Goal: Complete application form: Complete application form

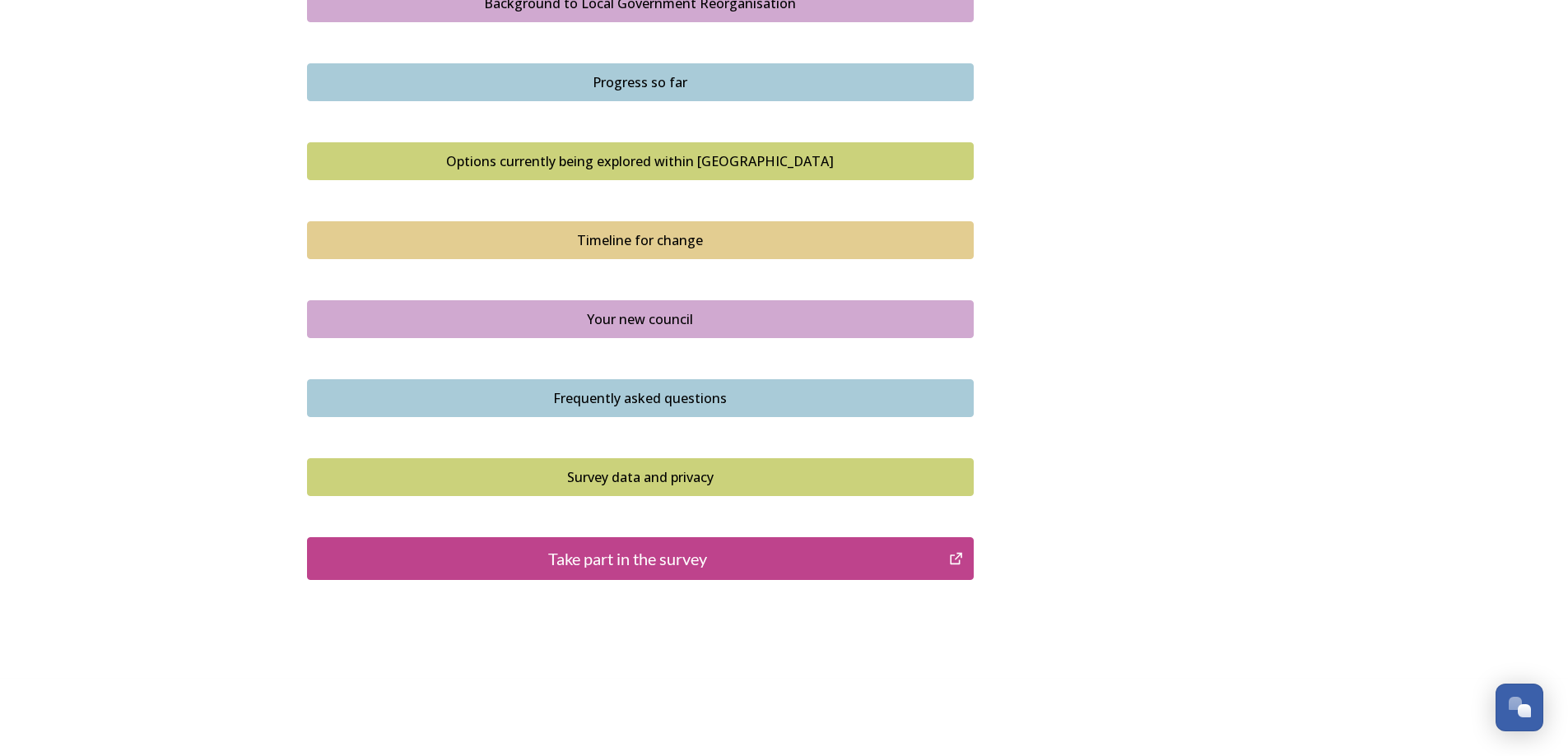
scroll to position [1014, 0]
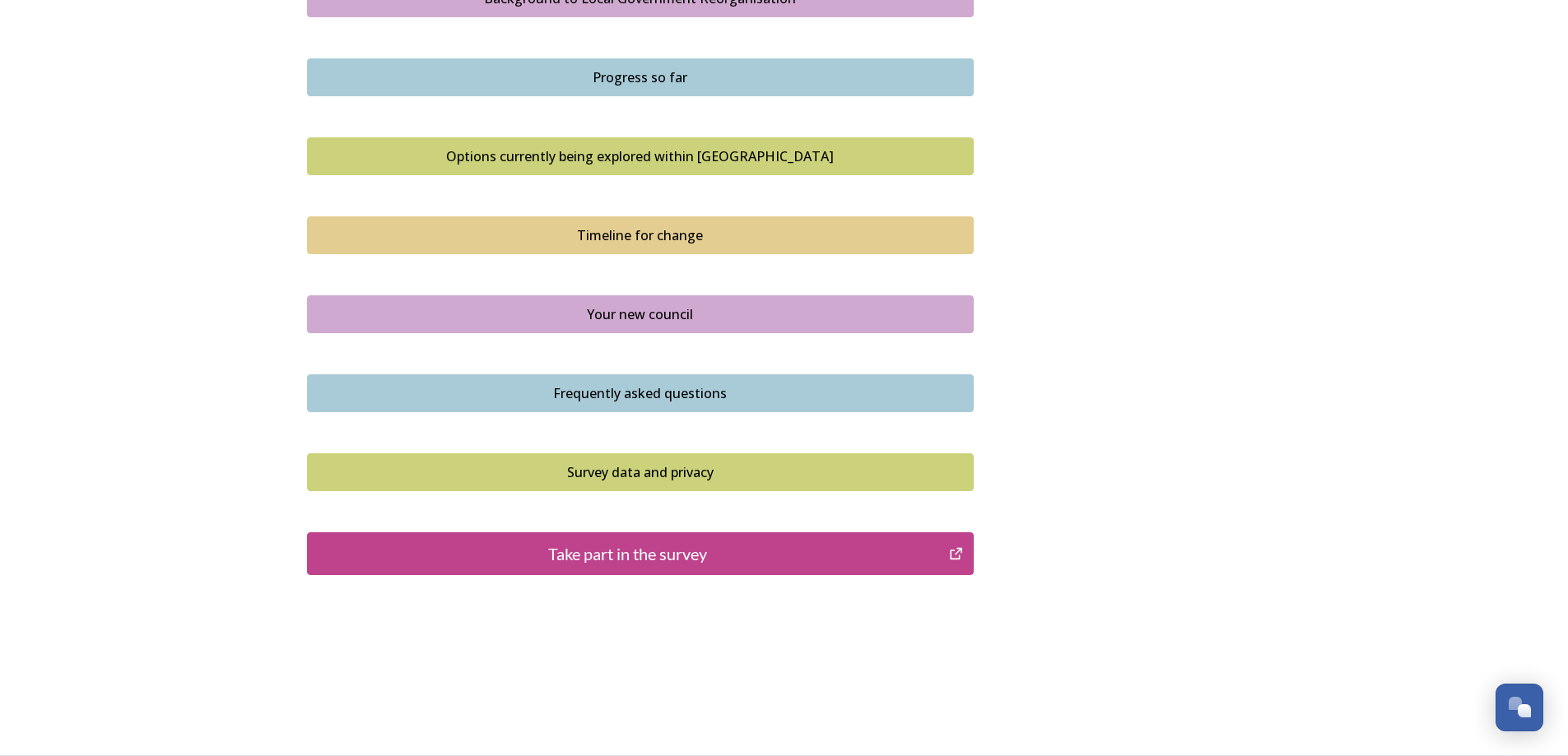
click at [644, 553] on div "Take part in the survey" at bounding box center [629, 554] width 625 height 25
click at [611, 555] on div "Take part in the survey" at bounding box center [629, 554] width 625 height 25
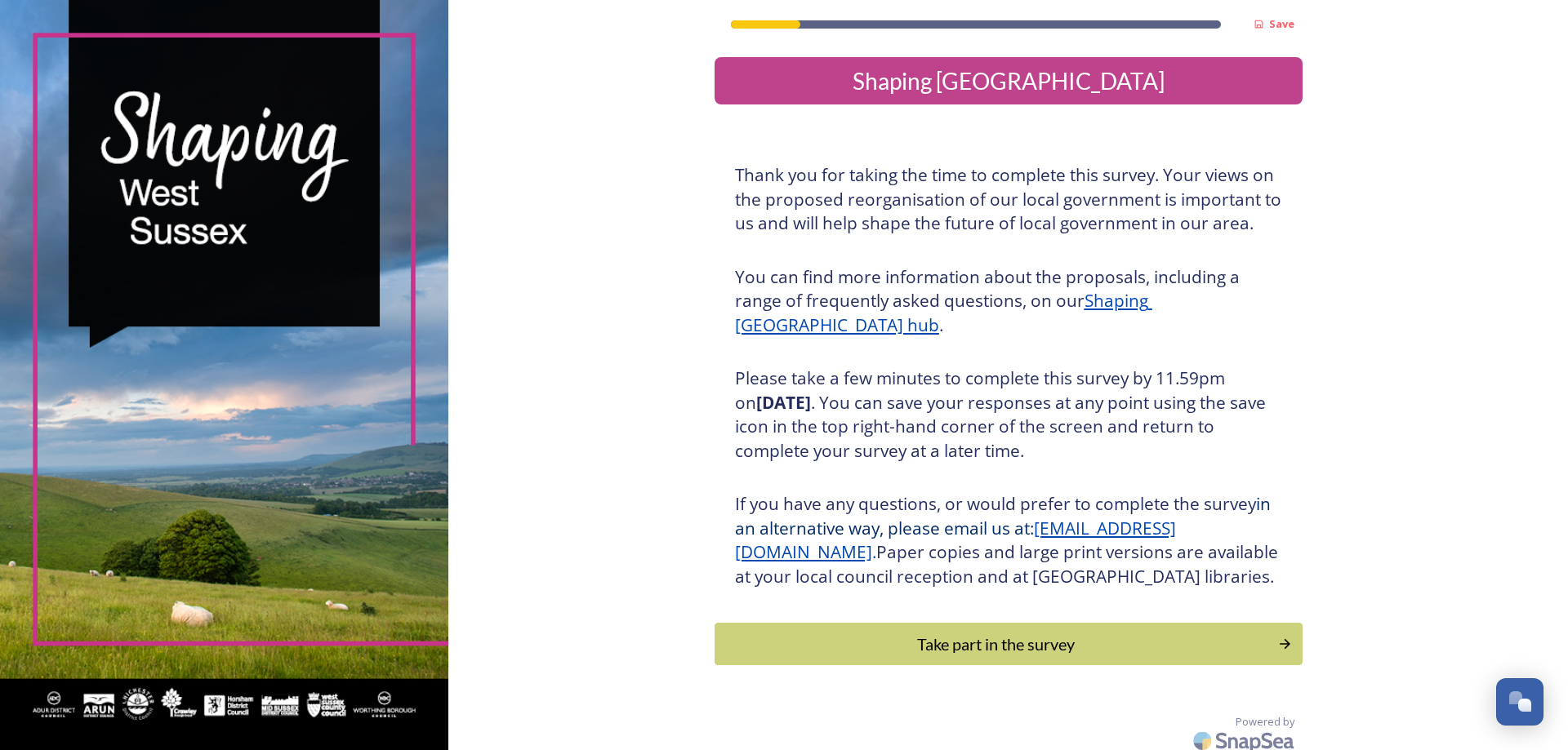
scroll to position [34, 0]
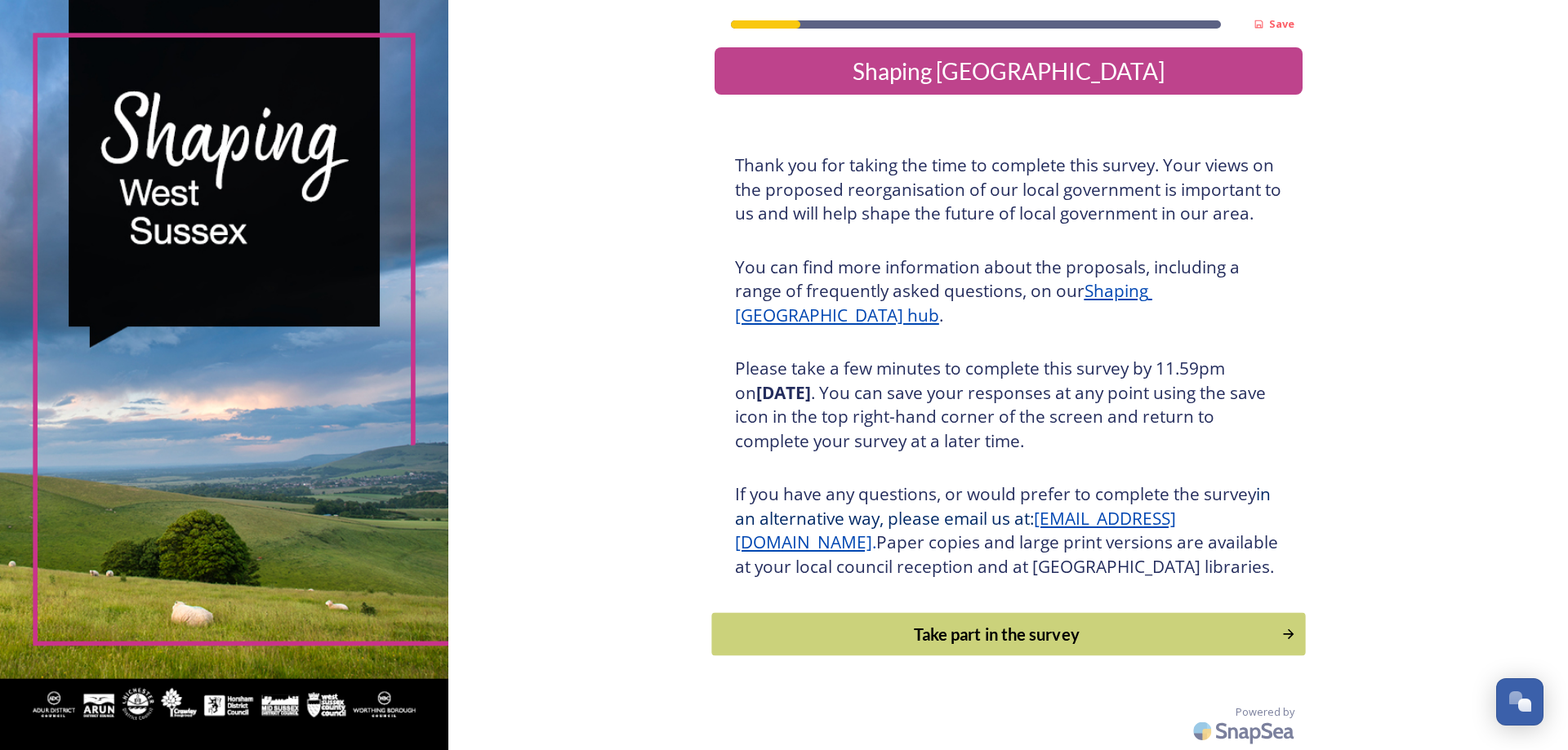
click at [975, 633] on div "Take part in the survey" at bounding box center [996, 634] width 552 height 24
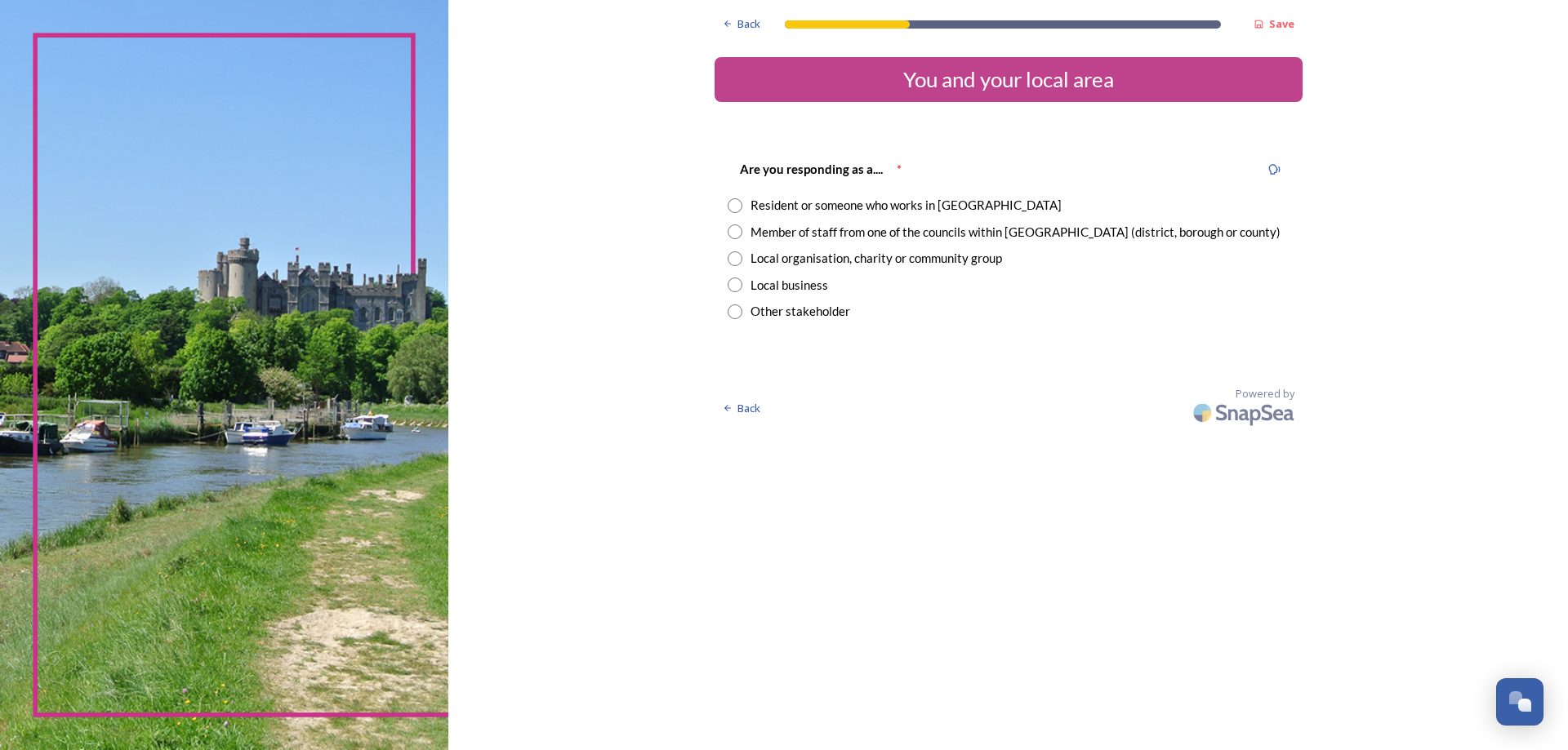
click at [735, 206] on input "radio" at bounding box center [735, 206] width 15 height 15
radio input "true"
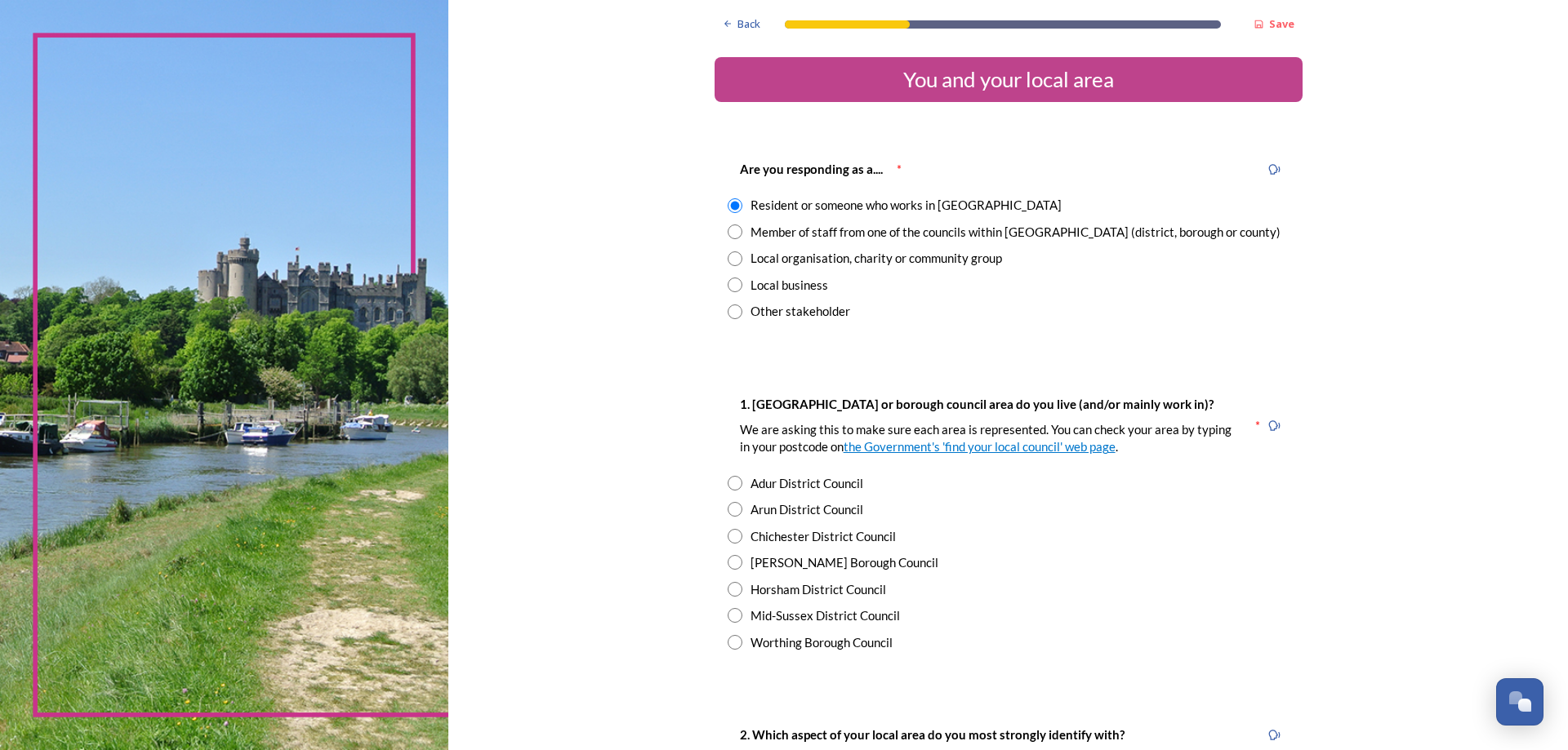
click at [727, 538] on input "radio" at bounding box center [735, 537] width 15 height 15
radio input "true"
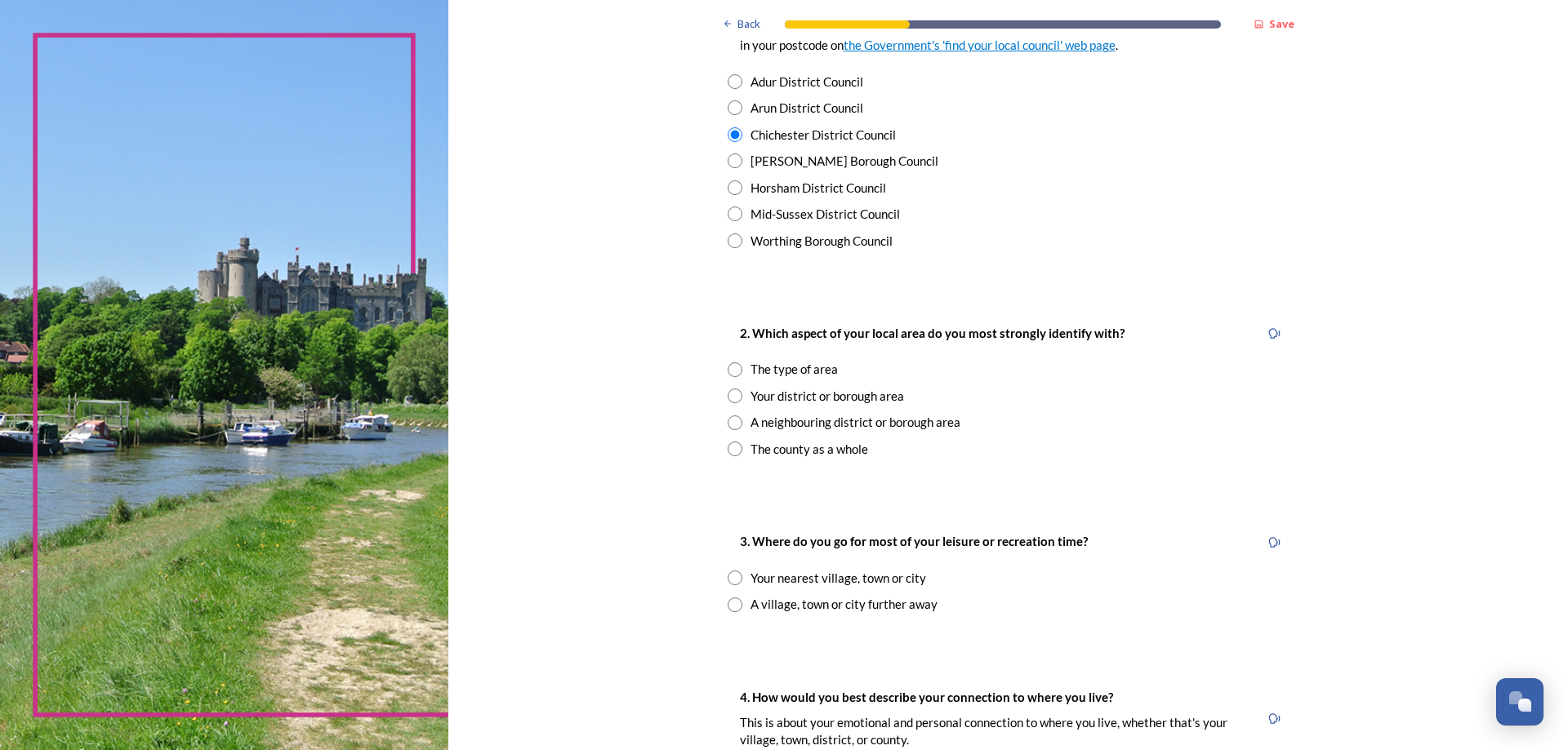
scroll to position [408, 0]
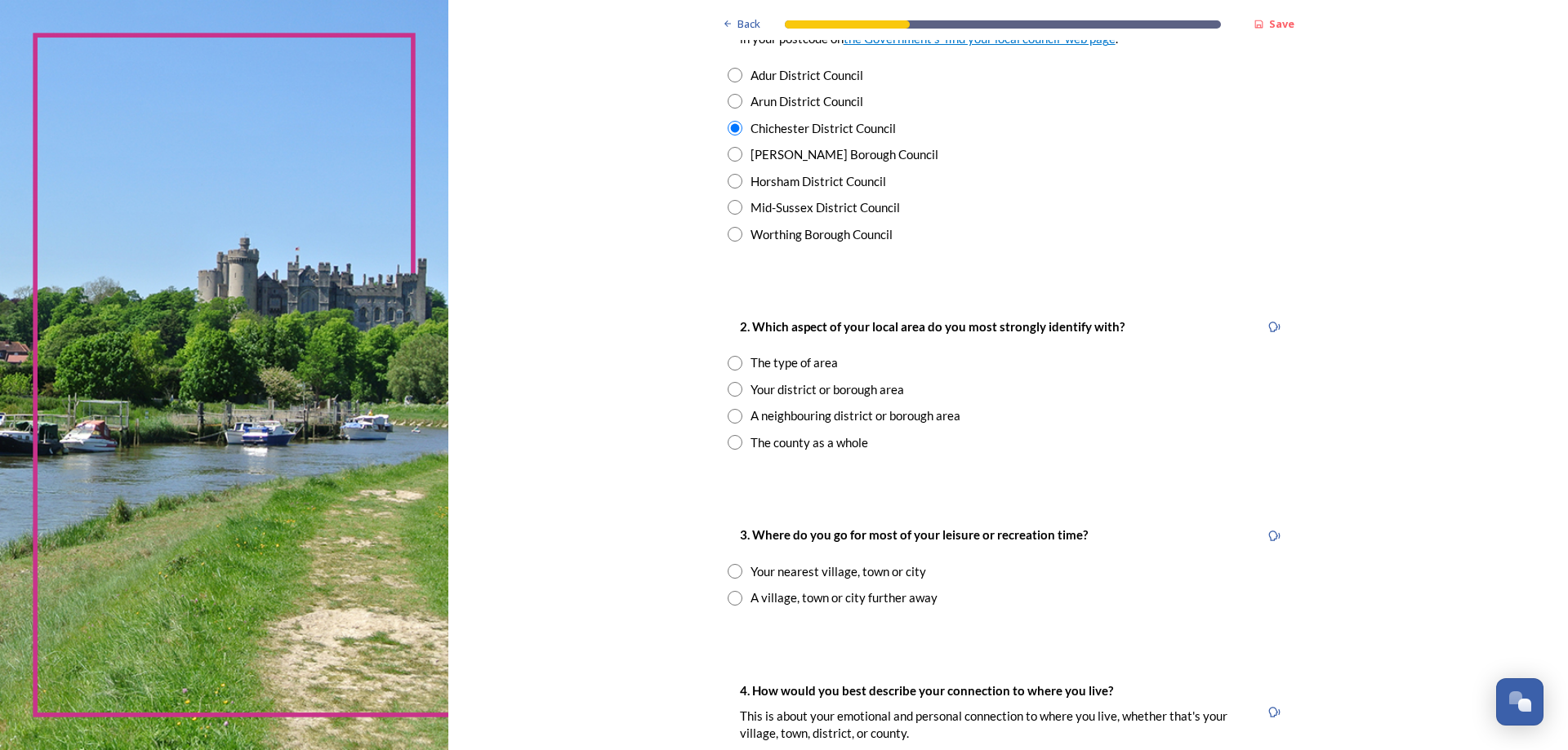
click at [729, 444] on input "radio" at bounding box center [735, 443] width 15 height 15
radio input "true"
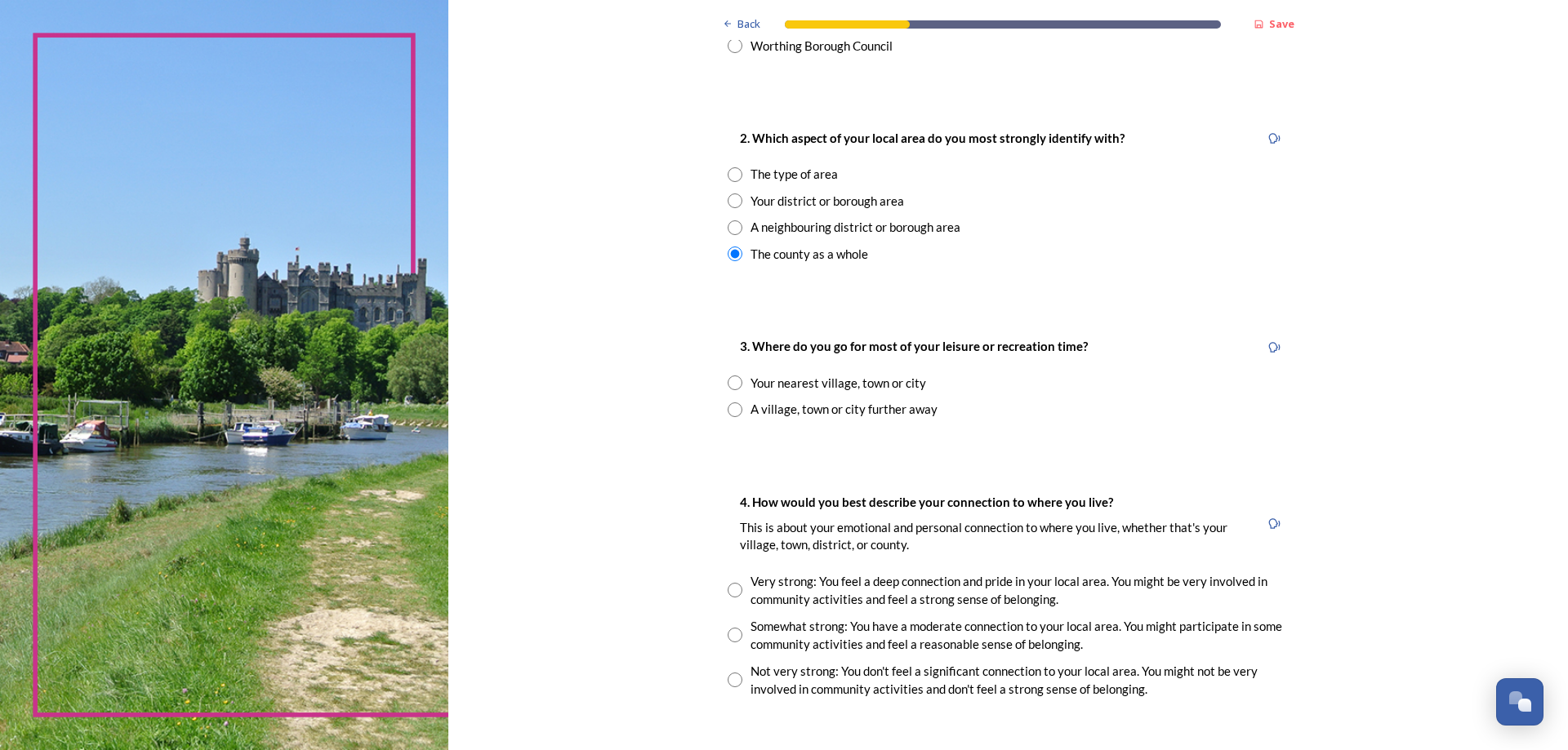
scroll to position [653, 0]
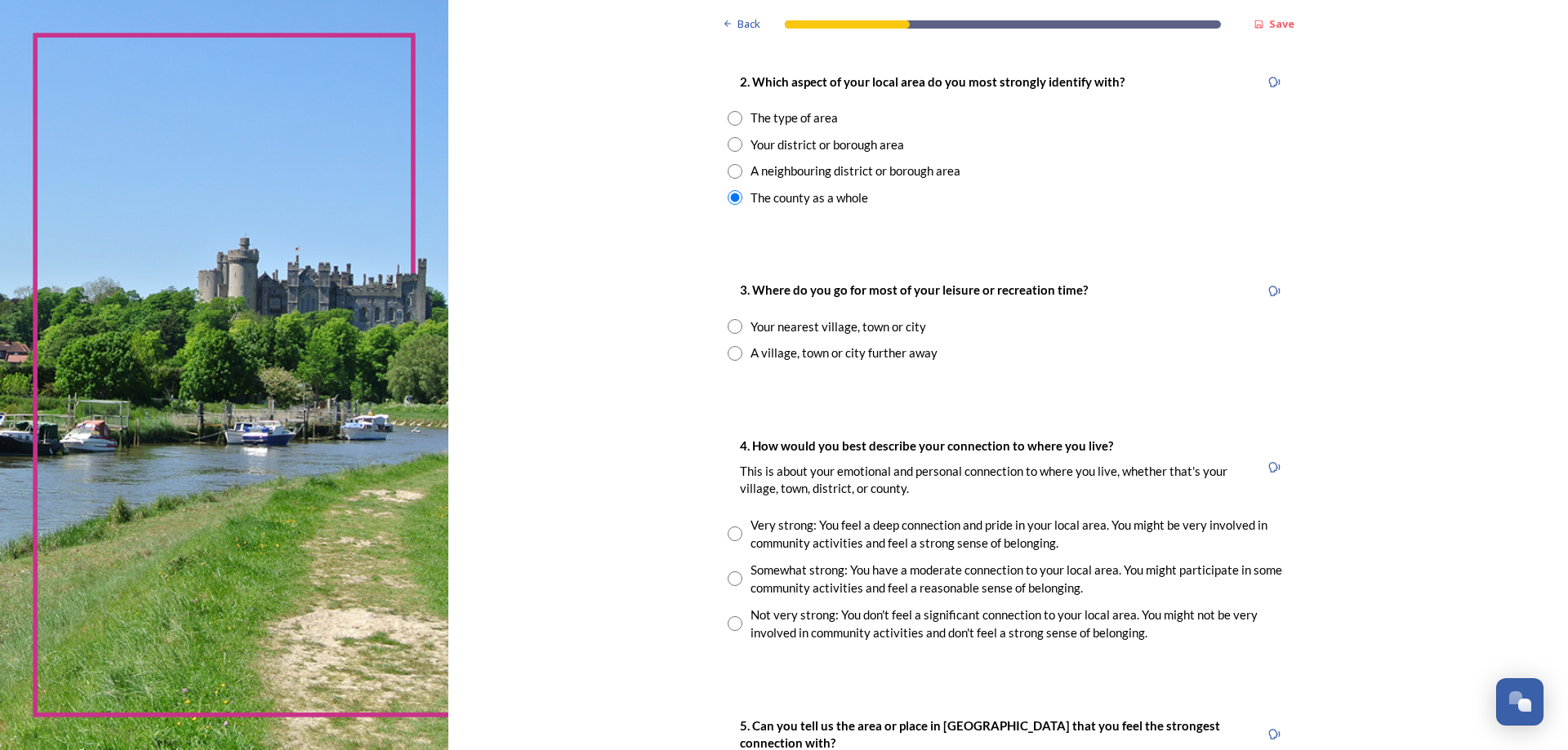
click at [728, 327] on input "radio" at bounding box center [735, 327] width 15 height 15
radio input "true"
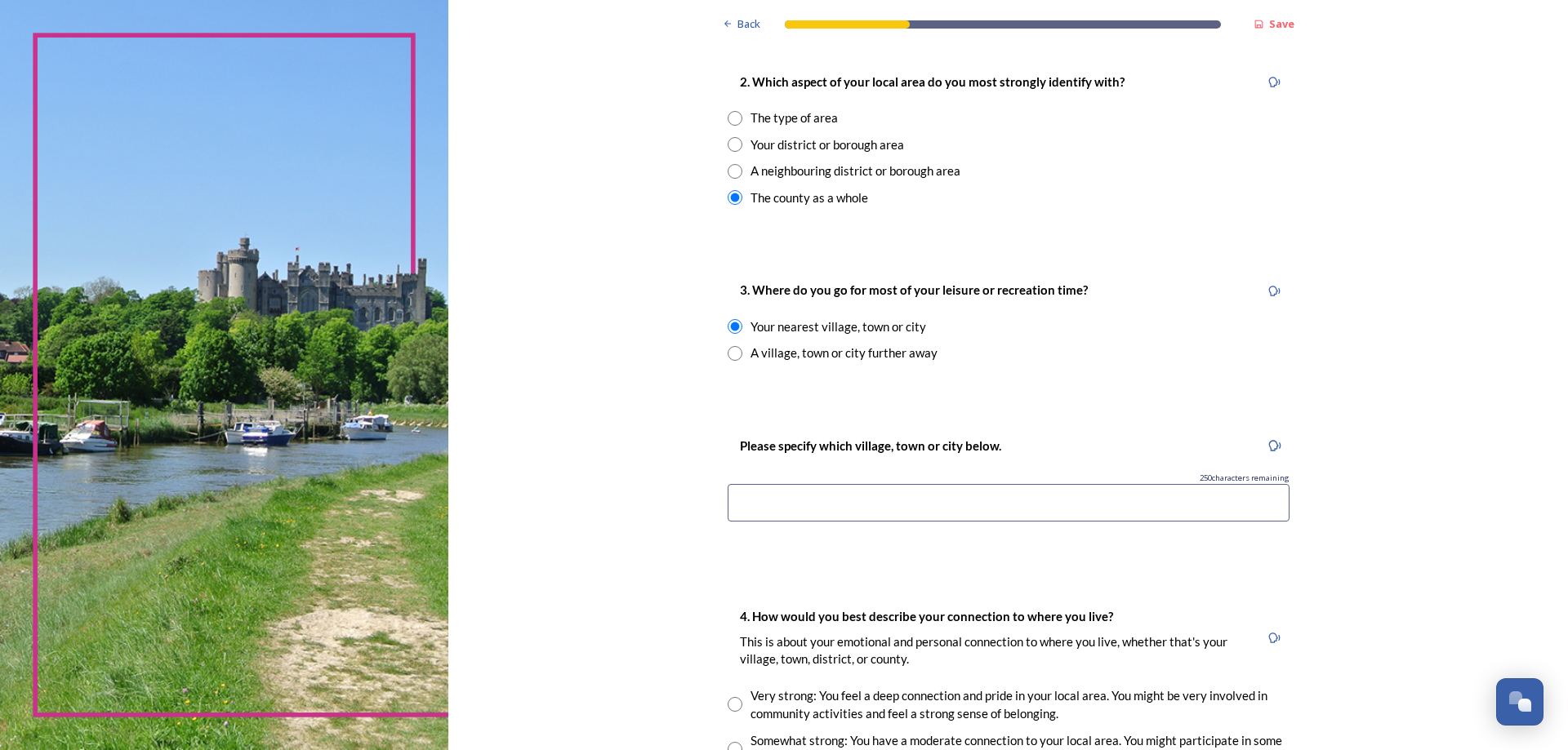
click at [874, 500] on input at bounding box center [1008, 503] width 562 height 38
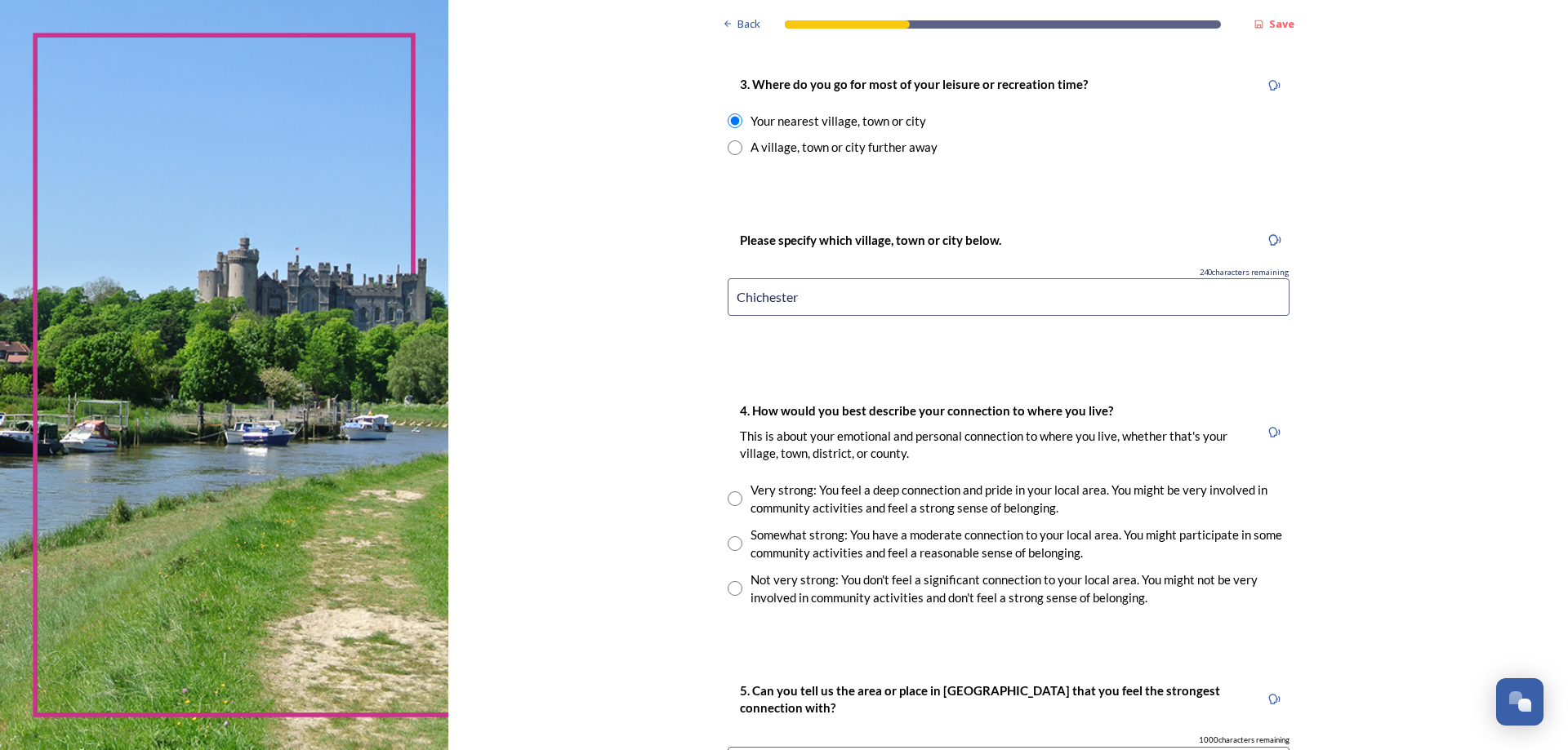
scroll to position [898, 0]
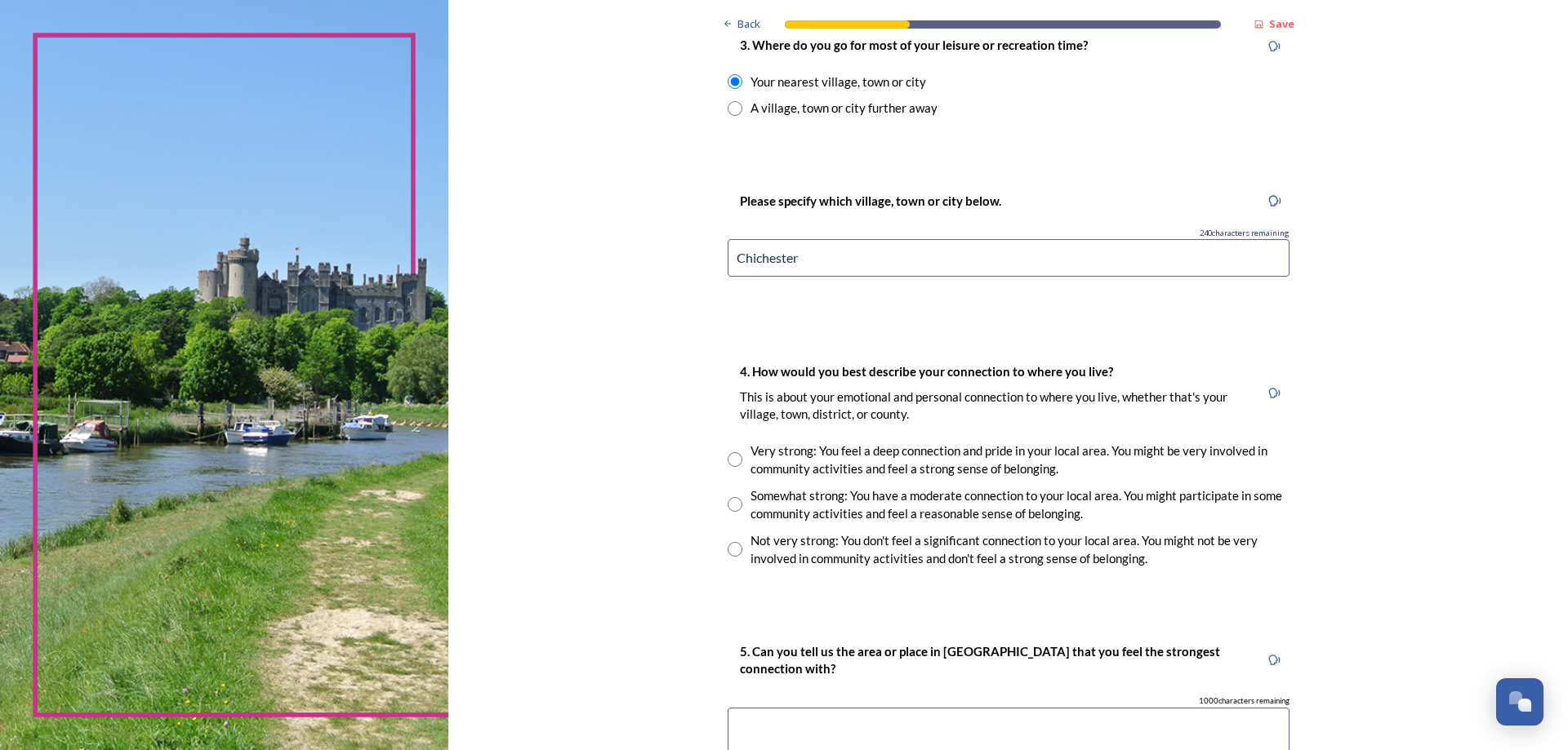
type input "Chichester"
click at [727, 463] on input "radio" at bounding box center [735, 460] width 15 height 15
radio input "true"
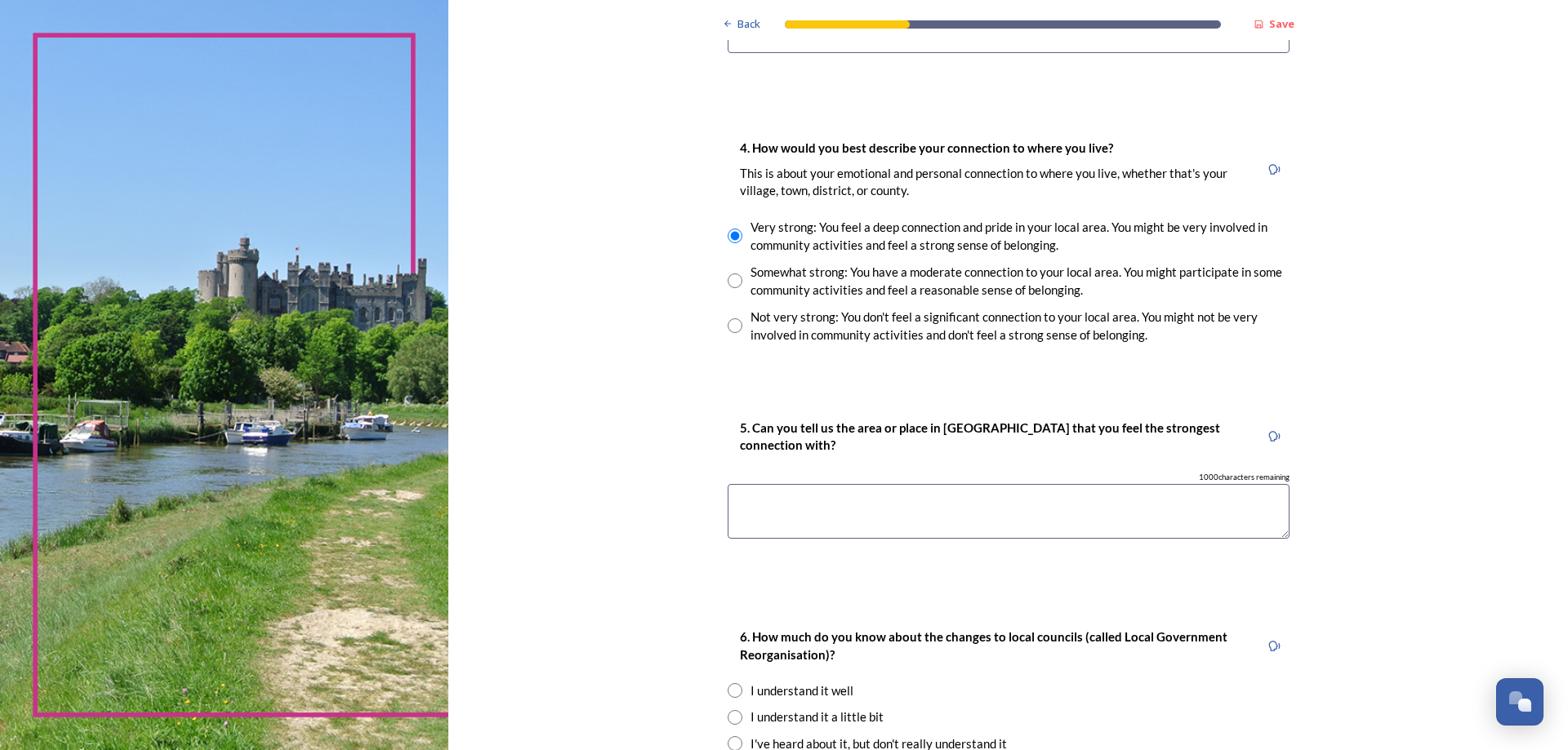
scroll to position [1143, 0]
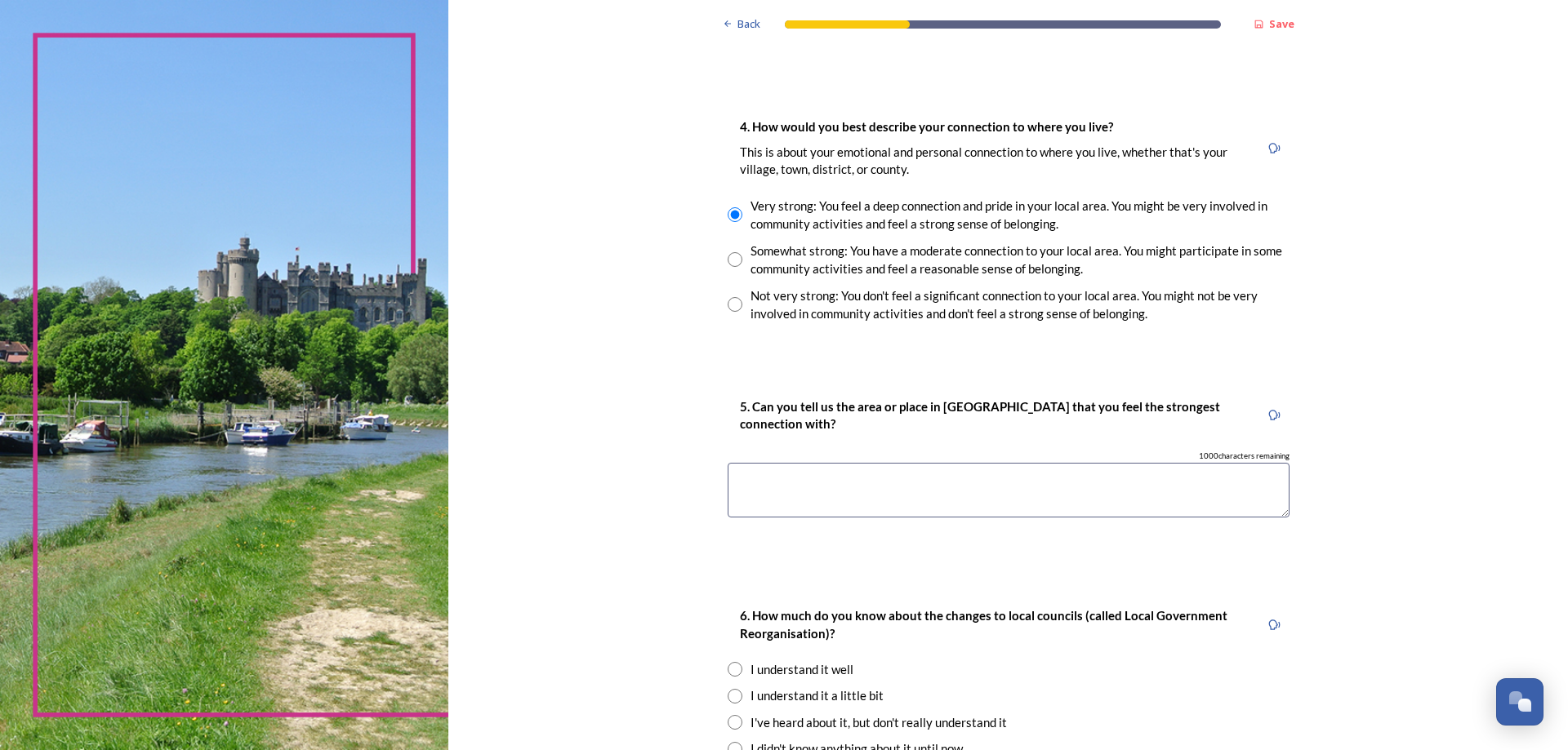
click at [853, 493] on textarea at bounding box center [1008, 490] width 562 height 55
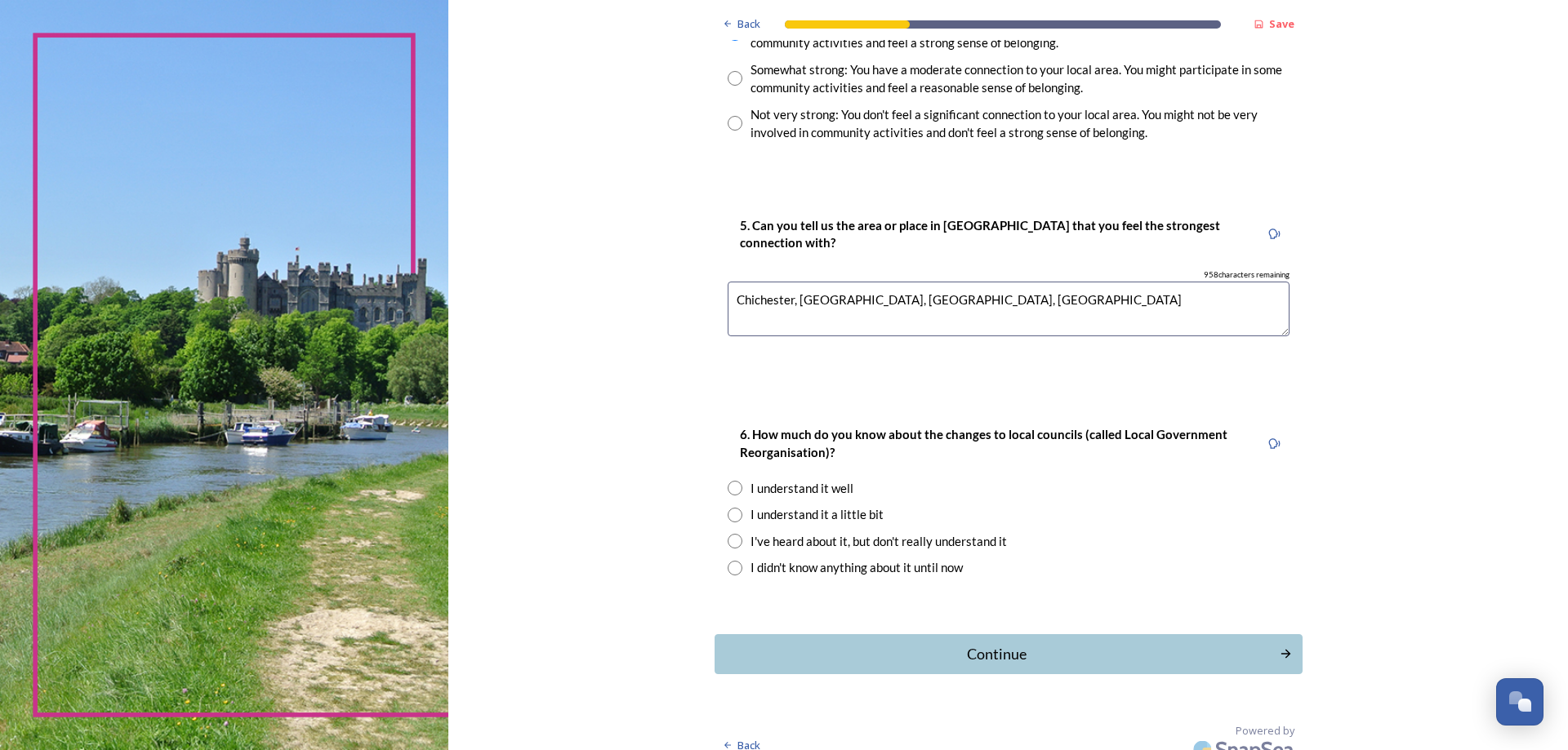
scroll to position [1343, 0]
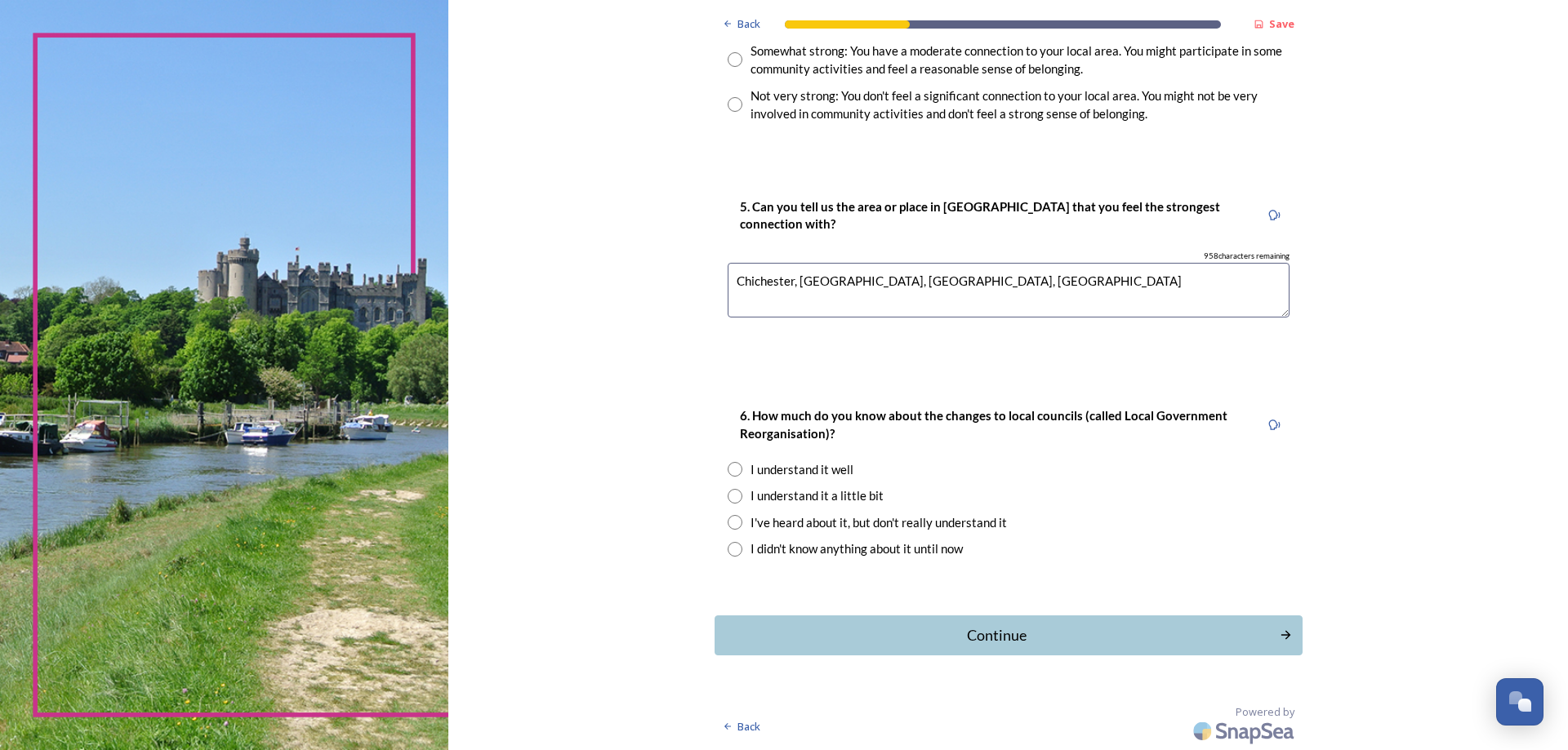
type textarea "Chichester, Horsham, Arundel, Bognor Regis"
click at [727, 472] on input "radio" at bounding box center [735, 469] width 15 height 15
radio input "true"
click at [999, 635] on div "Continue" at bounding box center [996, 635] width 553 height 22
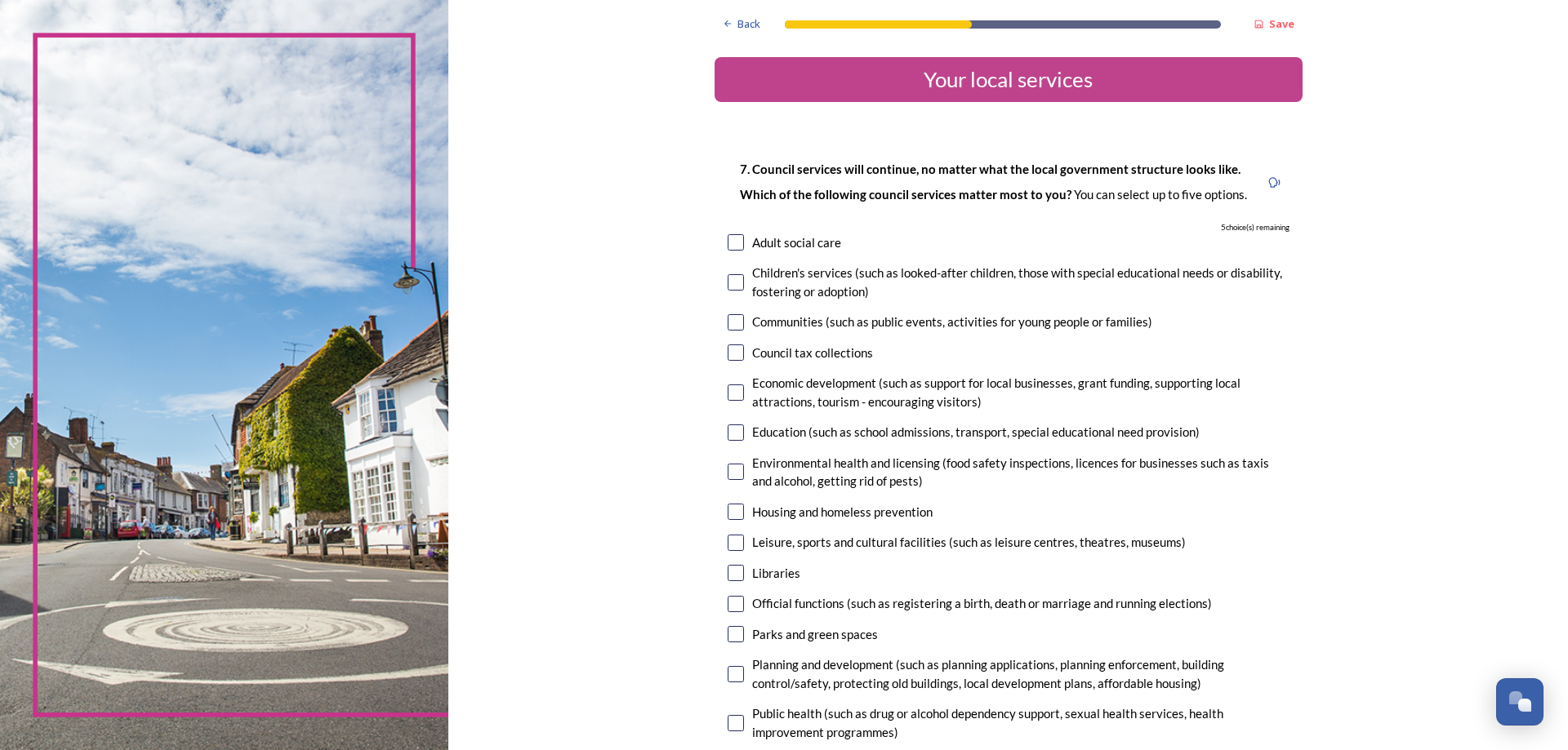
click at [728, 327] on input "checkbox" at bounding box center [735, 322] width 16 height 16
checkbox input "true"
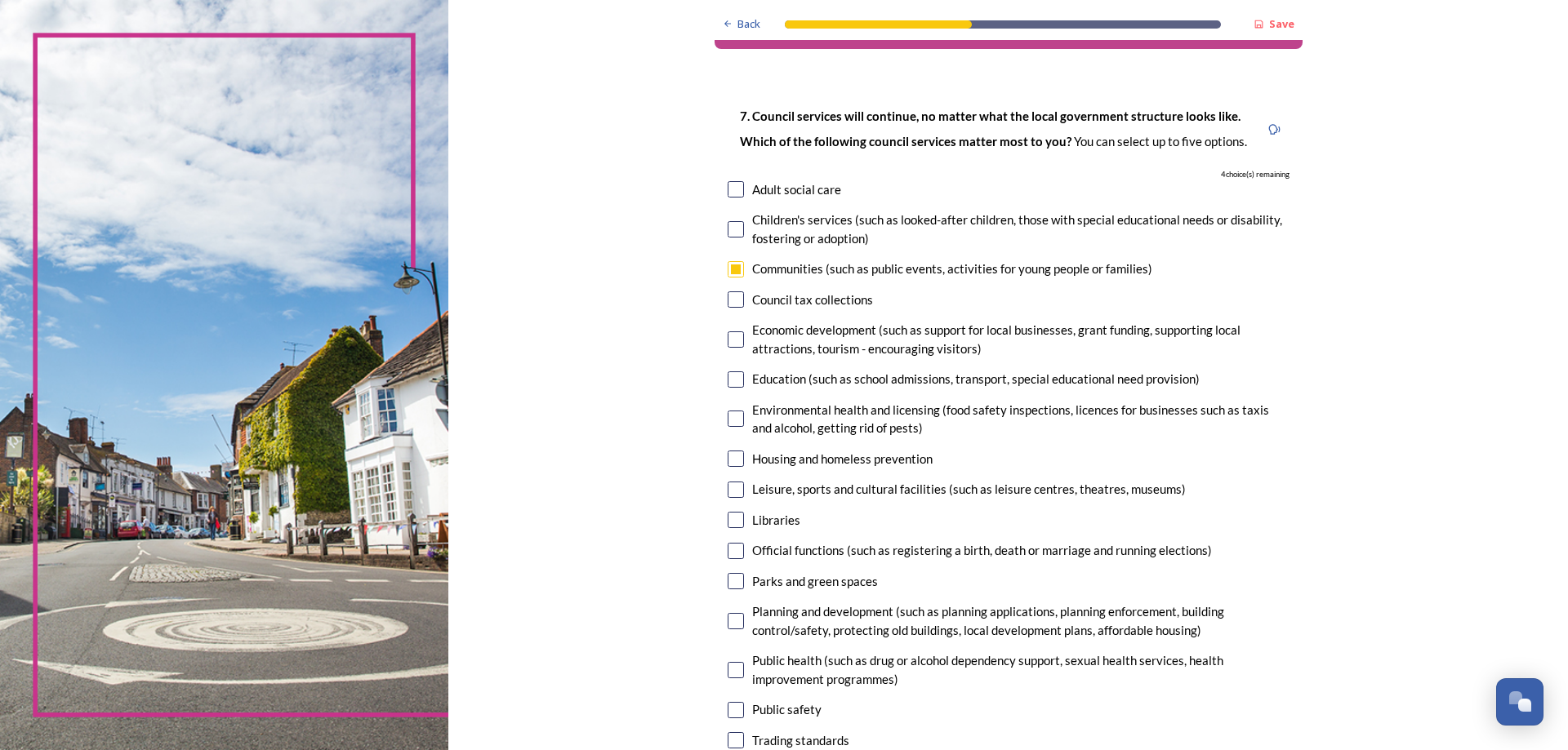
scroll to position [82, 0]
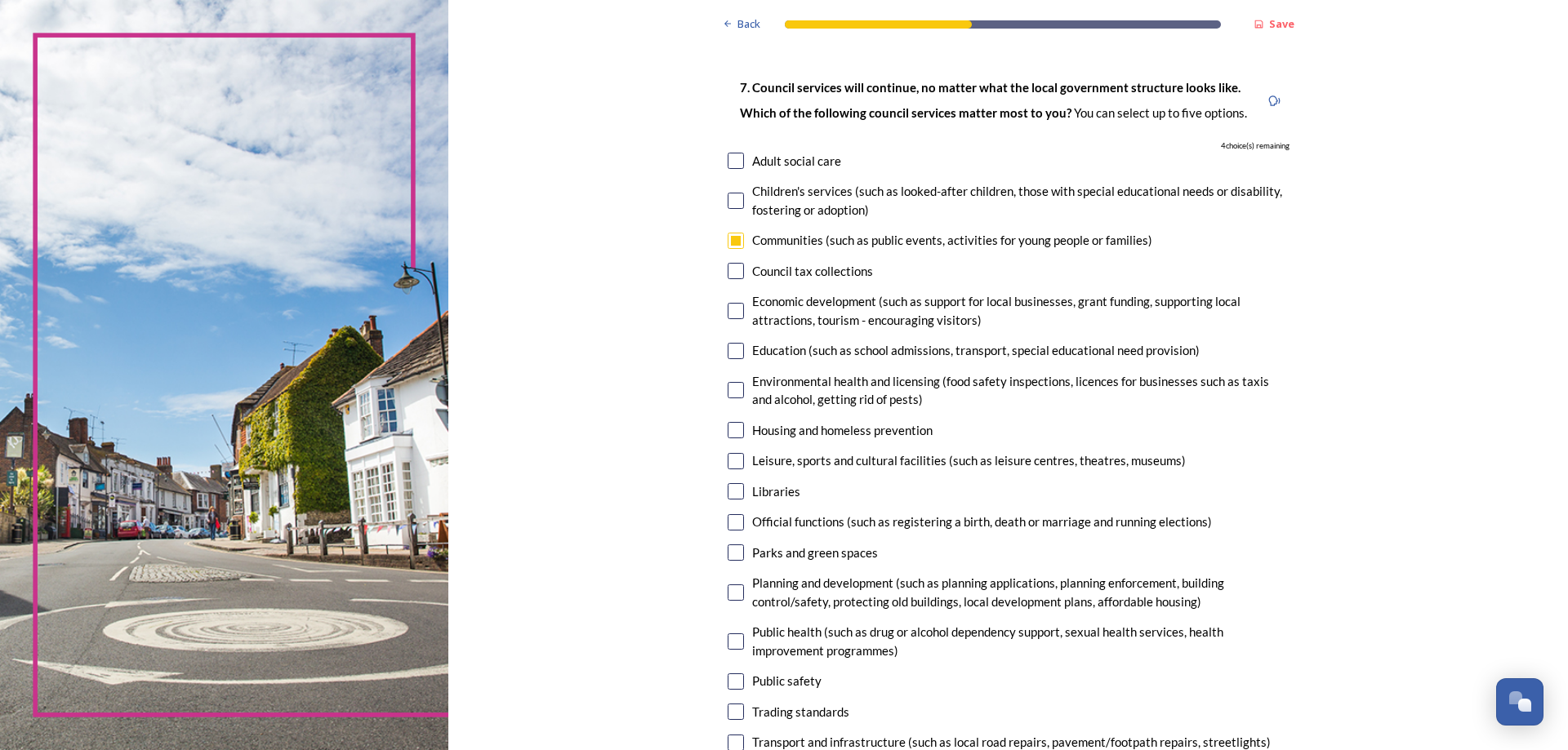
click at [729, 313] on input "checkbox" at bounding box center [735, 310] width 16 height 16
checkbox input "true"
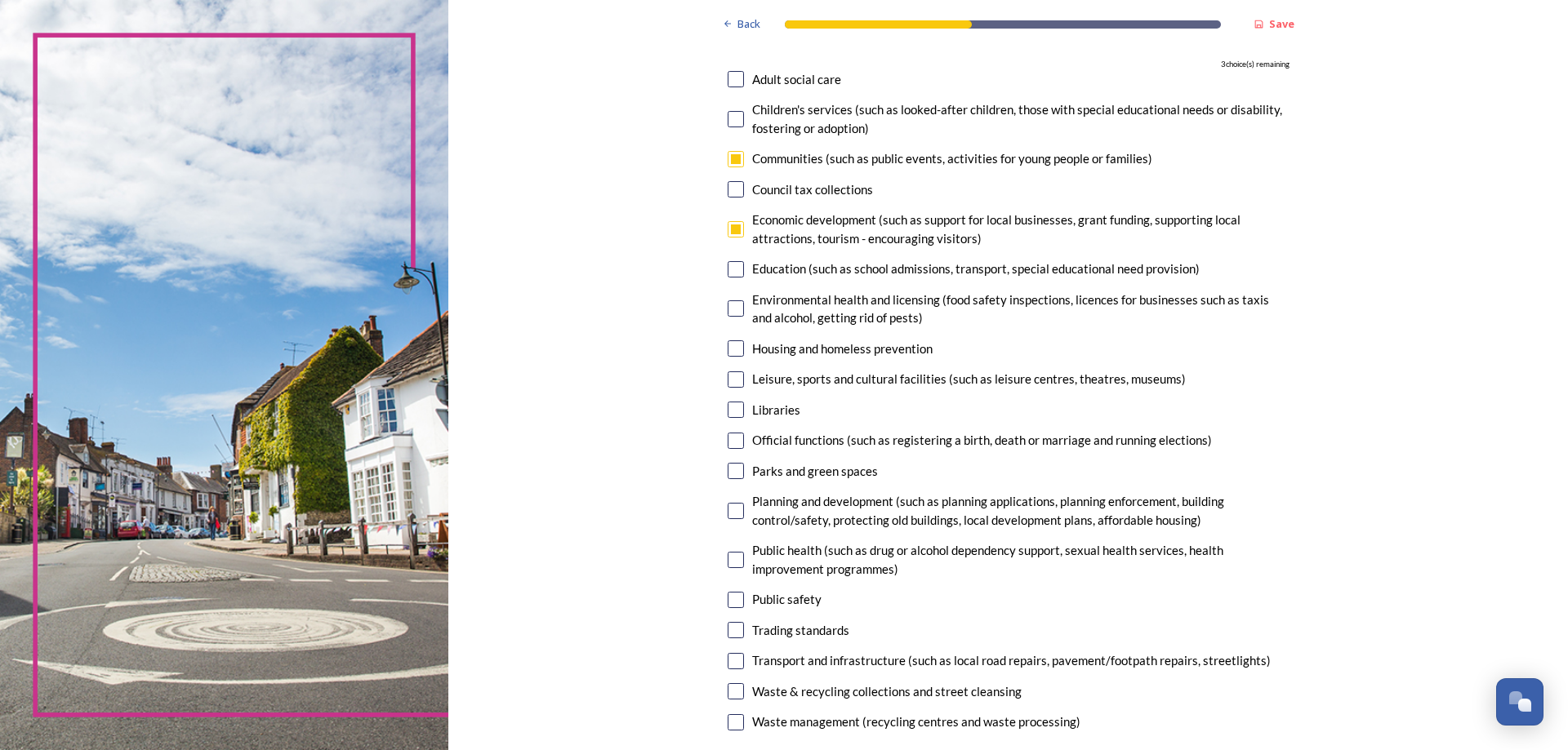
click at [735, 350] on input "checkbox" at bounding box center [735, 348] width 16 height 16
checkbox input "true"
click at [731, 407] on input "checkbox" at bounding box center [735, 409] width 16 height 16
checkbox input "true"
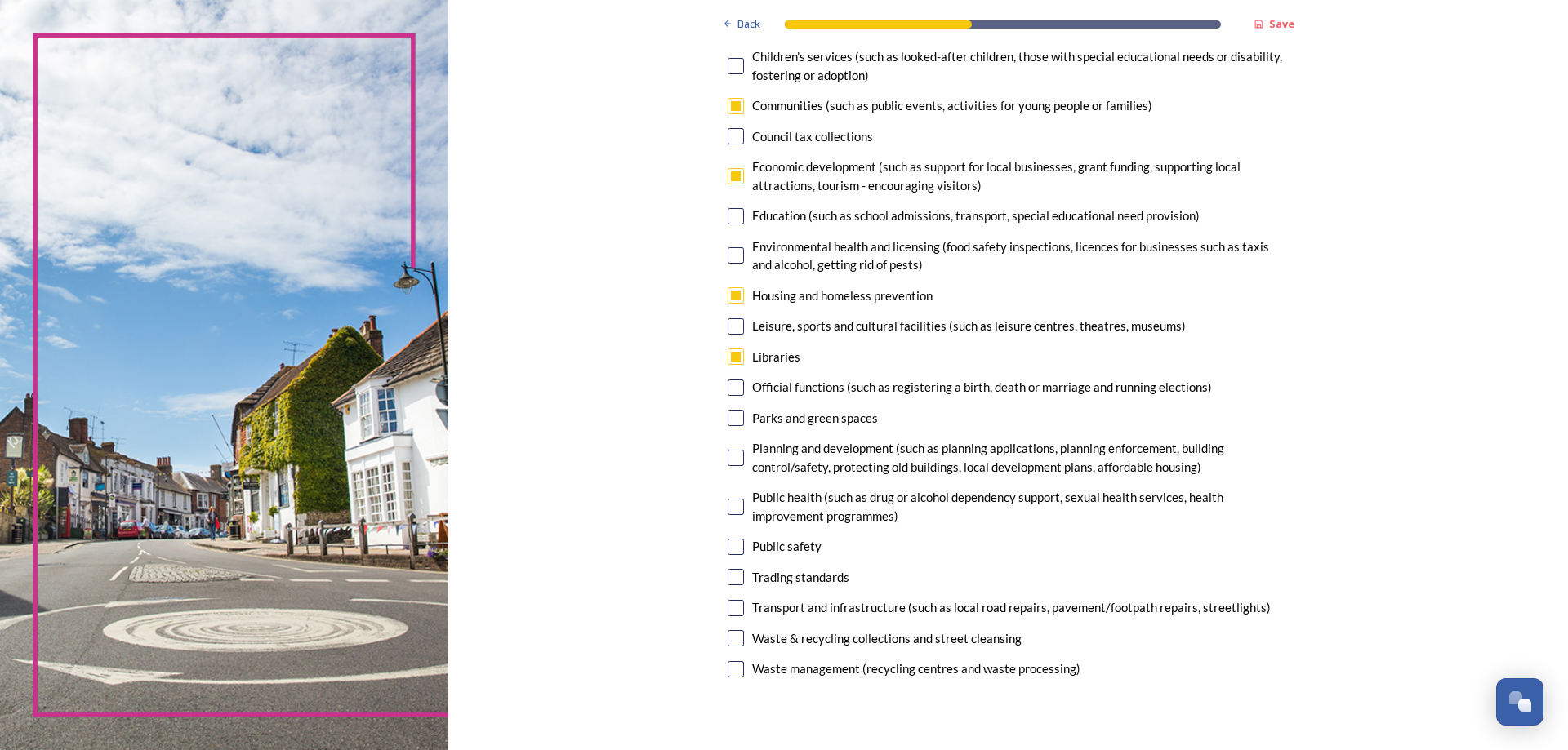
scroll to position [245, 0]
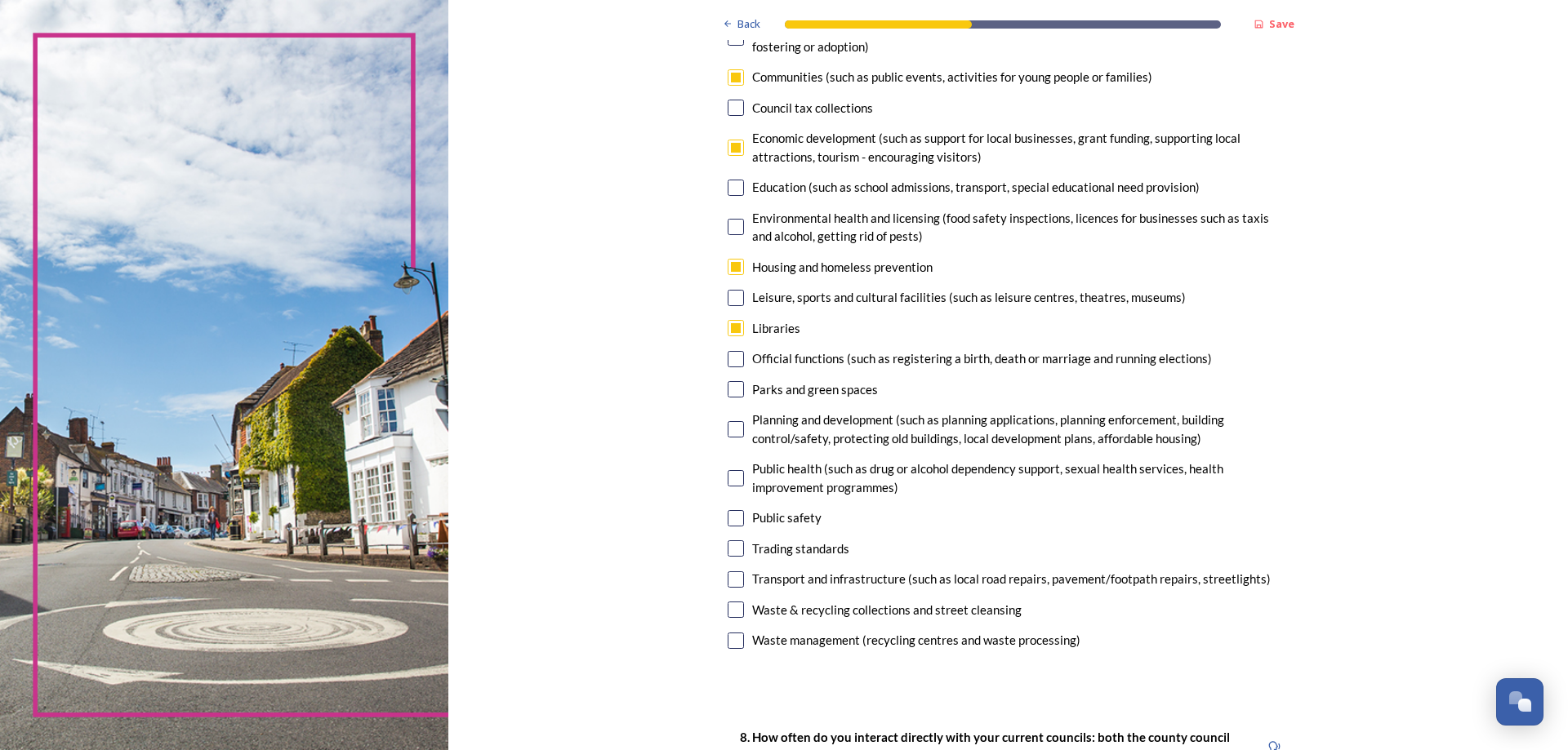
click at [734, 390] on input "checkbox" at bounding box center [735, 389] width 16 height 16
checkbox input "true"
click at [729, 581] on input "checkbox" at bounding box center [735, 579] width 16 height 16
click at [731, 579] on input "checkbox" at bounding box center [735, 579] width 16 height 16
click at [727, 579] on input "checkbox" at bounding box center [735, 579] width 16 height 16
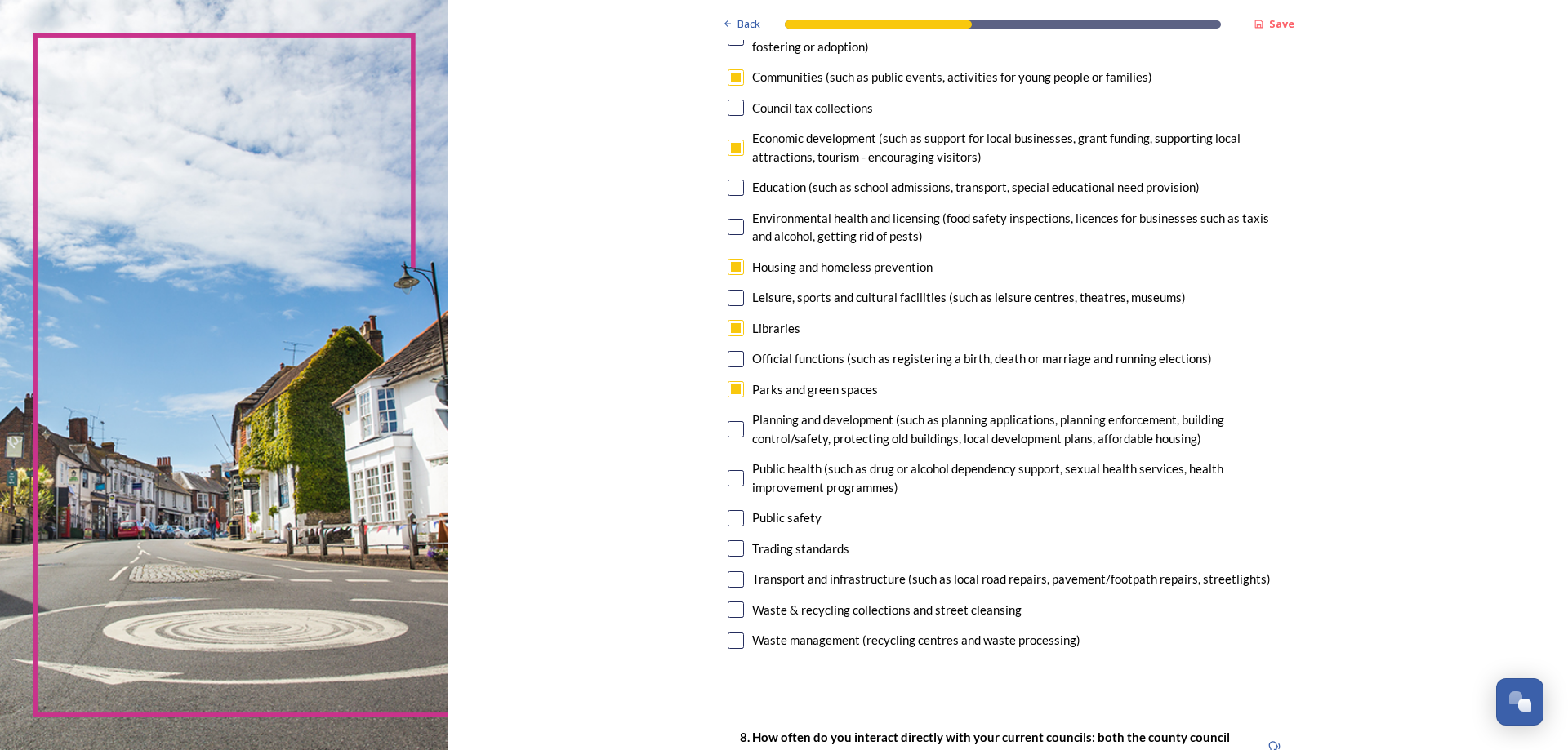
click at [729, 582] on input "checkbox" at bounding box center [735, 579] width 16 height 16
checkbox input "false"
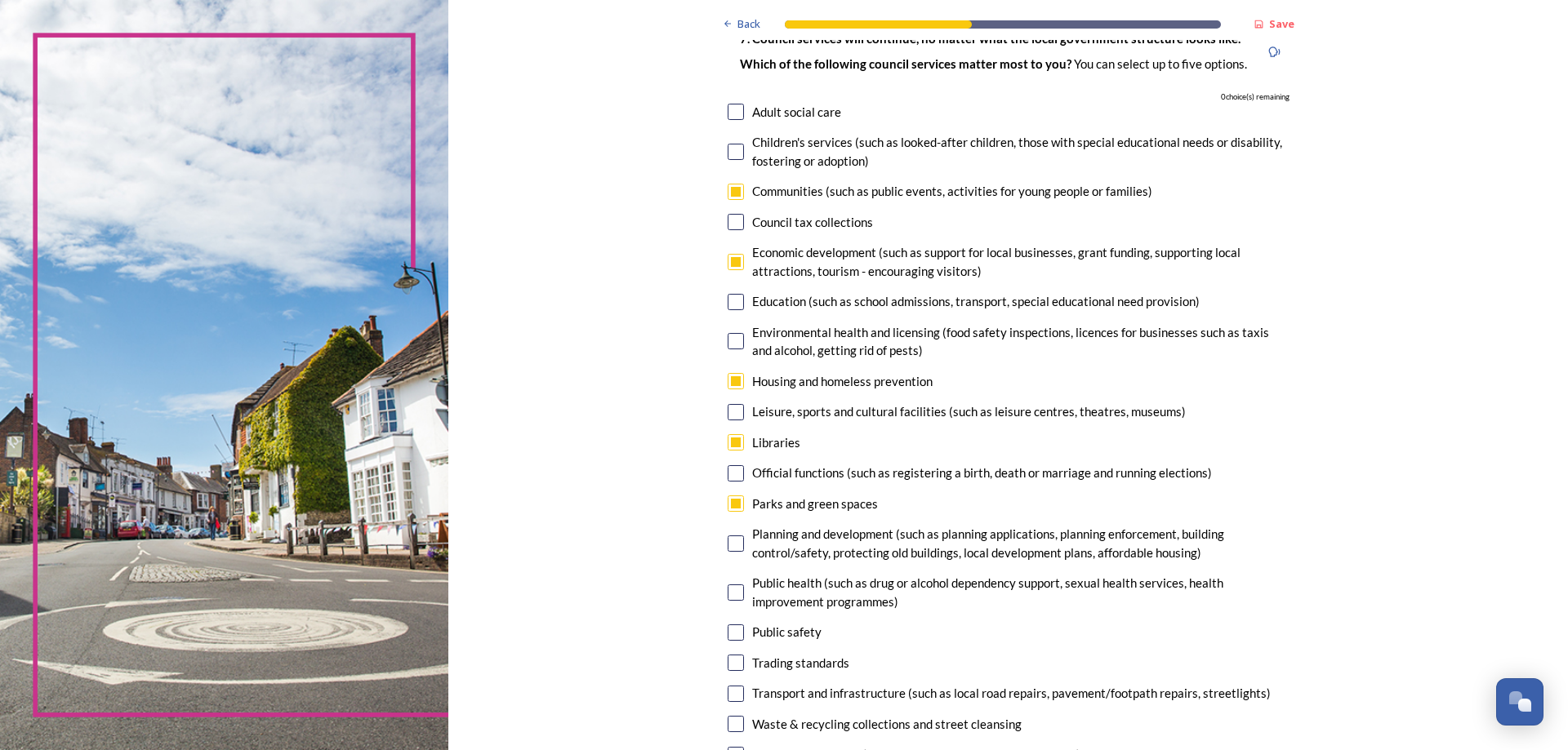
scroll to position [163, 0]
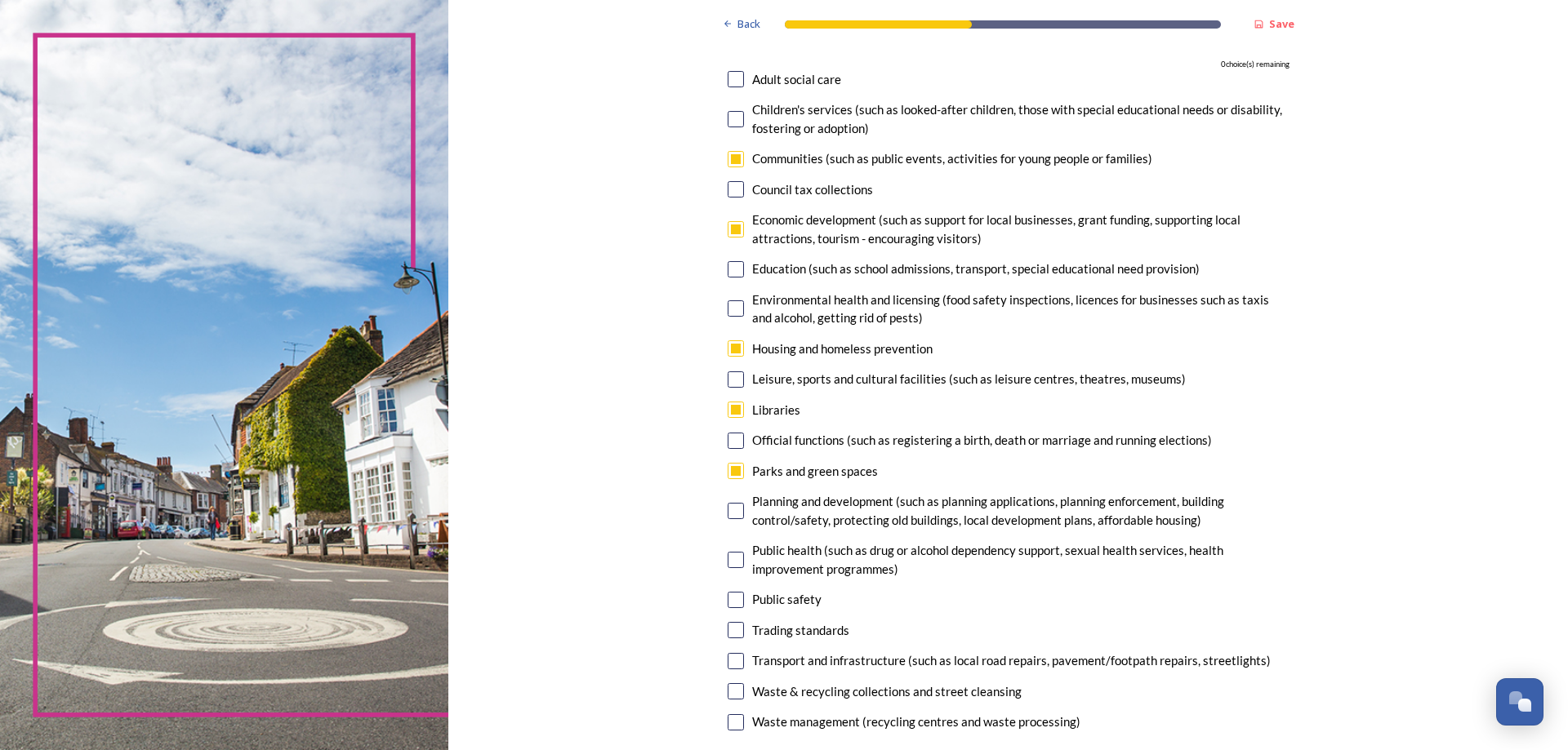
click at [727, 413] on input "checkbox" at bounding box center [735, 409] width 16 height 16
checkbox input "false"
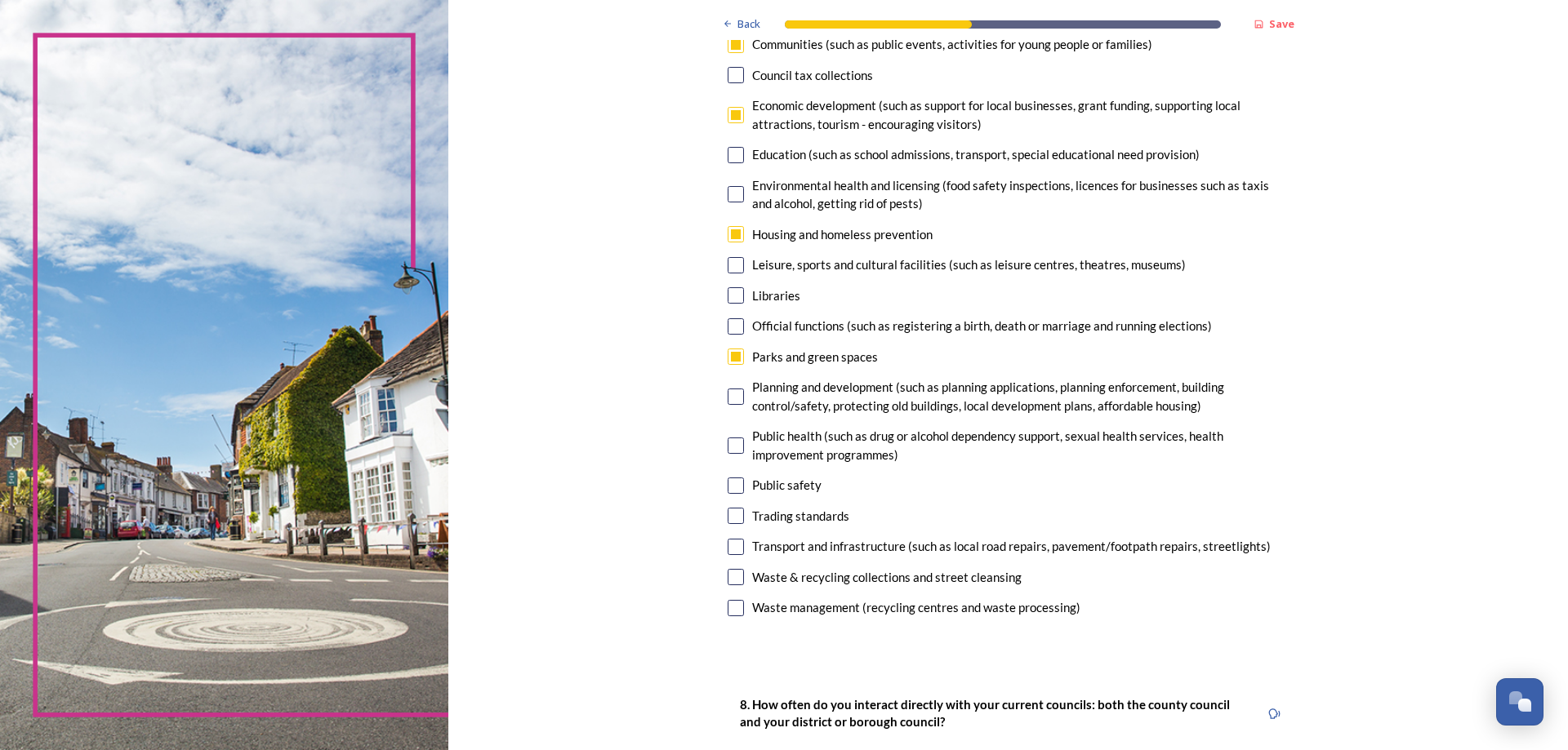
scroll to position [327, 0]
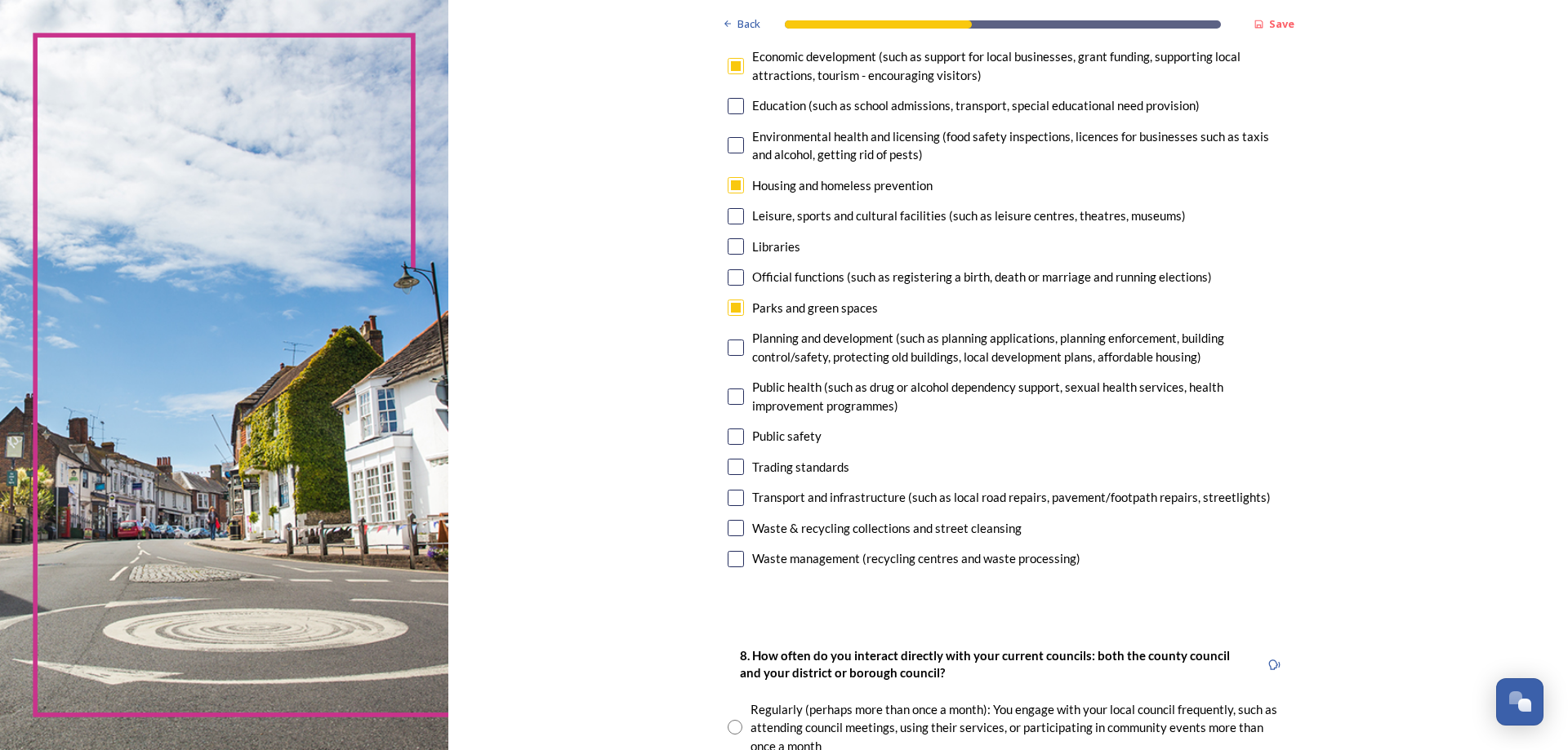
click at [730, 499] on input "checkbox" at bounding box center [735, 497] width 16 height 16
checkbox input "true"
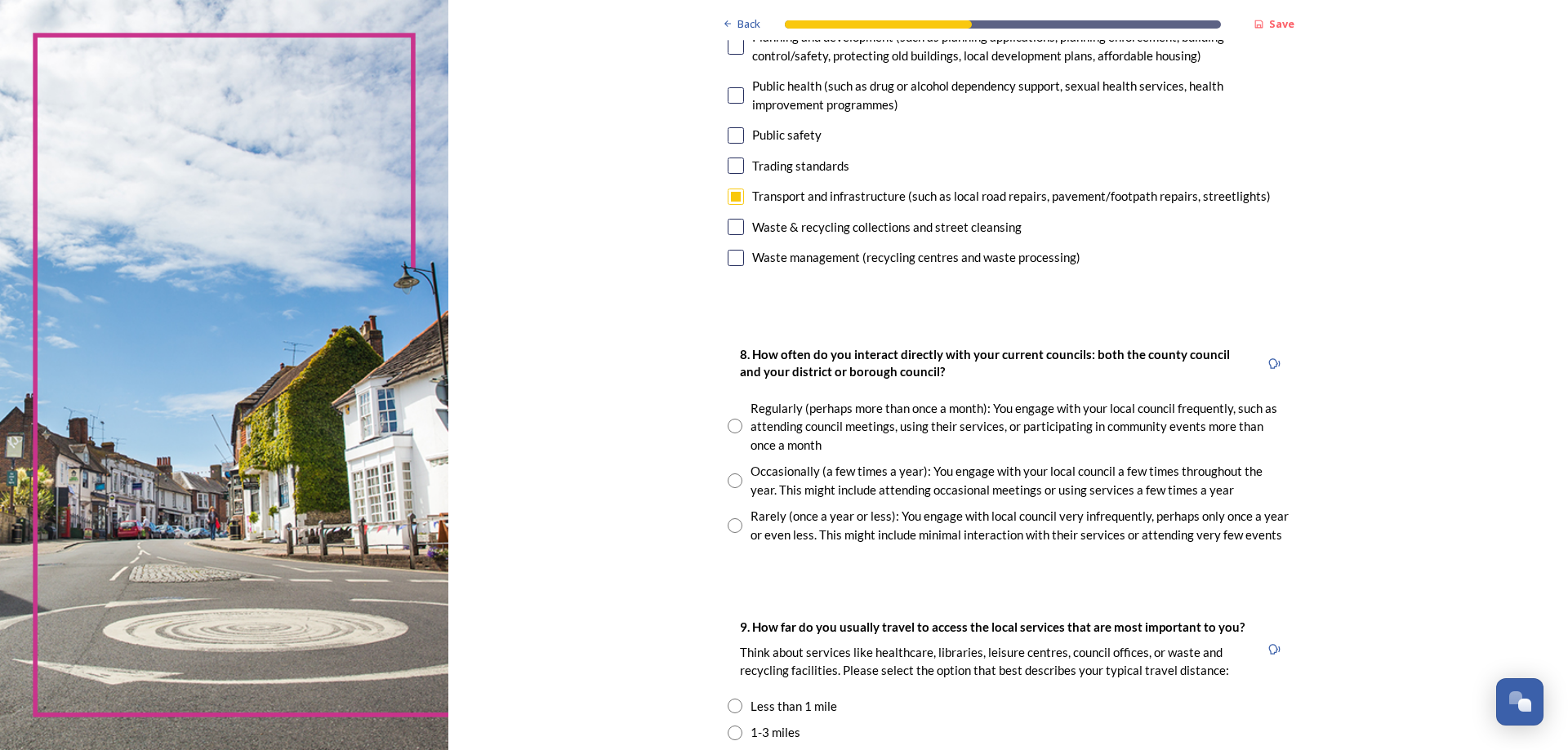
scroll to position [653, 0]
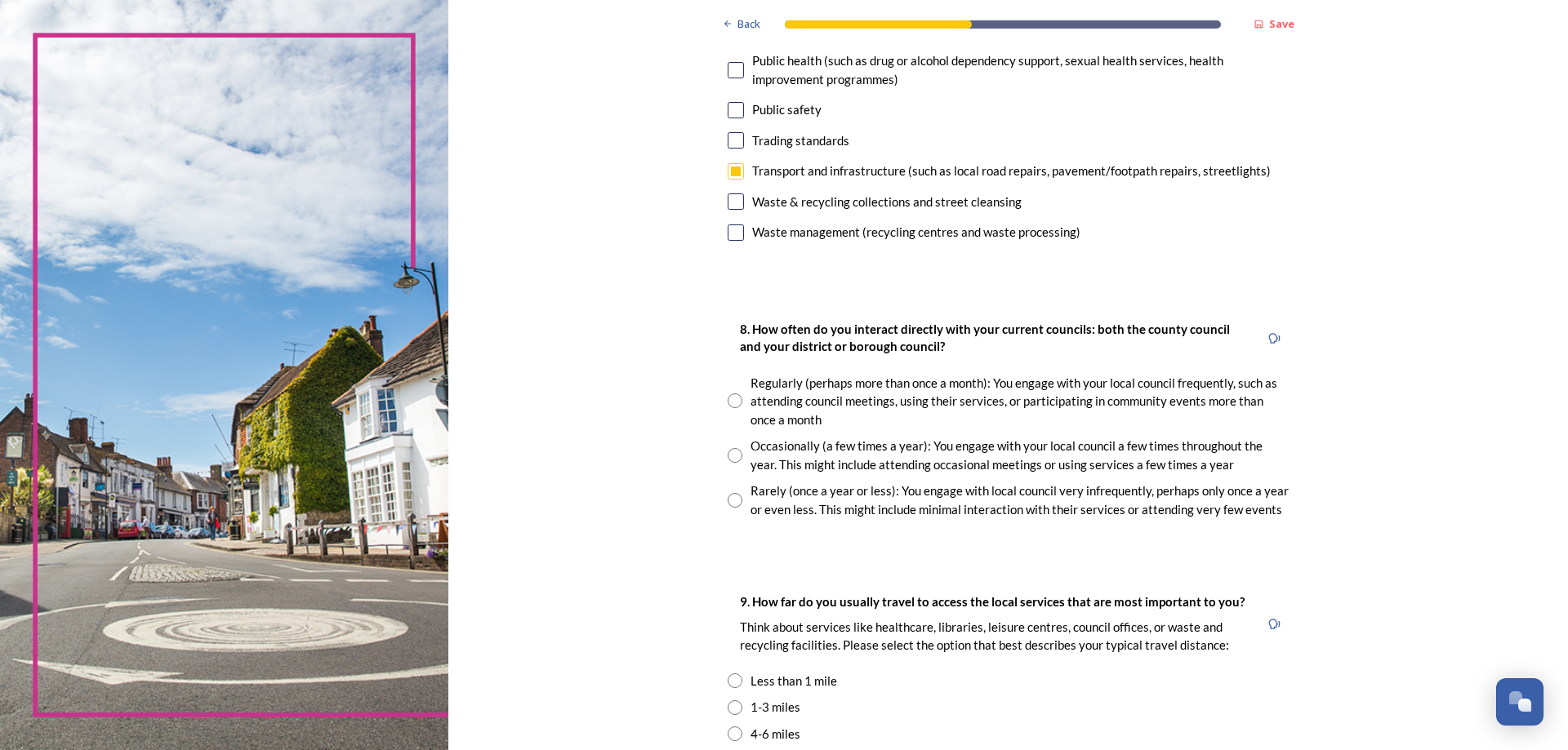
click at [729, 402] on input "radio" at bounding box center [735, 401] width 15 height 15
radio input "true"
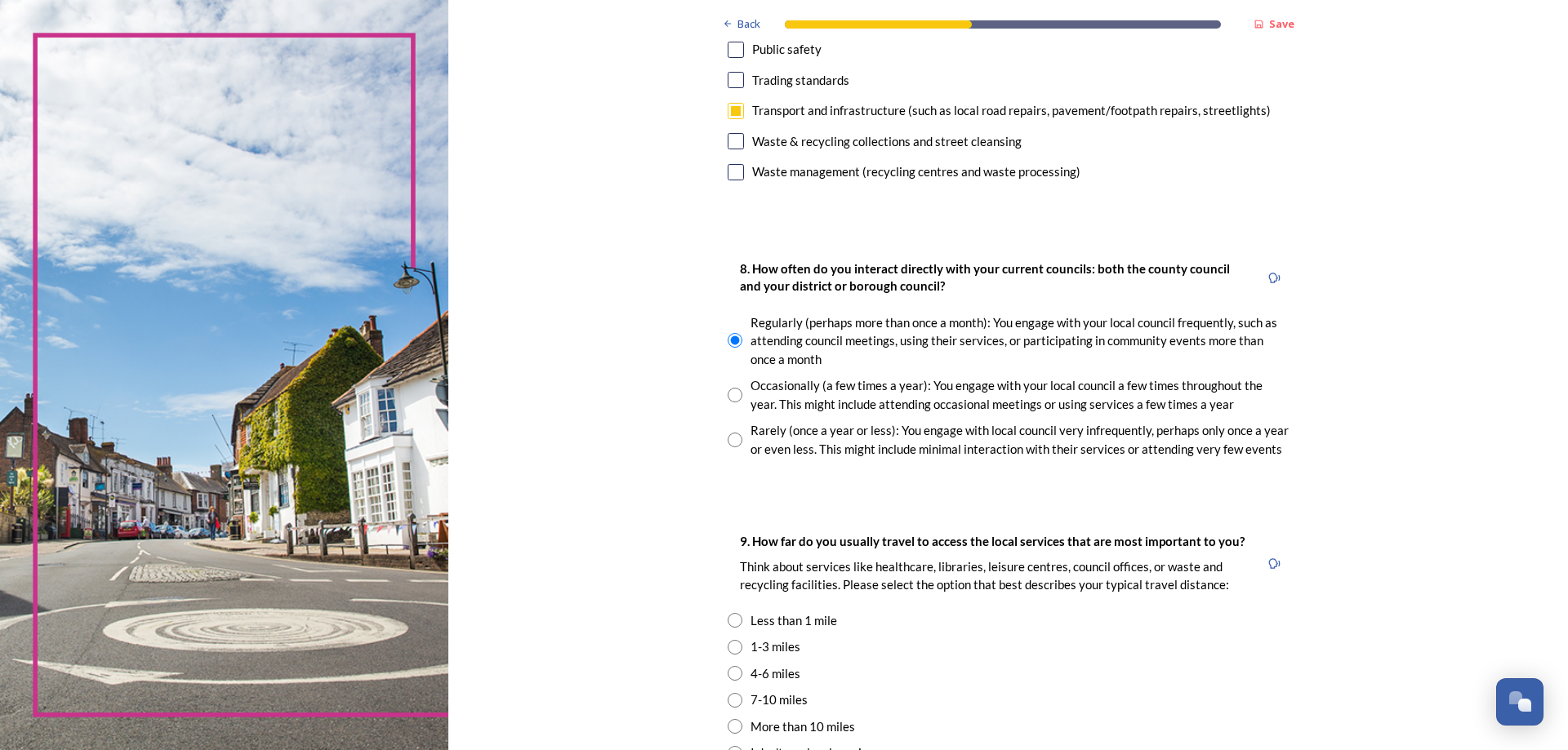
scroll to position [898, 0]
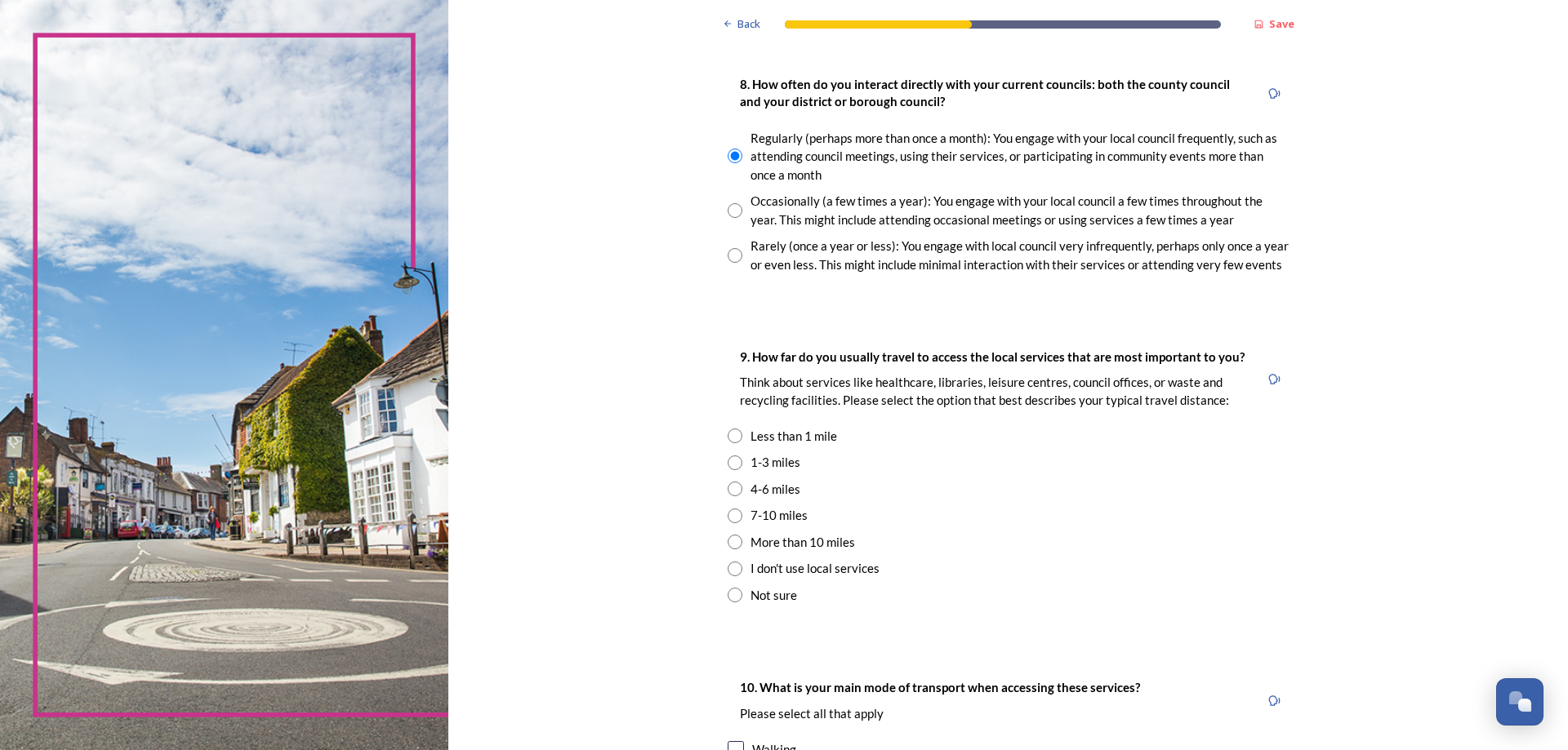
click at [727, 462] on input "radio" at bounding box center [735, 464] width 15 height 15
radio input "true"
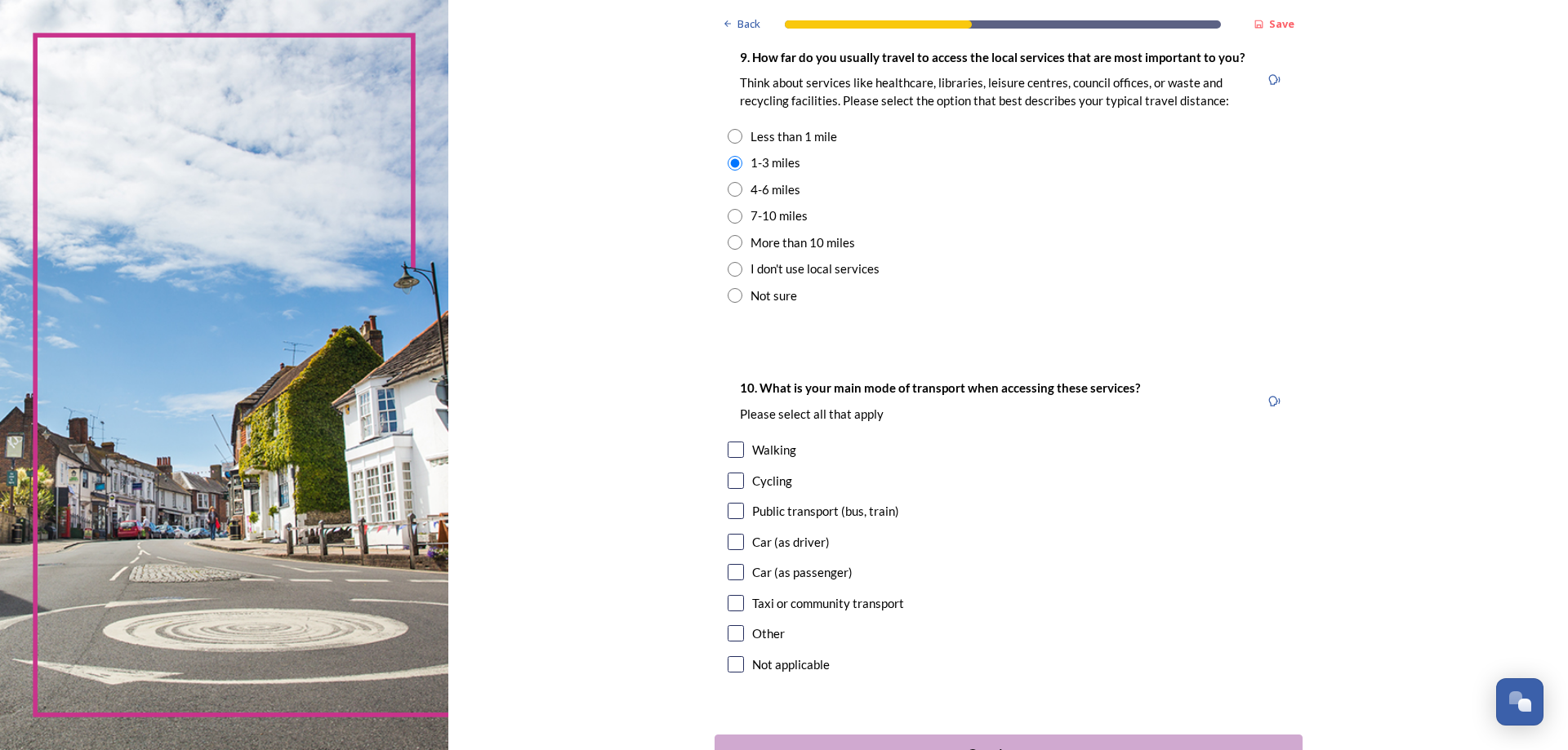
scroll to position [1317, 0]
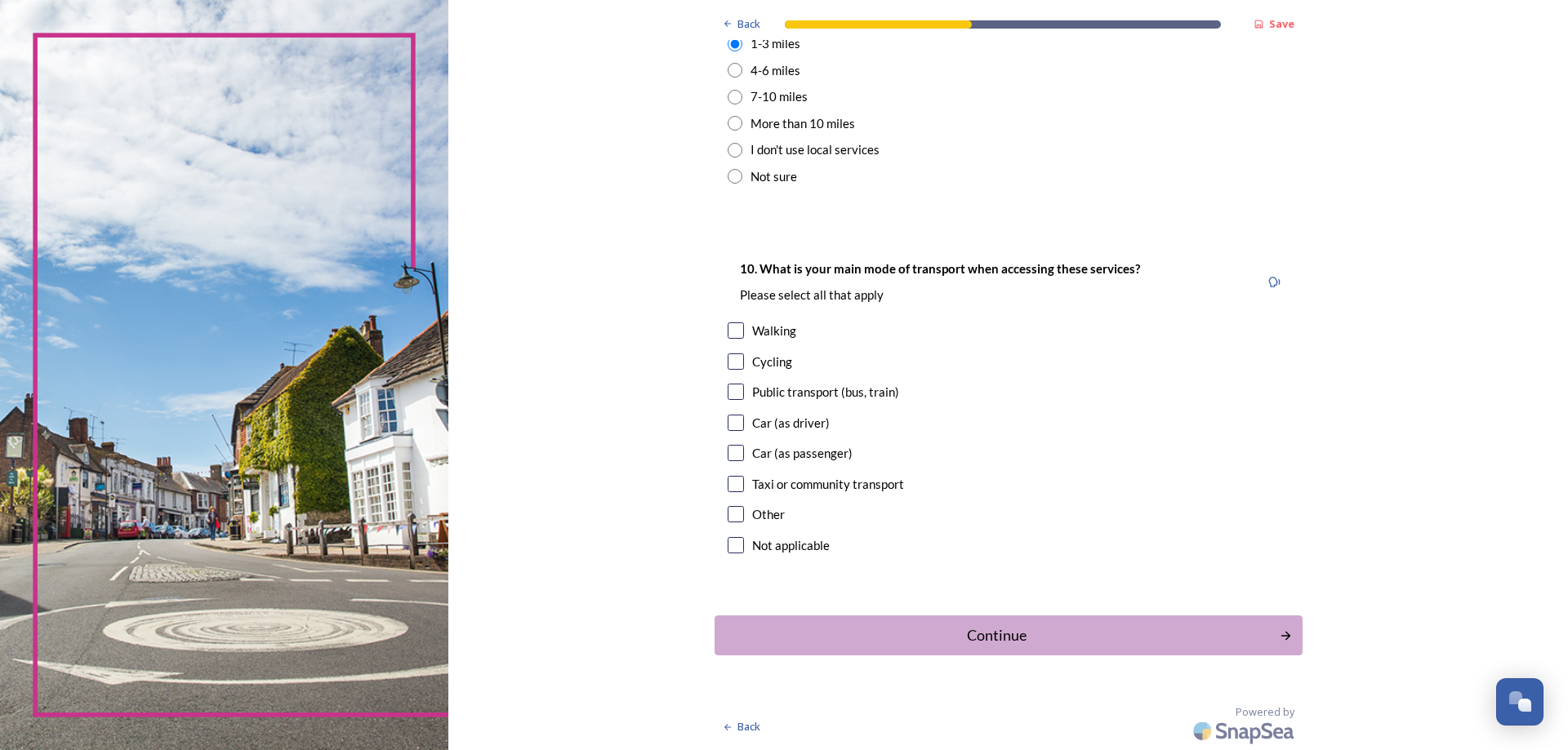
click at [731, 424] on input "checkbox" at bounding box center [735, 422] width 16 height 16
checkbox input "true"
click at [994, 632] on div "Continue" at bounding box center [996, 635] width 553 height 22
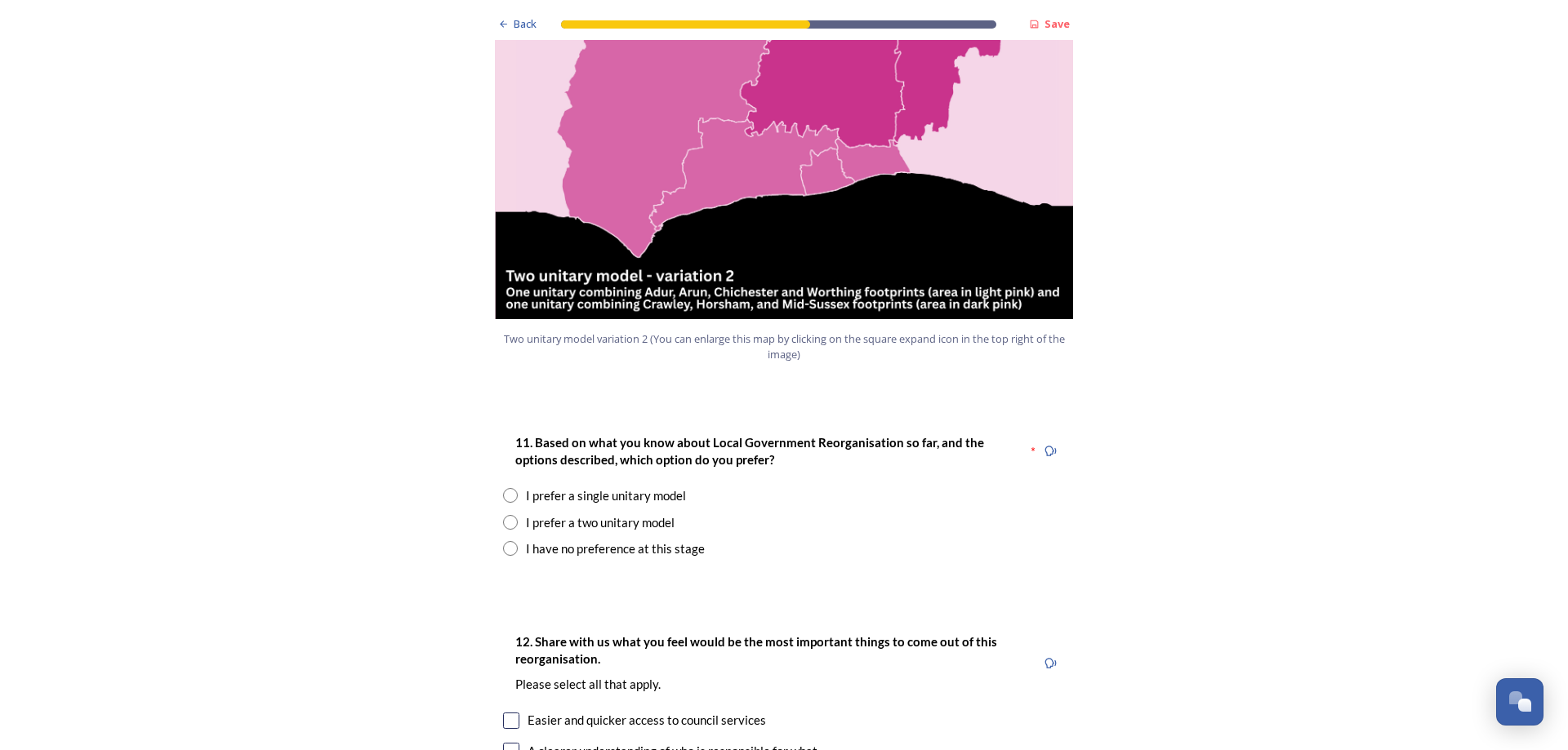
scroll to position [1878, 0]
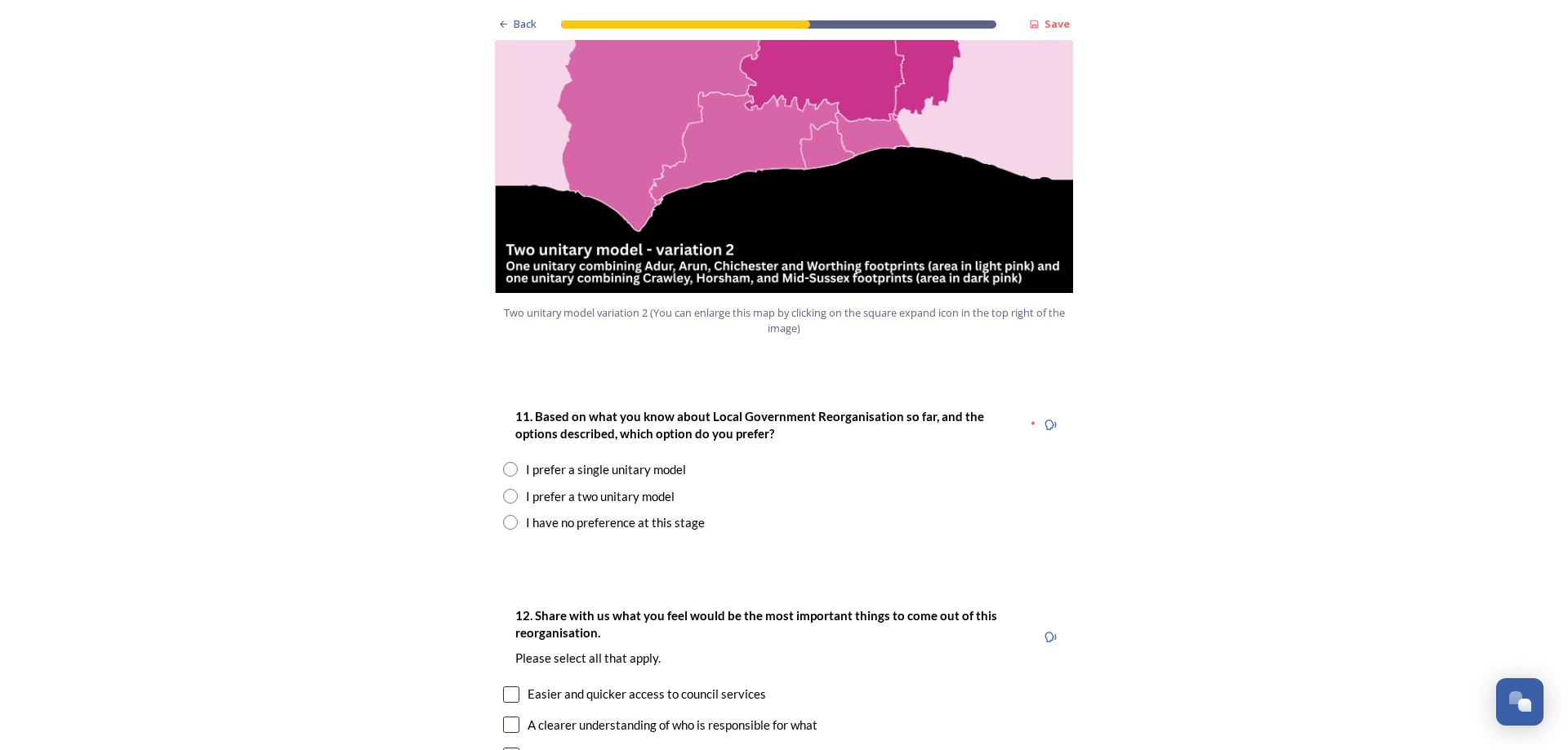
click at [505, 462] on input "radio" at bounding box center [511, 469] width 15 height 15
radio input "true"
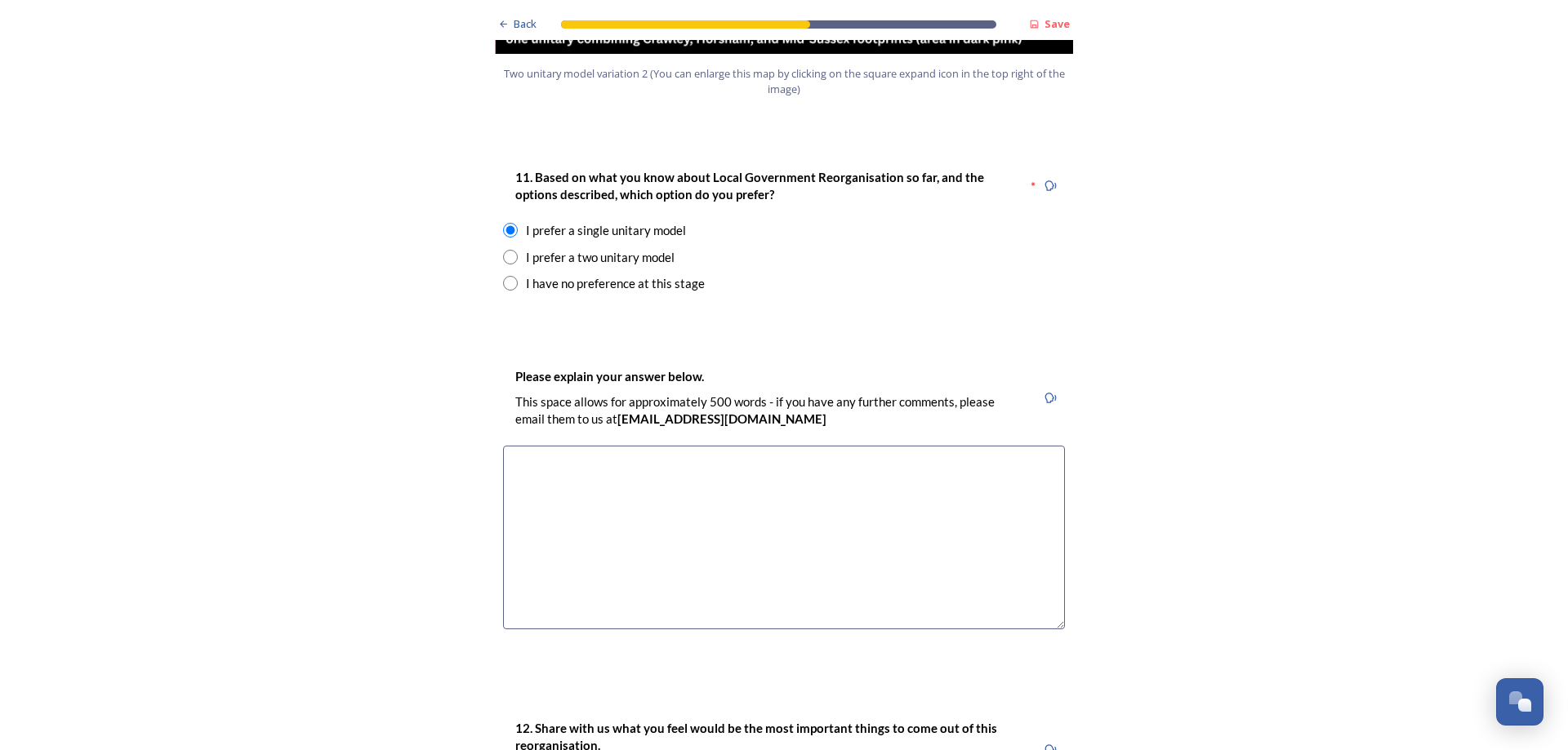
scroll to position [2123, 0]
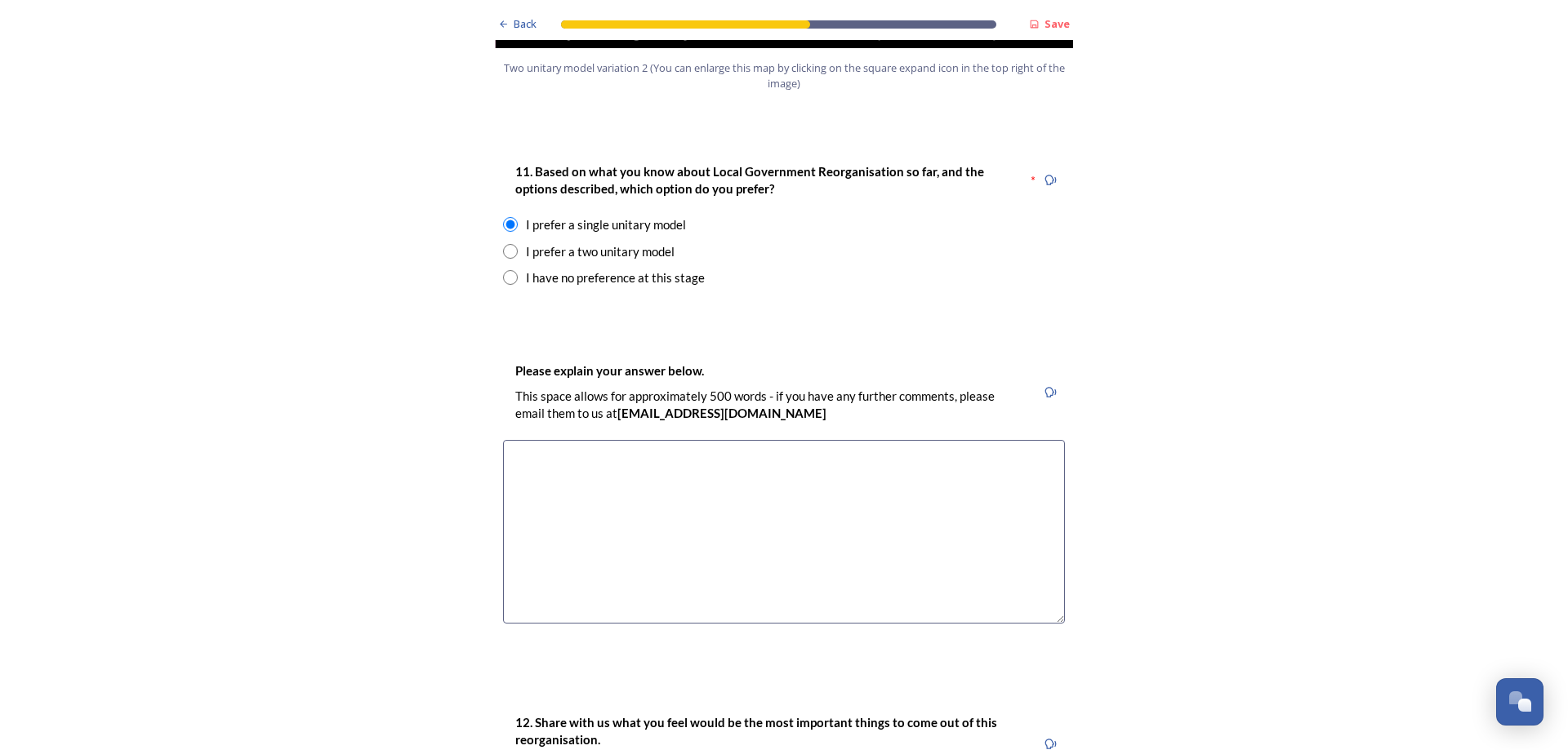
click at [574, 440] on textarea at bounding box center [784, 531] width 562 height 184
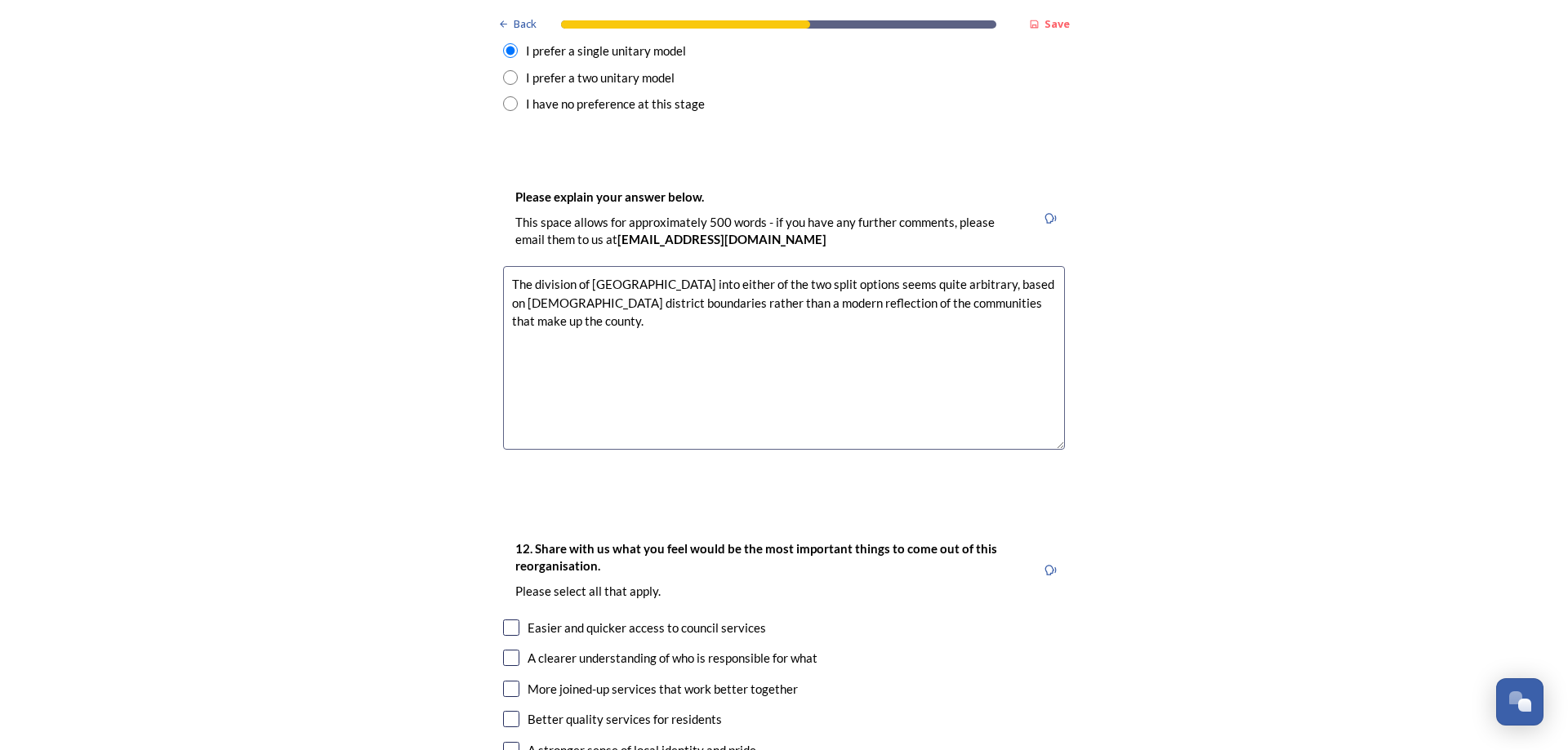
scroll to position [2286, 0]
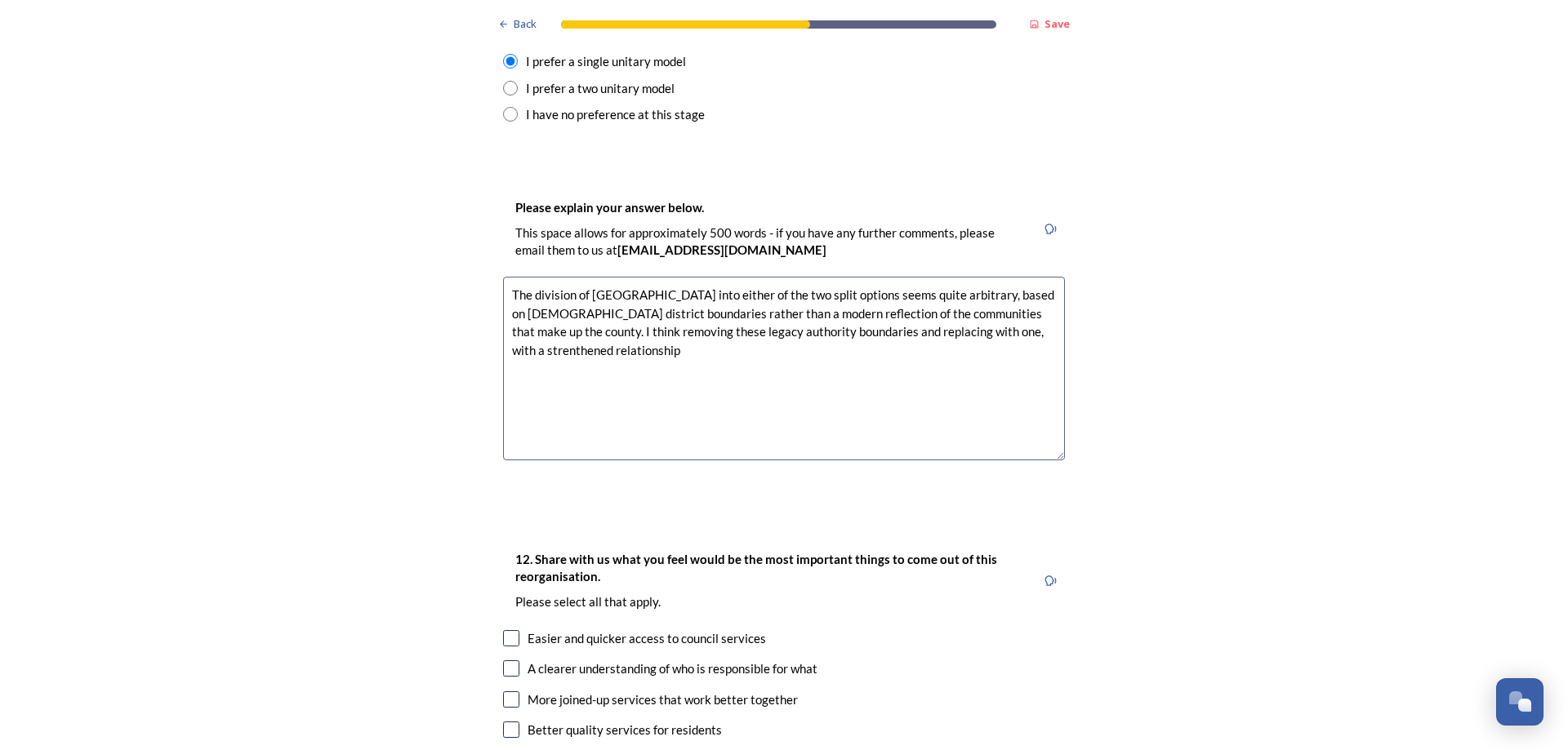
click at [1006, 282] on textarea "The division of West Sussex into either of the two split options seems quite ar…" at bounding box center [784, 368] width 562 height 184
click at [659, 303] on textarea "The division of West Sussex into either of the two split options seems quite ar…" at bounding box center [784, 368] width 562 height 184
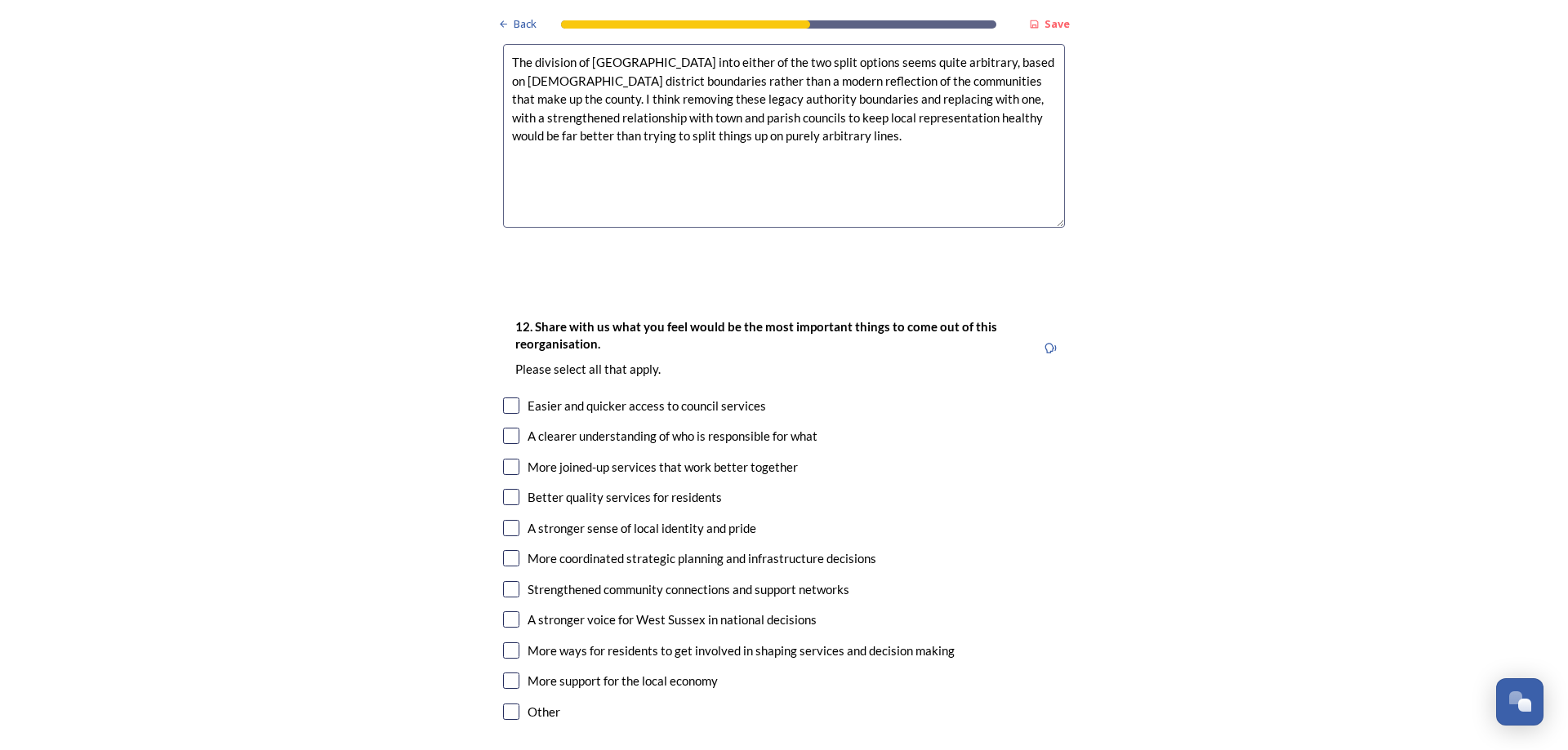
scroll to position [2531, 0]
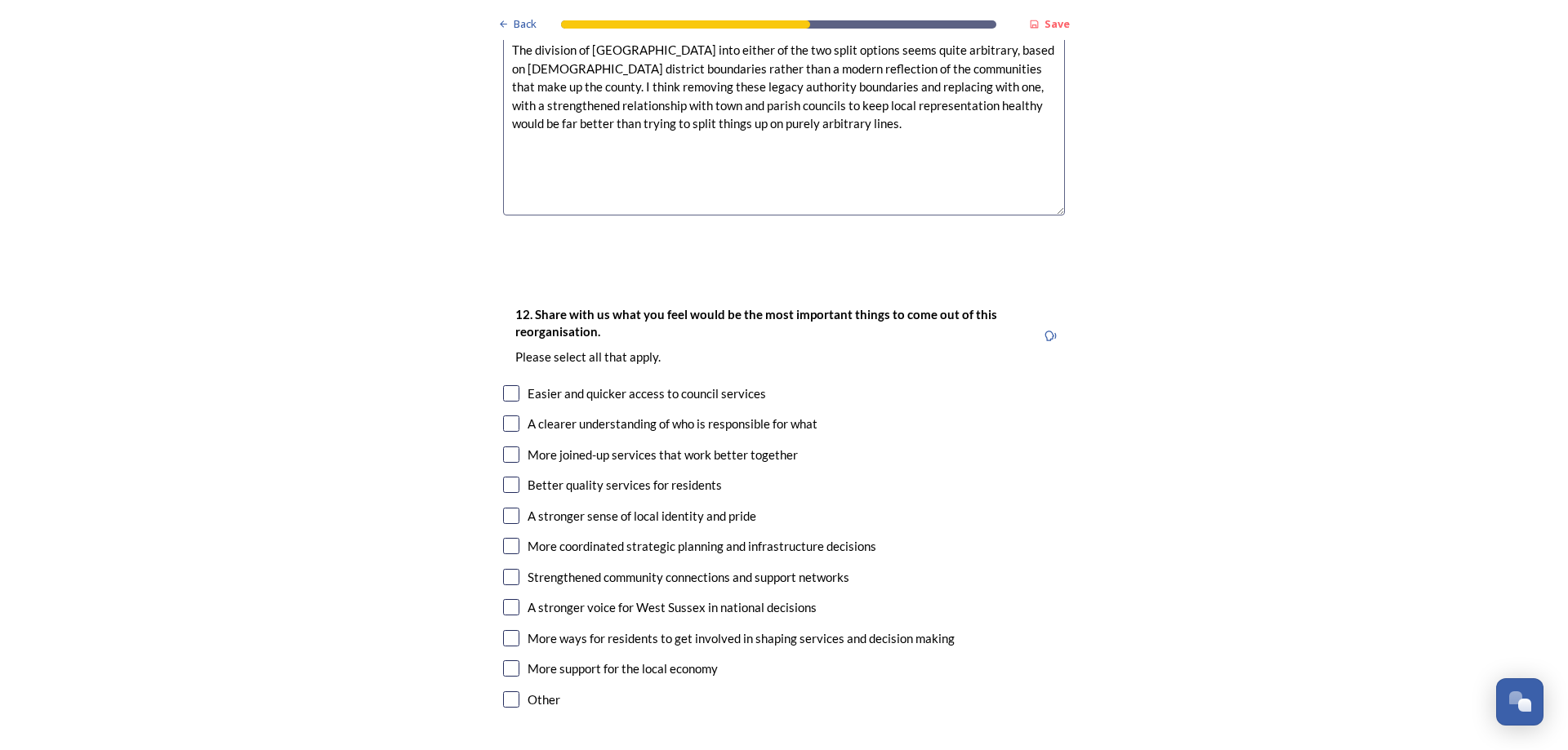
type textarea "The division of West Sussex into either of the two split options seems quite ar…"
click at [506, 385] on input "checkbox" at bounding box center [511, 393] width 16 height 16
checkbox input "true"
click at [505, 416] on input "checkbox" at bounding box center [511, 423] width 16 height 16
checkbox input "true"
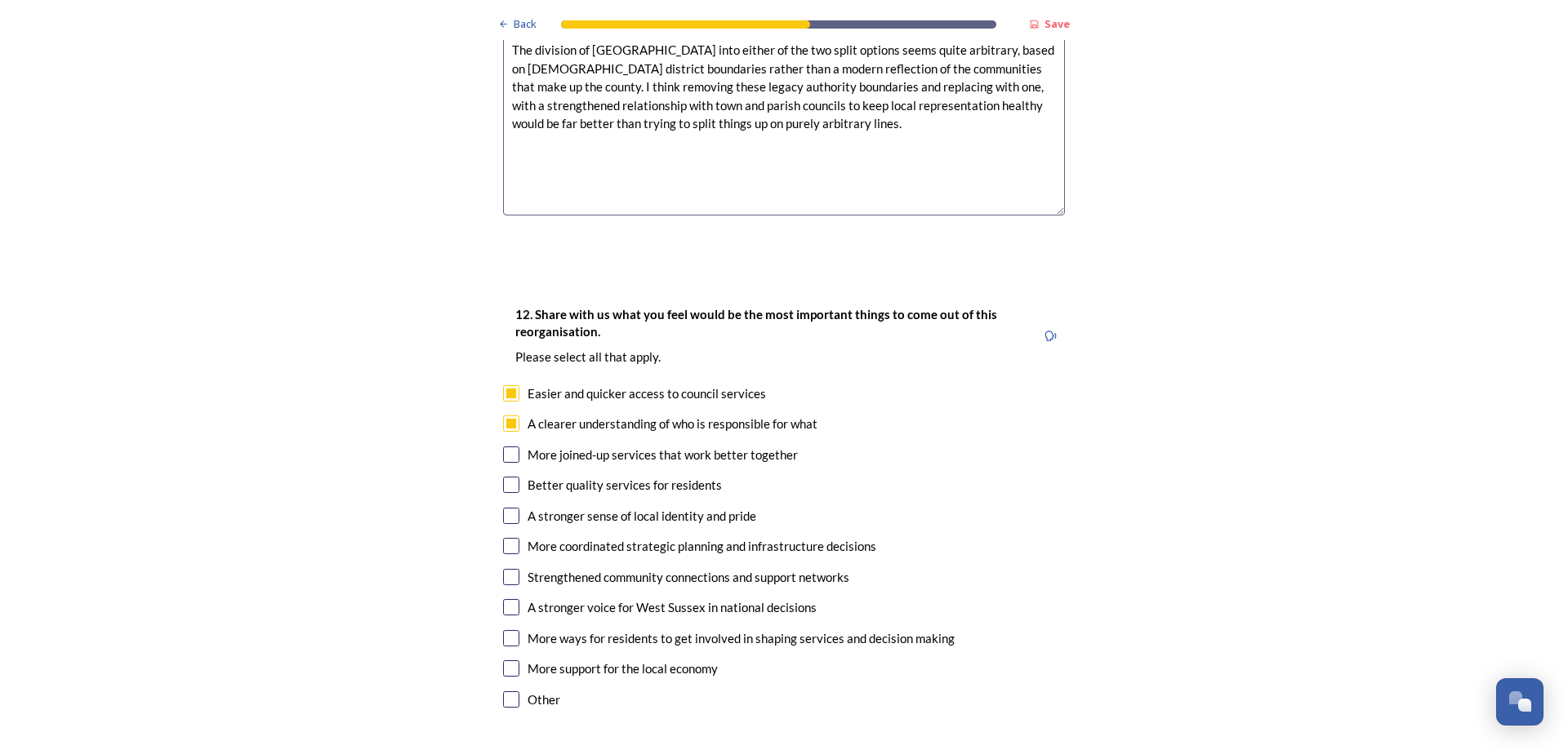
click at [506, 447] on input "checkbox" at bounding box center [511, 454] width 16 height 16
checkbox input "true"
click at [509, 477] on input "checkbox" at bounding box center [511, 484] width 16 height 16
checkbox input "true"
click at [506, 508] on input "checkbox" at bounding box center [511, 515] width 16 height 16
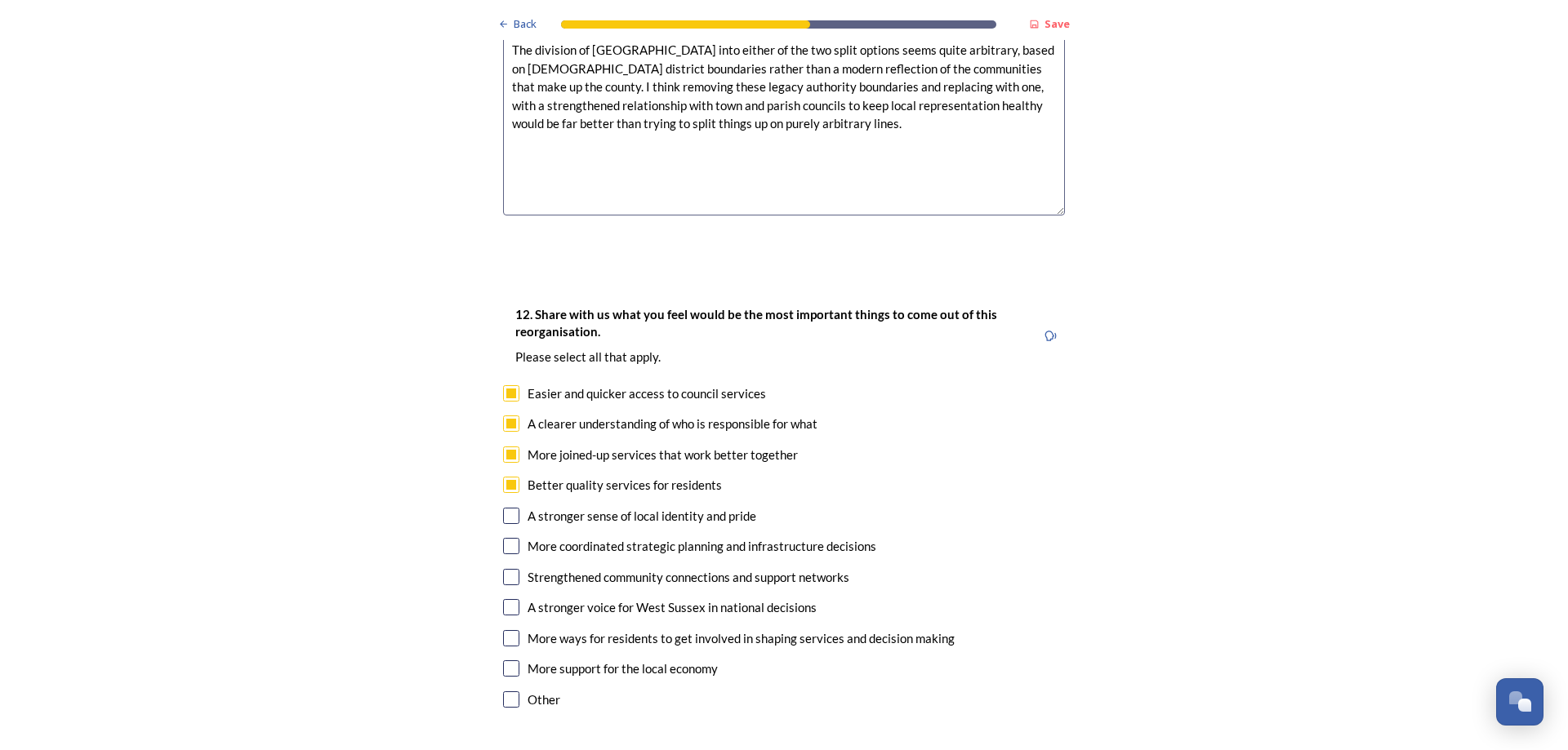
checkbox input "true"
click at [508, 599] on input "checkbox" at bounding box center [511, 607] width 16 height 16
checkbox input "true"
click at [510, 660] on input "checkbox" at bounding box center [511, 668] width 16 height 16
checkbox input "true"
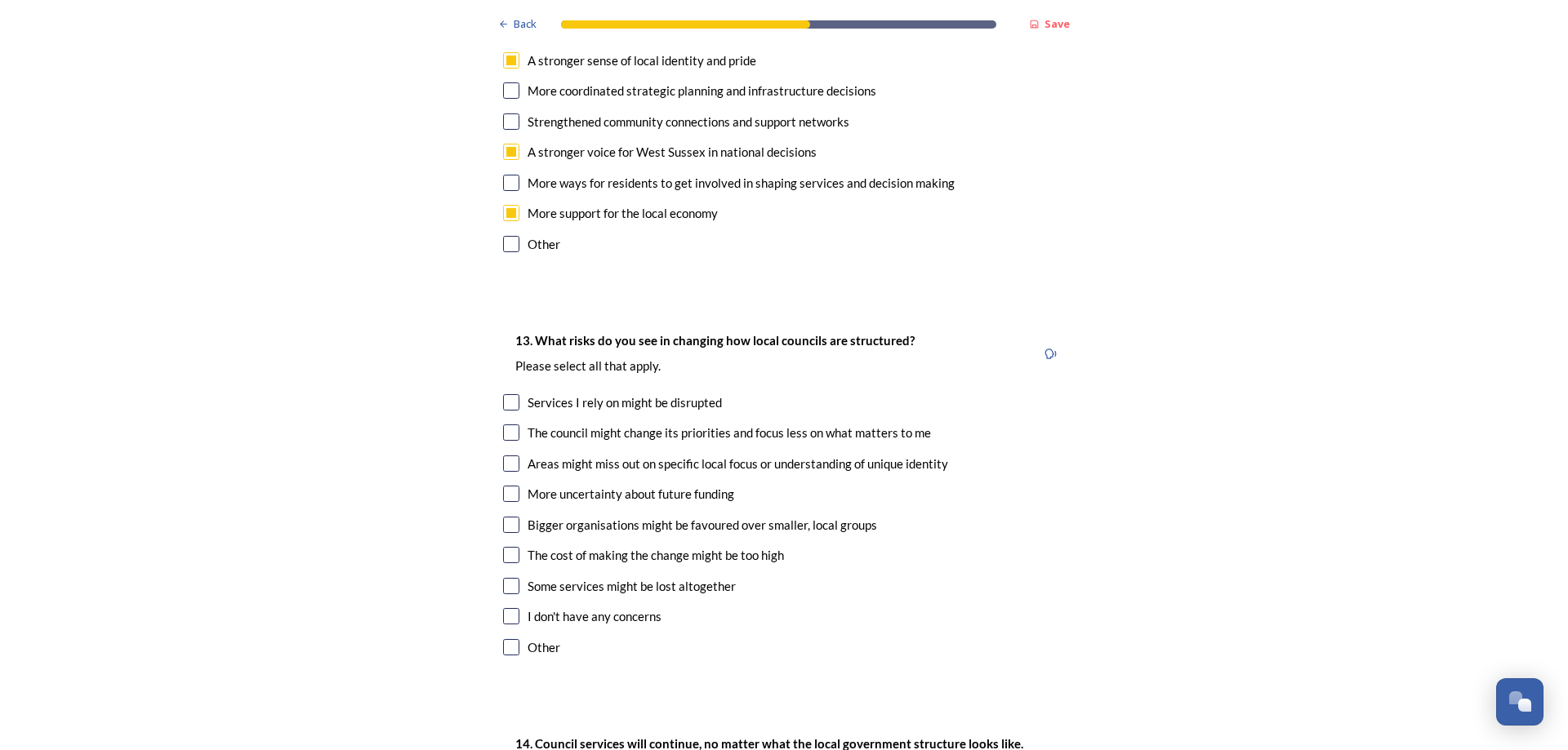
scroll to position [3021, 0]
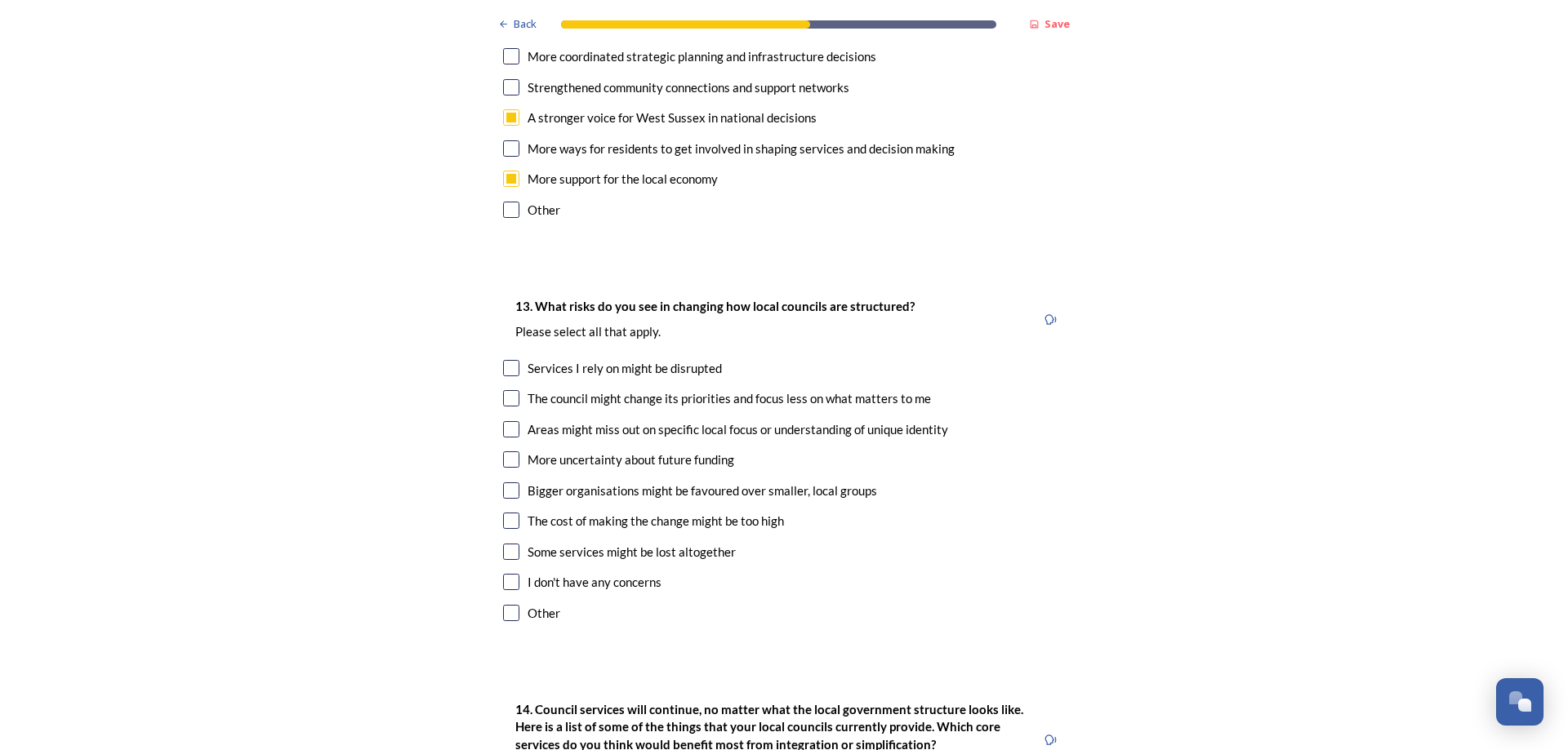
click at [506, 421] on input "checkbox" at bounding box center [511, 429] width 16 height 16
checkbox input "true"
click at [506, 513] on input "checkbox" at bounding box center [511, 520] width 16 height 16
checkbox input "true"
click at [510, 390] on input "checkbox" at bounding box center [511, 398] width 16 height 16
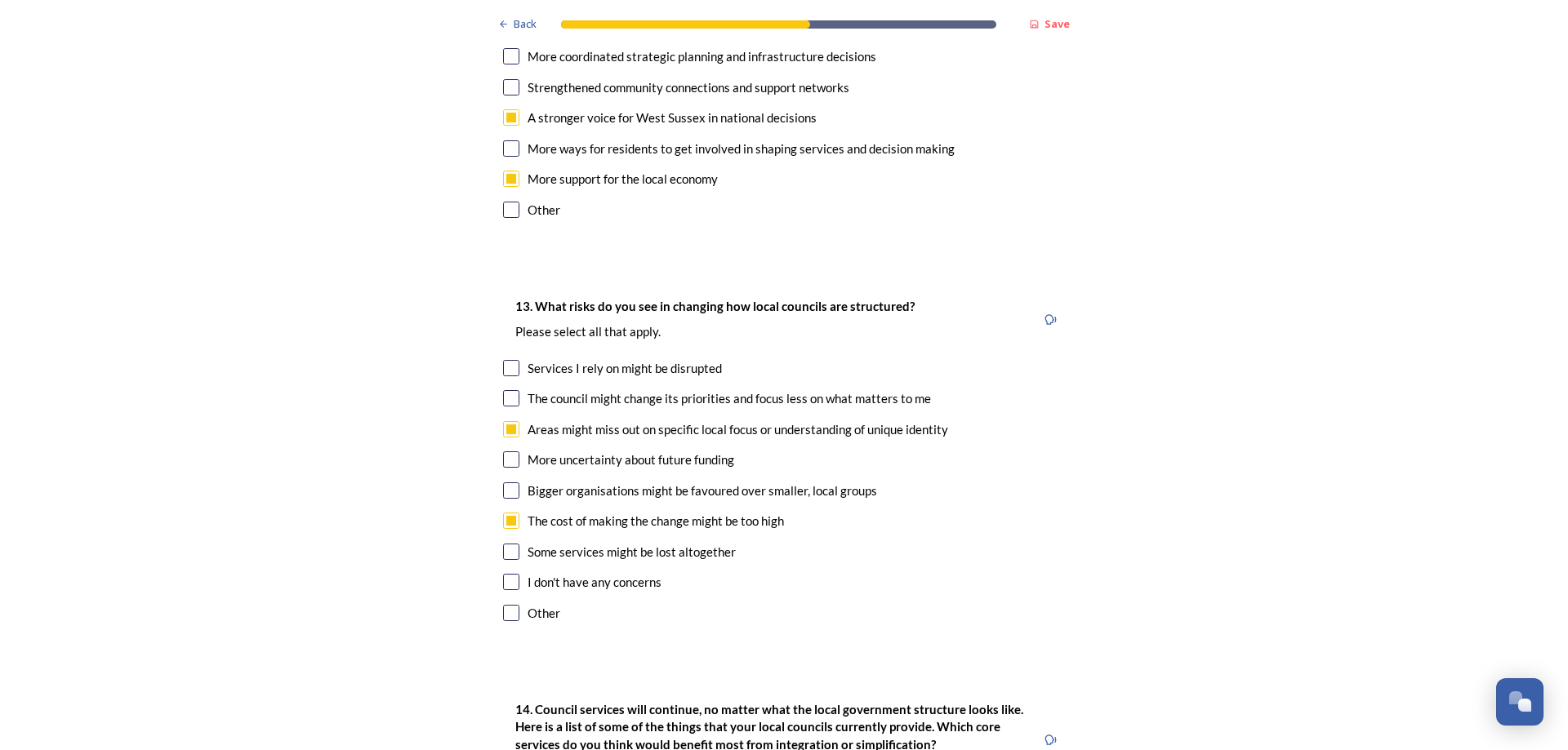
checkbox input "true"
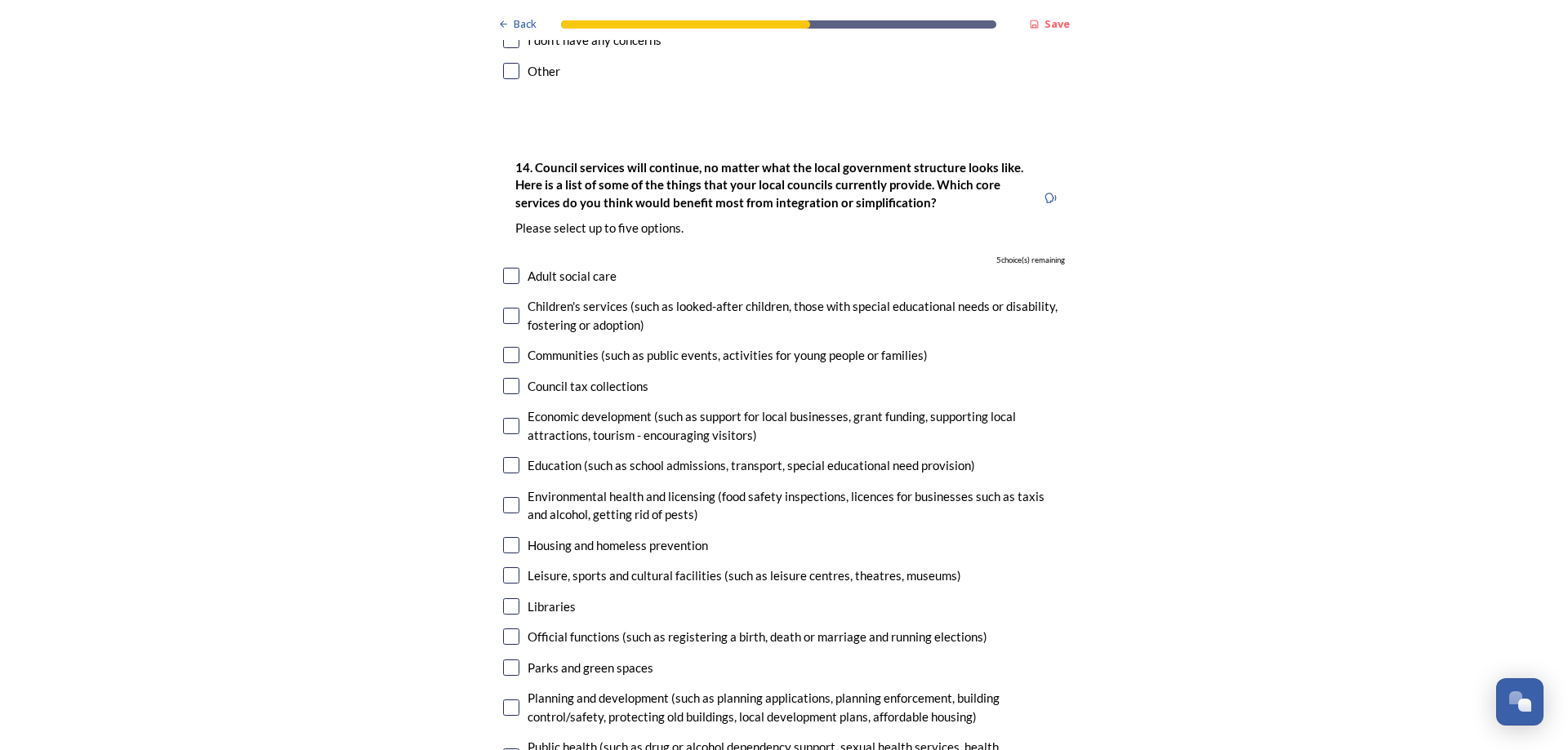
scroll to position [3593, 0]
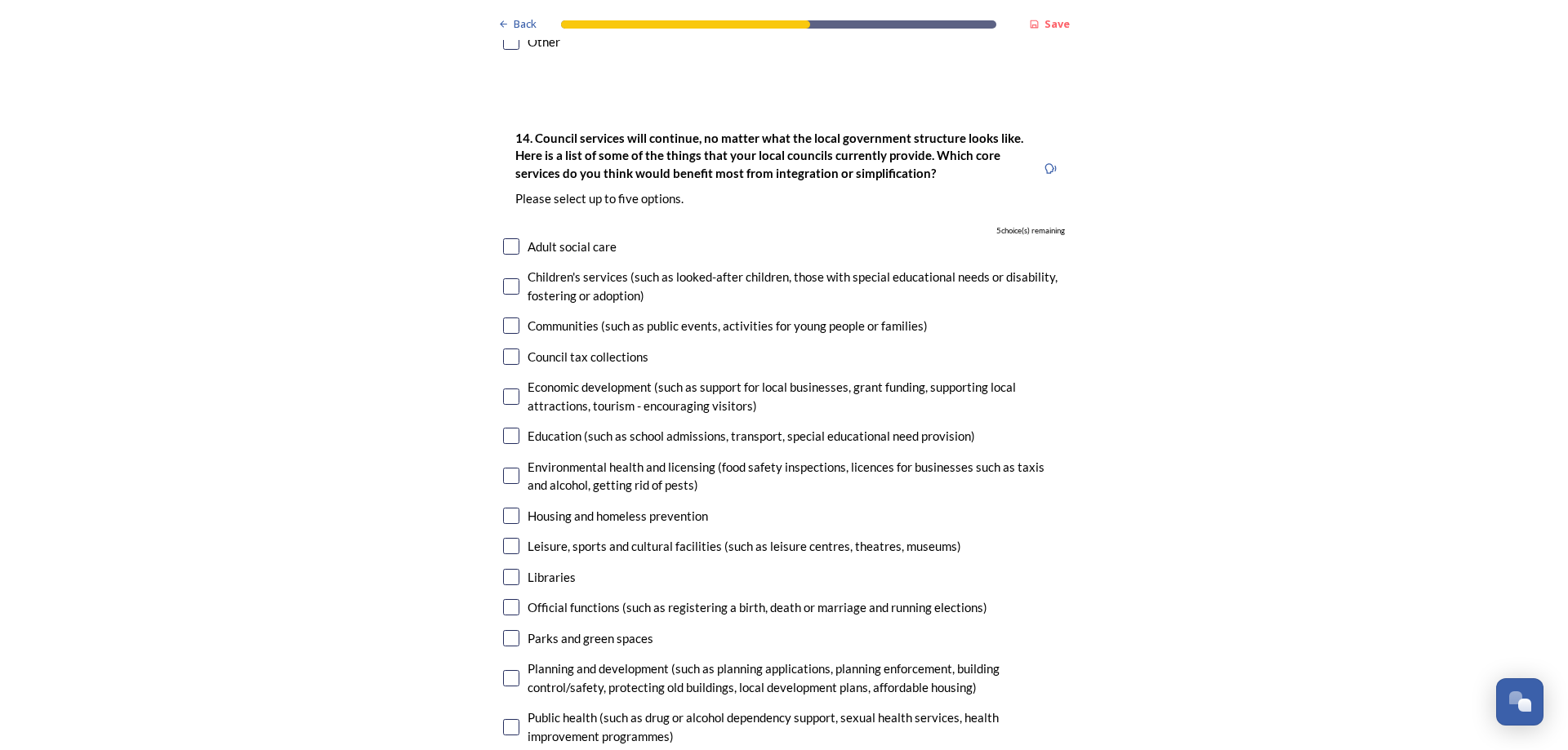
click at [505, 318] on input "checkbox" at bounding box center [511, 325] width 16 height 16
checkbox input "true"
click at [512, 349] on input "checkbox" at bounding box center [511, 356] width 16 height 16
checkbox input "true"
click at [507, 388] on input "checkbox" at bounding box center [511, 396] width 16 height 16
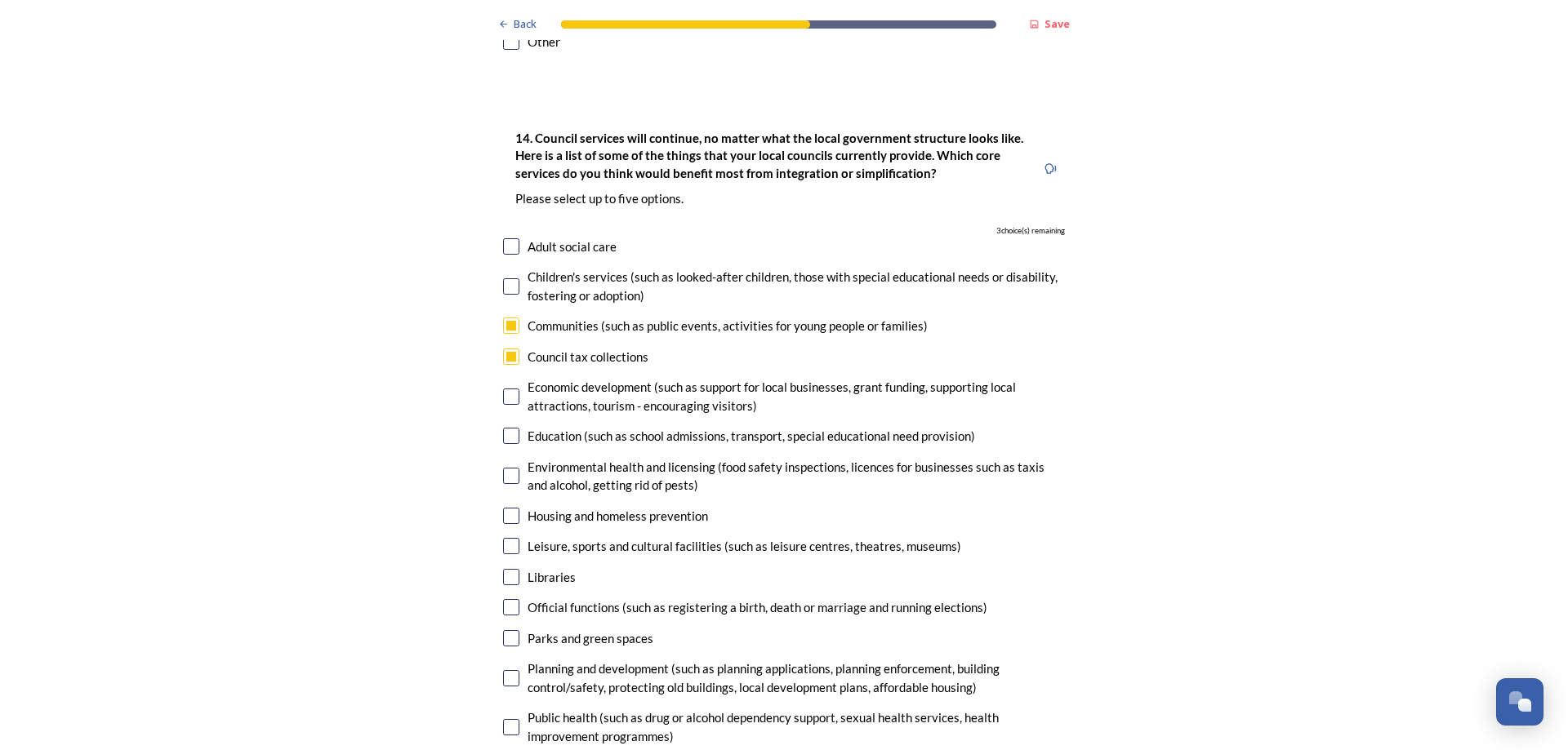
checkbox input "true"
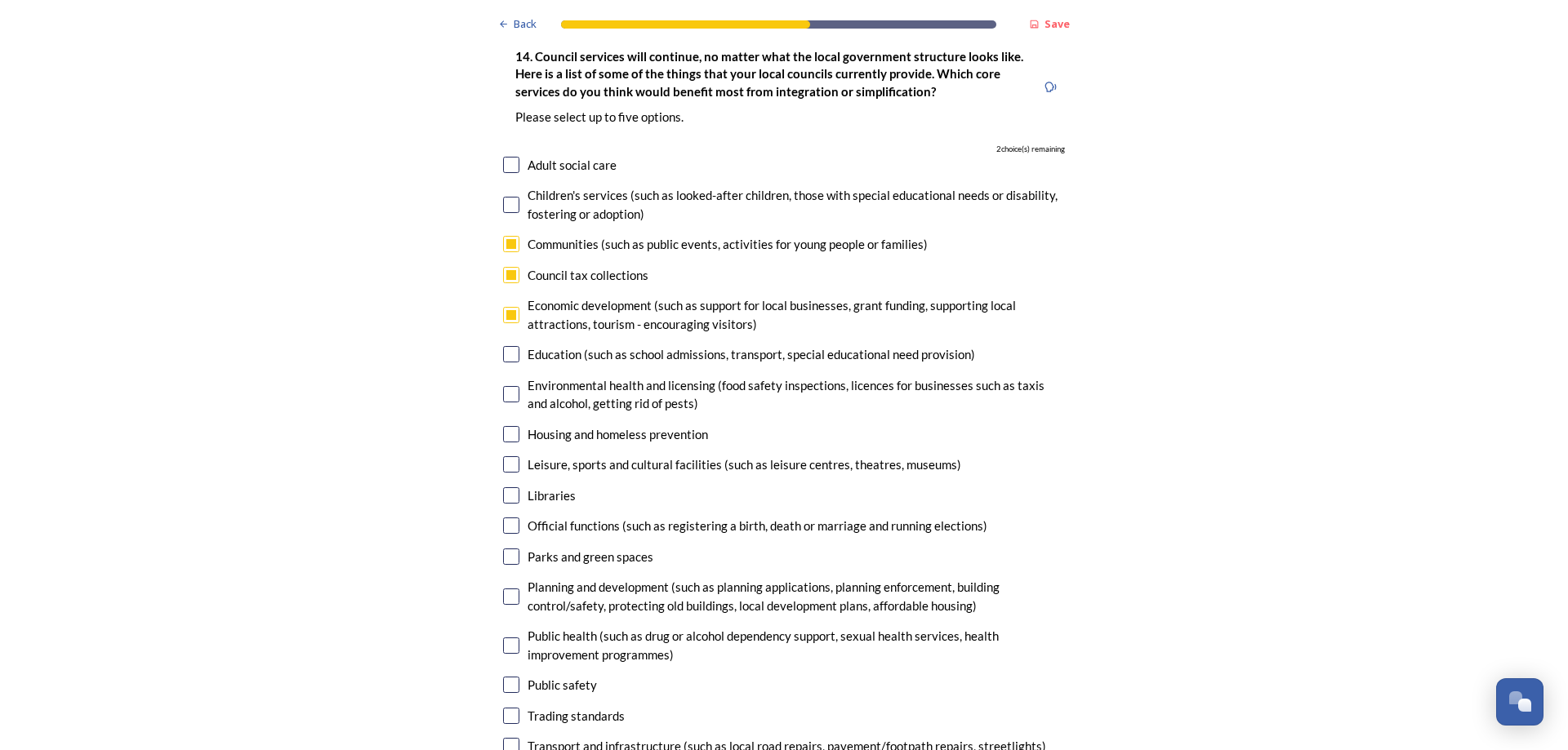
click at [503, 426] on input "checkbox" at bounding box center [511, 433] width 16 height 16
checkbox input "true"
click at [504, 456] on input "checkbox" at bounding box center [511, 464] width 16 height 16
click at [508, 456] on input "checkbox" at bounding box center [511, 464] width 16 height 16
checkbox input "false"
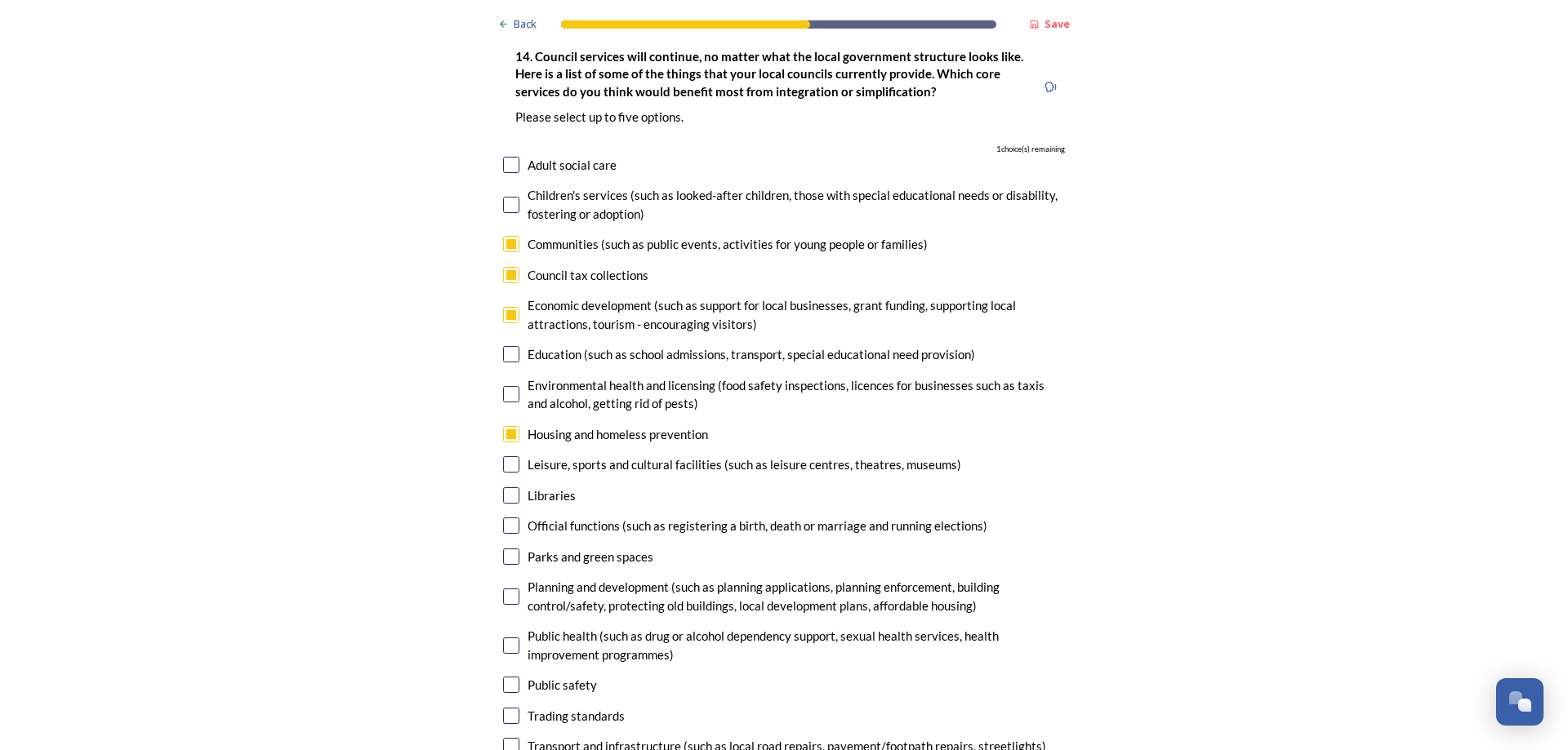
click at [503, 589] on input "checkbox" at bounding box center [511, 596] width 16 height 16
checkbox input "true"
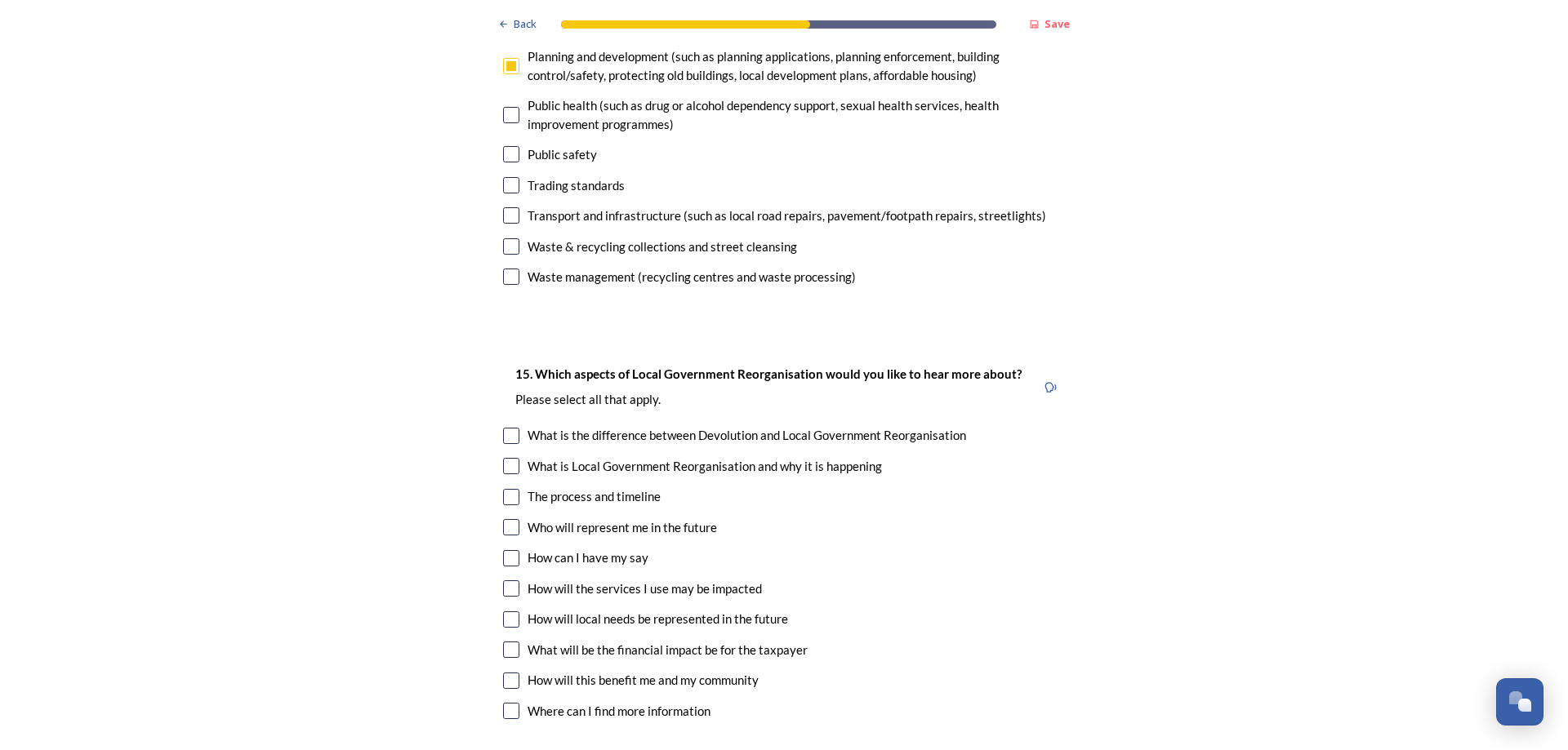
scroll to position [4246, 0]
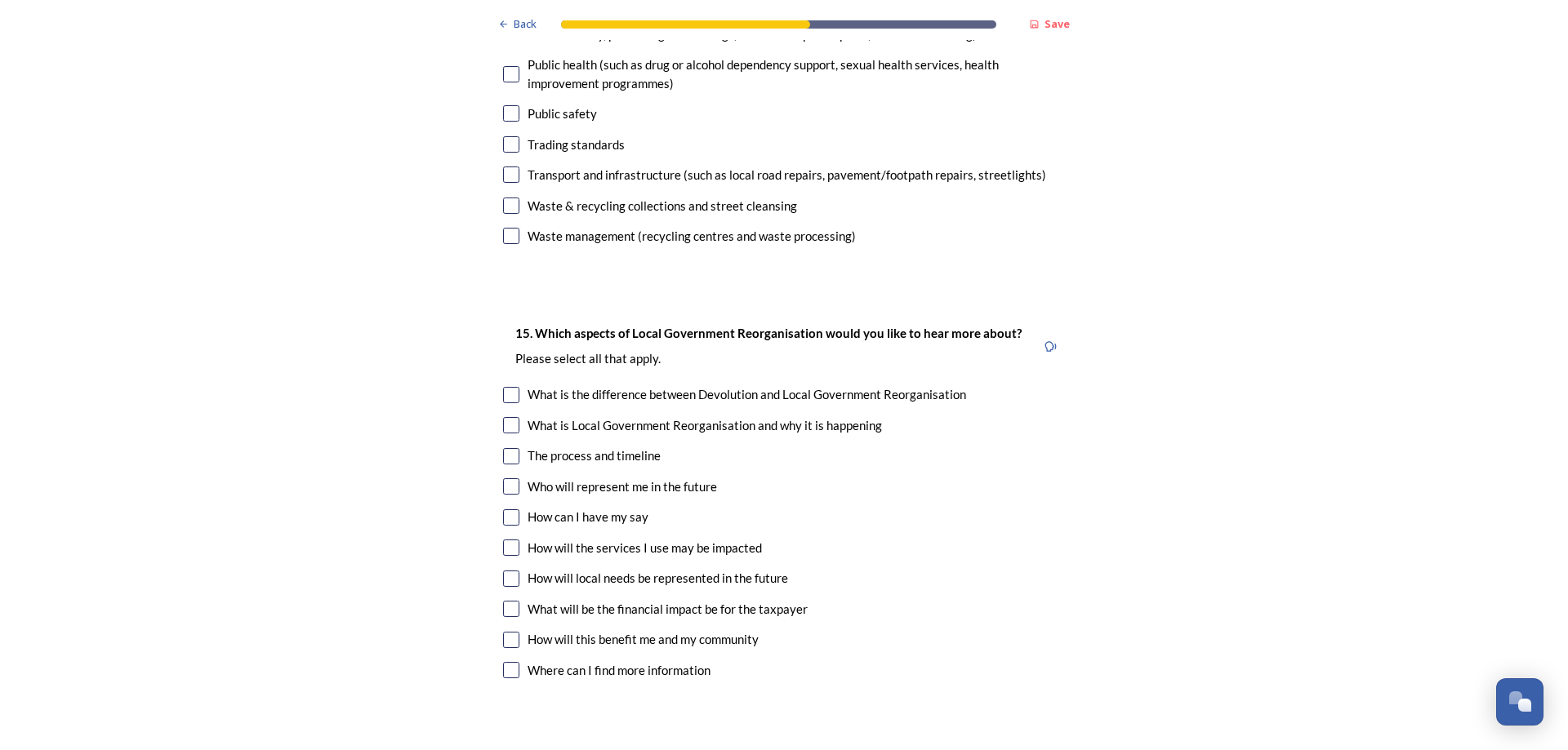
click at [508, 448] on input "checkbox" at bounding box center [511, 456] width 16 height 16
checkbox input "true"
click at [506, 479] on input "checkbox" at bounding box center [511, 486] width 16 height 16
checkbox input "true"
click at [504, 540] on input "checkbox" at bounding box center [511, 547] width 16 height 16
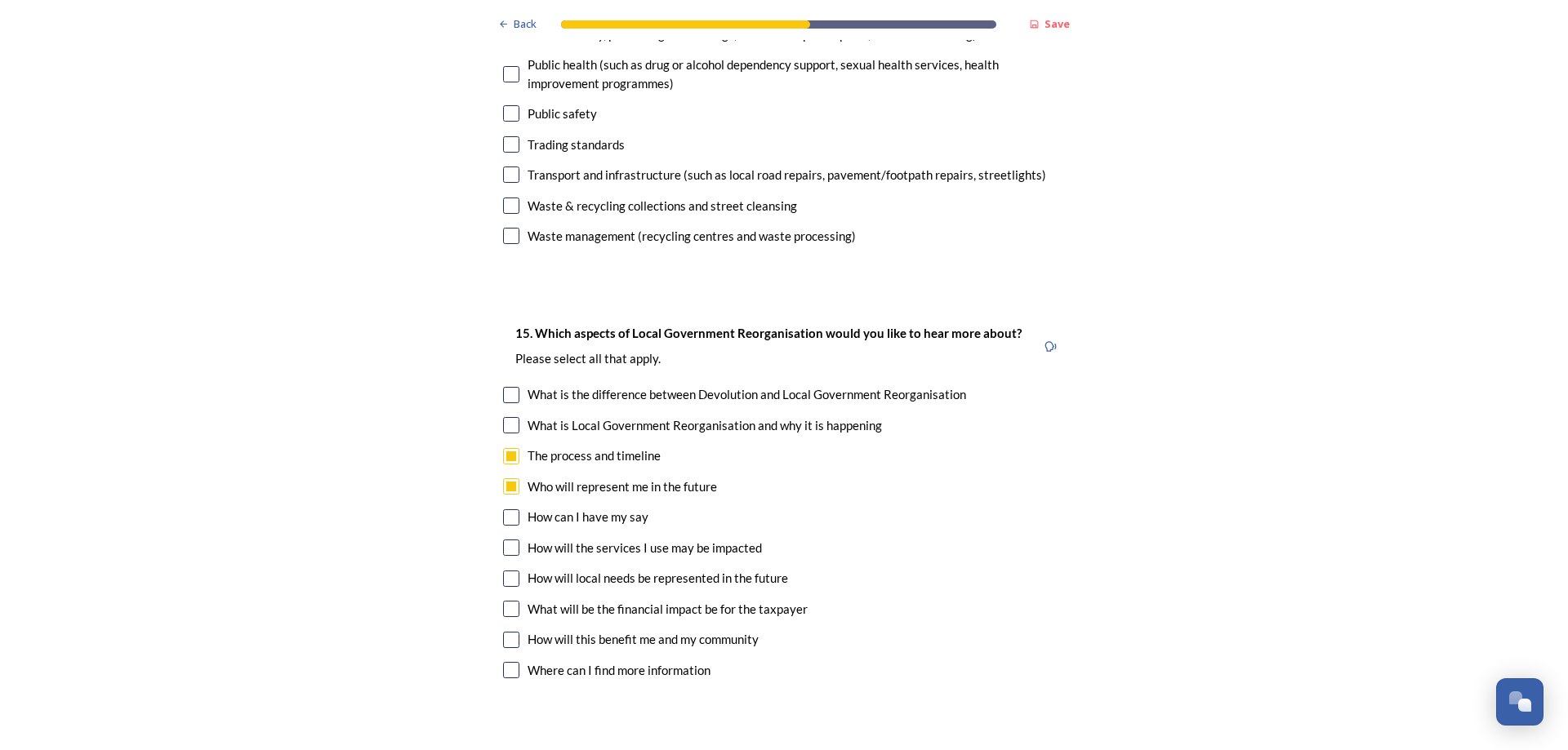
checkbox input "true"
click at [507, 571] on input "checkbox" at bounding box center [511, 579] width 16 height 16
checkbox input "true"
click at [504, 632] on input "checkbox" at bounding box center [511, 640] width 16 height 16
checkbox input "true"
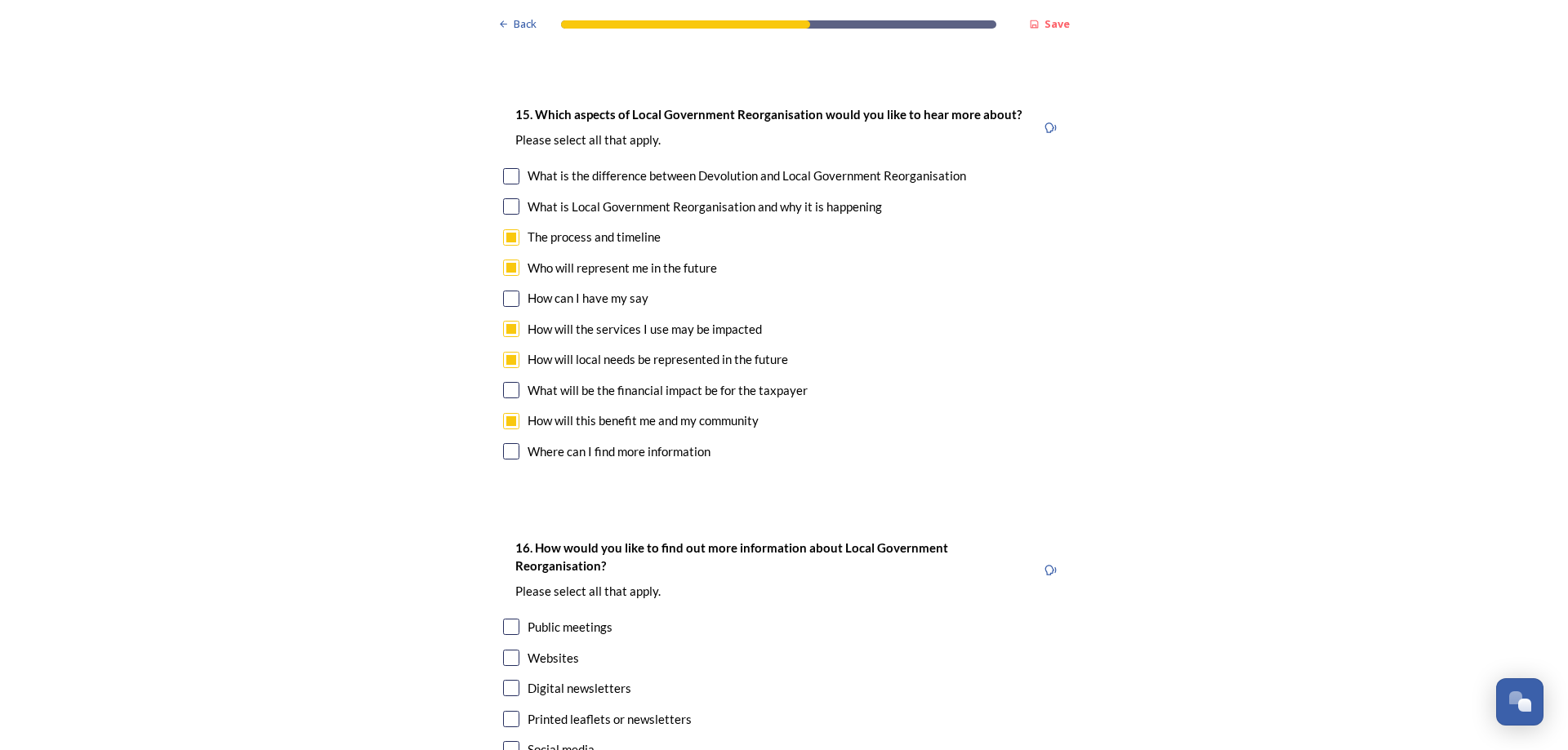
scroll to position [4652, 0]
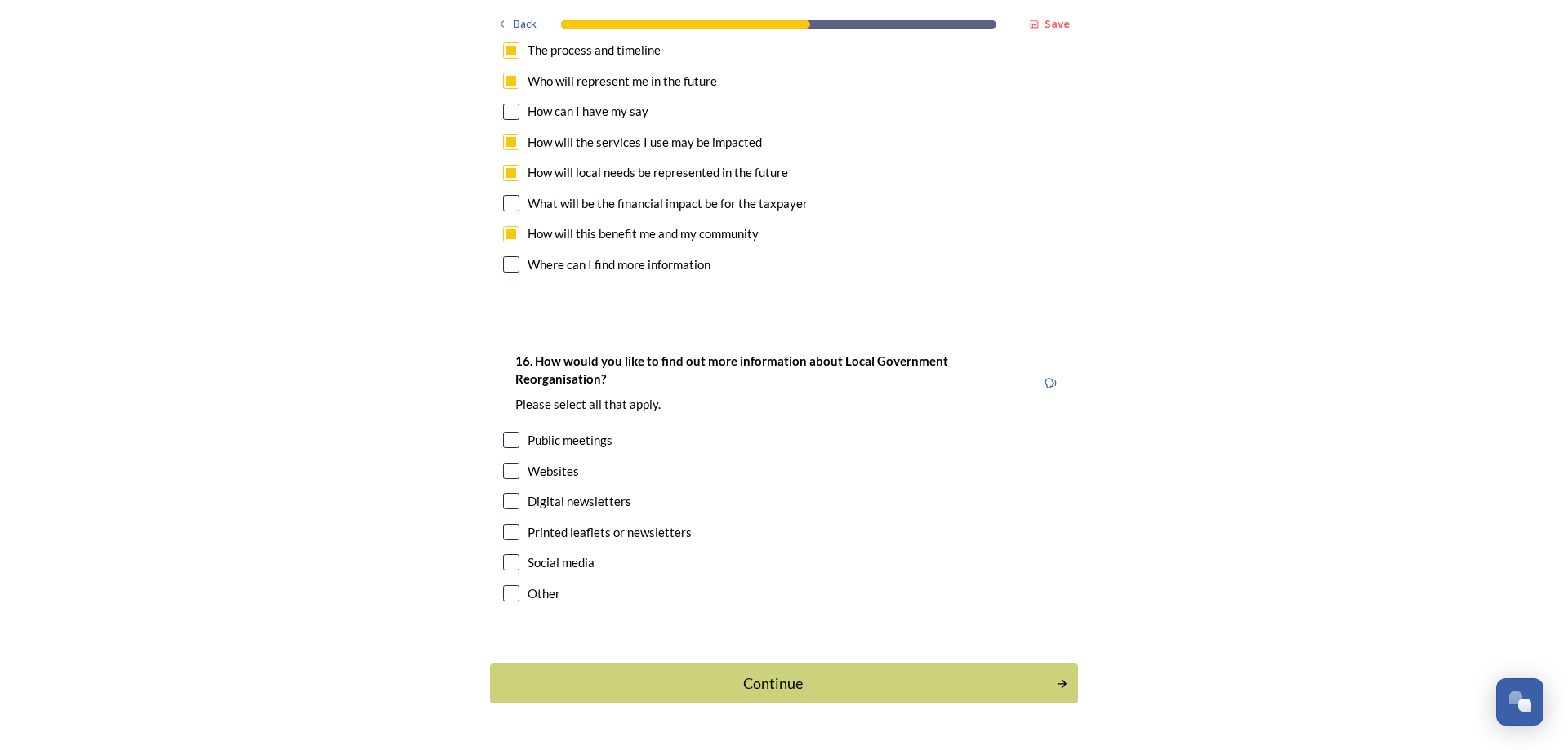
click at [506, 463] on input "checkbox" at bounding box center [511, 470] width 16 height 16
checkbox input "true"
click at [508, 554] on input "checkbox" at bounding box center [511, 562] width 16 height 16
checkbox input "true"
click at [783, 673] on div "Continue" at bounding box center [773, 683] width 553 height 22
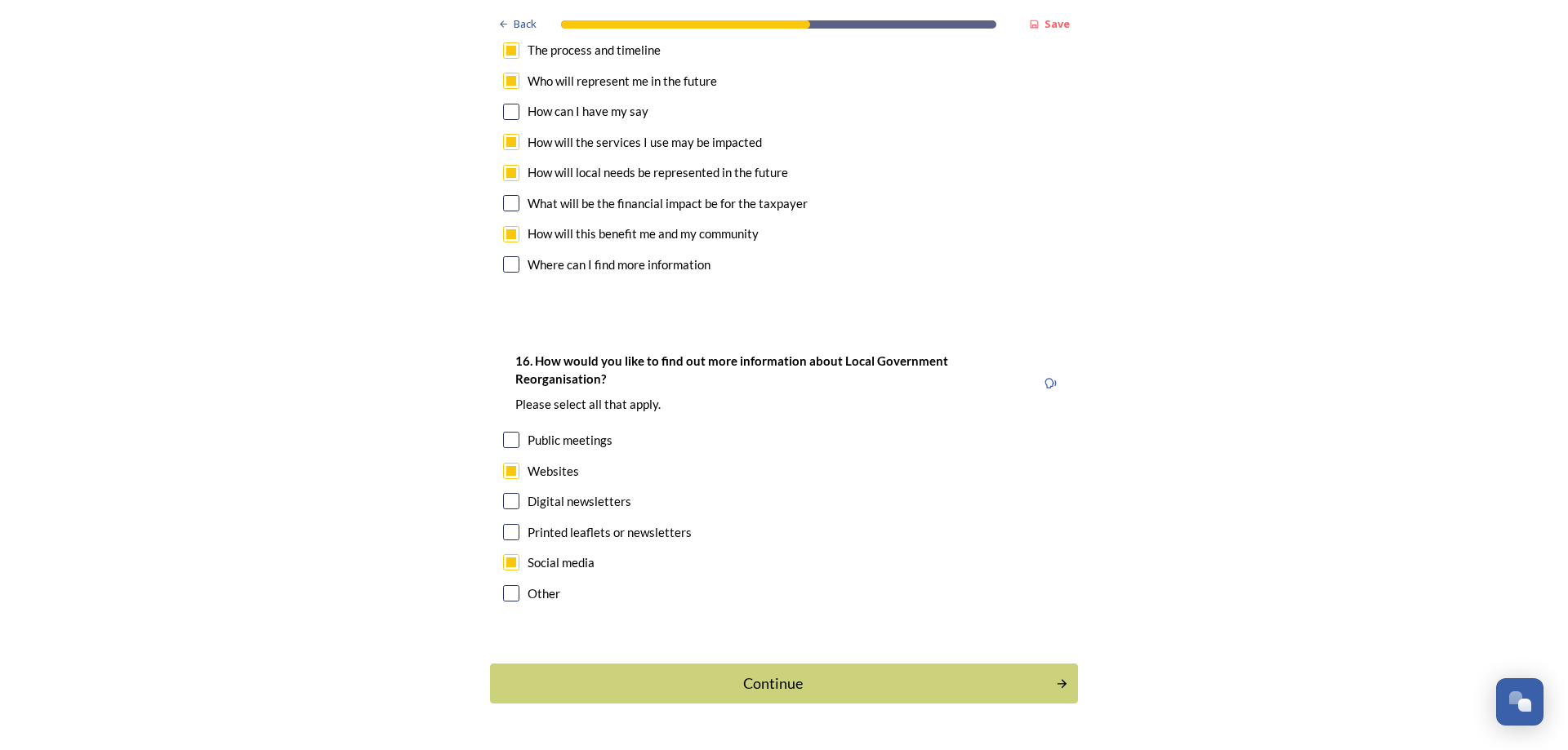
scroll to position [0, 0]
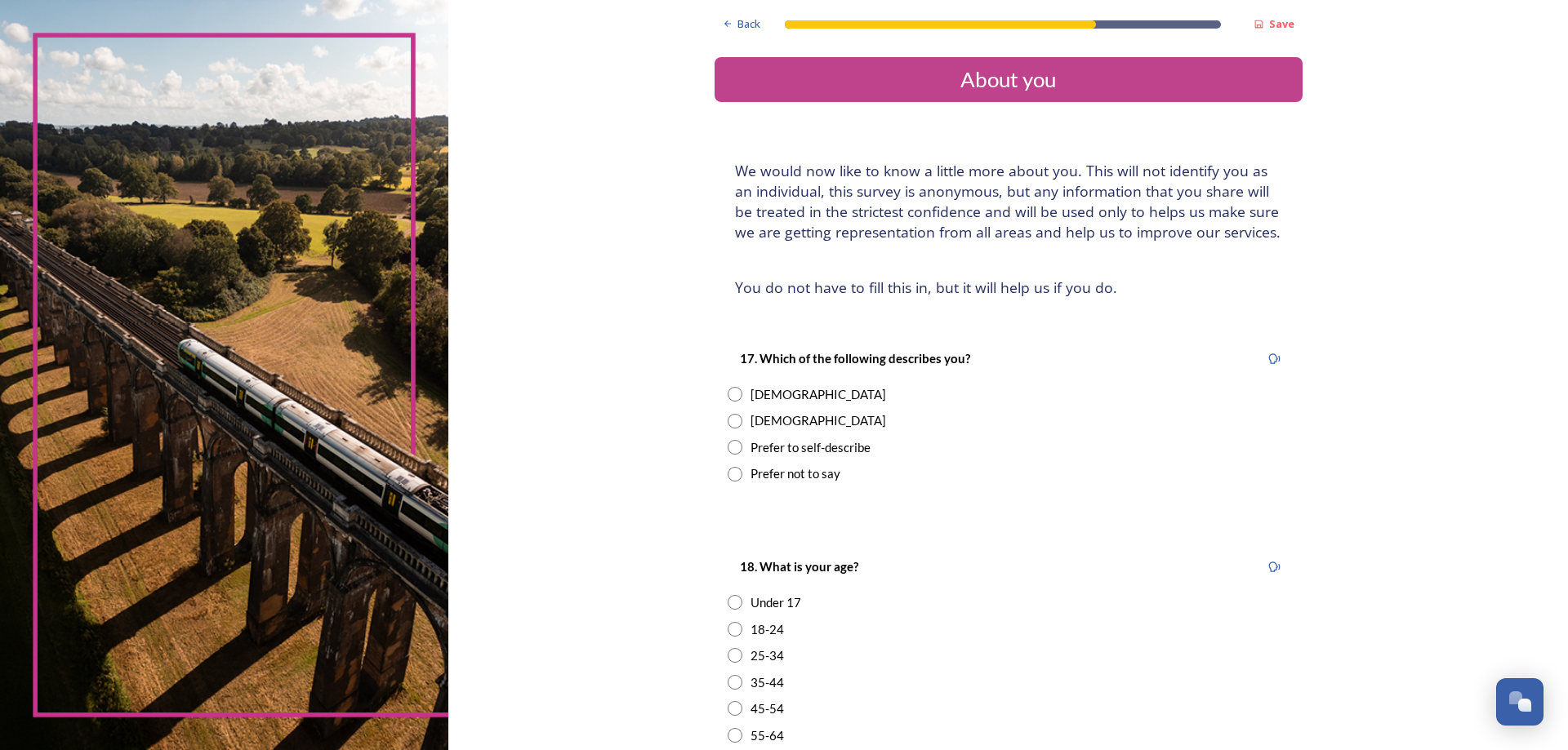
click at [727, 424] on input "radio" at bounding box center [735, 421] width 15 height 15
radio input "true"
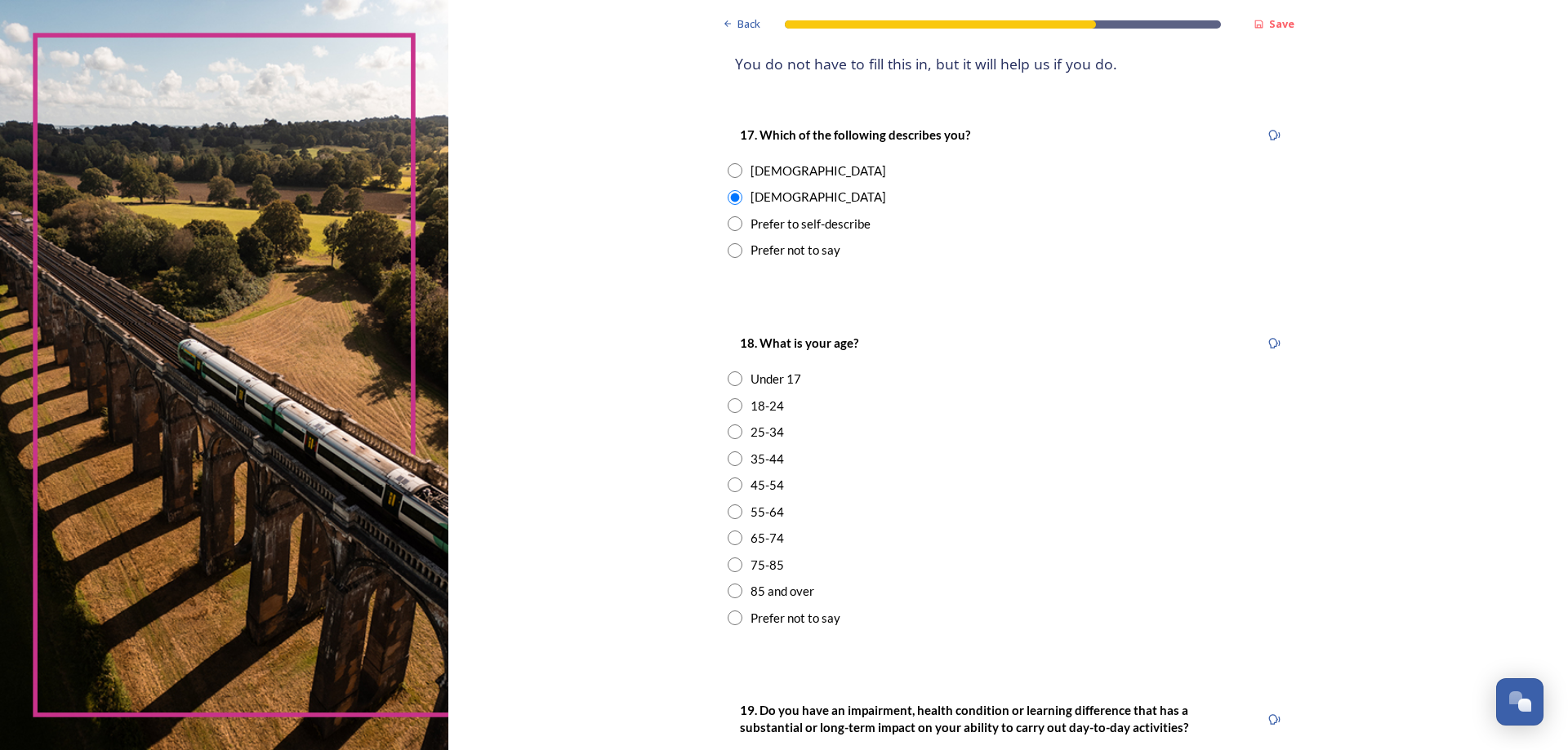
scroll to position [245, 0]
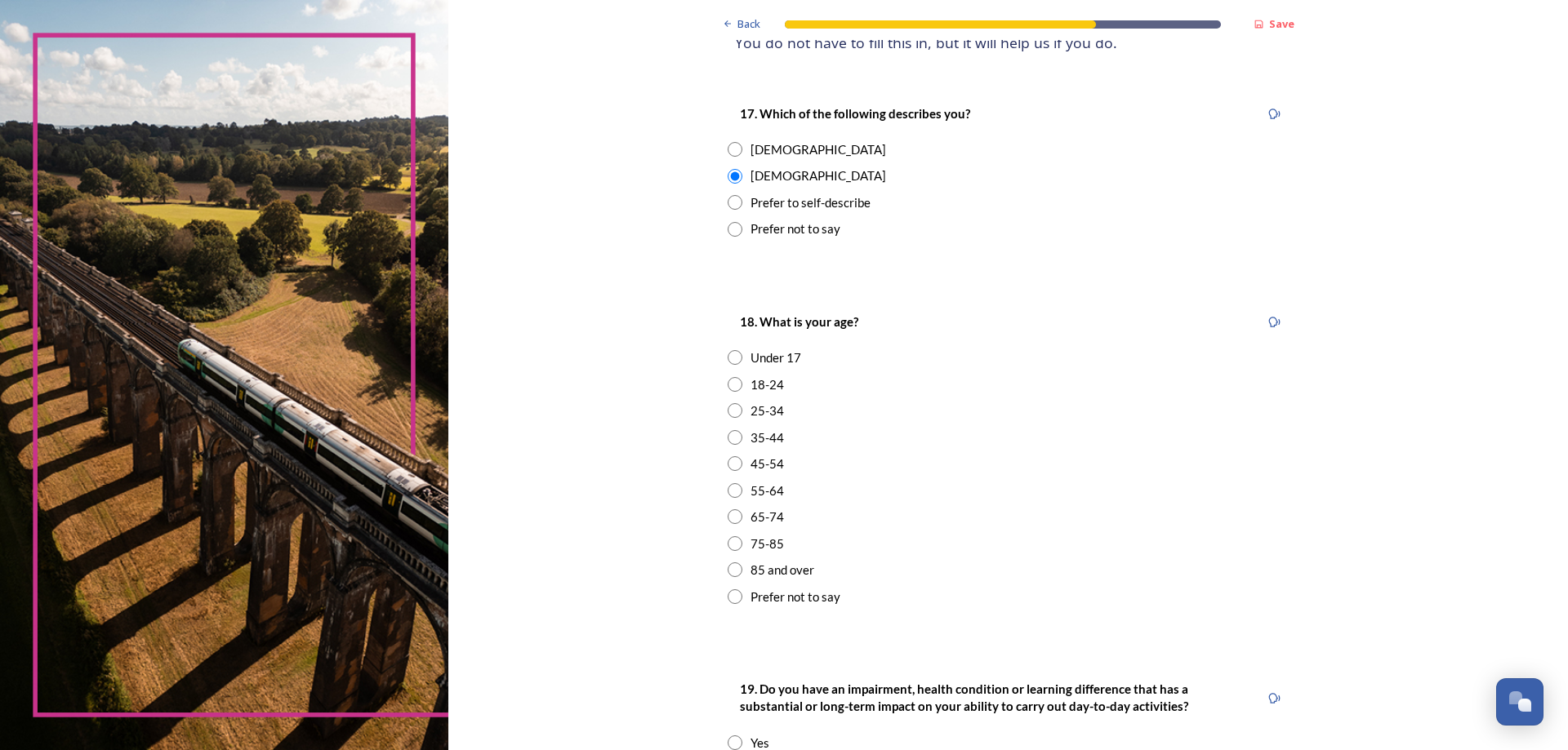
click at [727, 464] on input "radio" at bounding box center [735, 464] width 15 height 15
radio input "true"
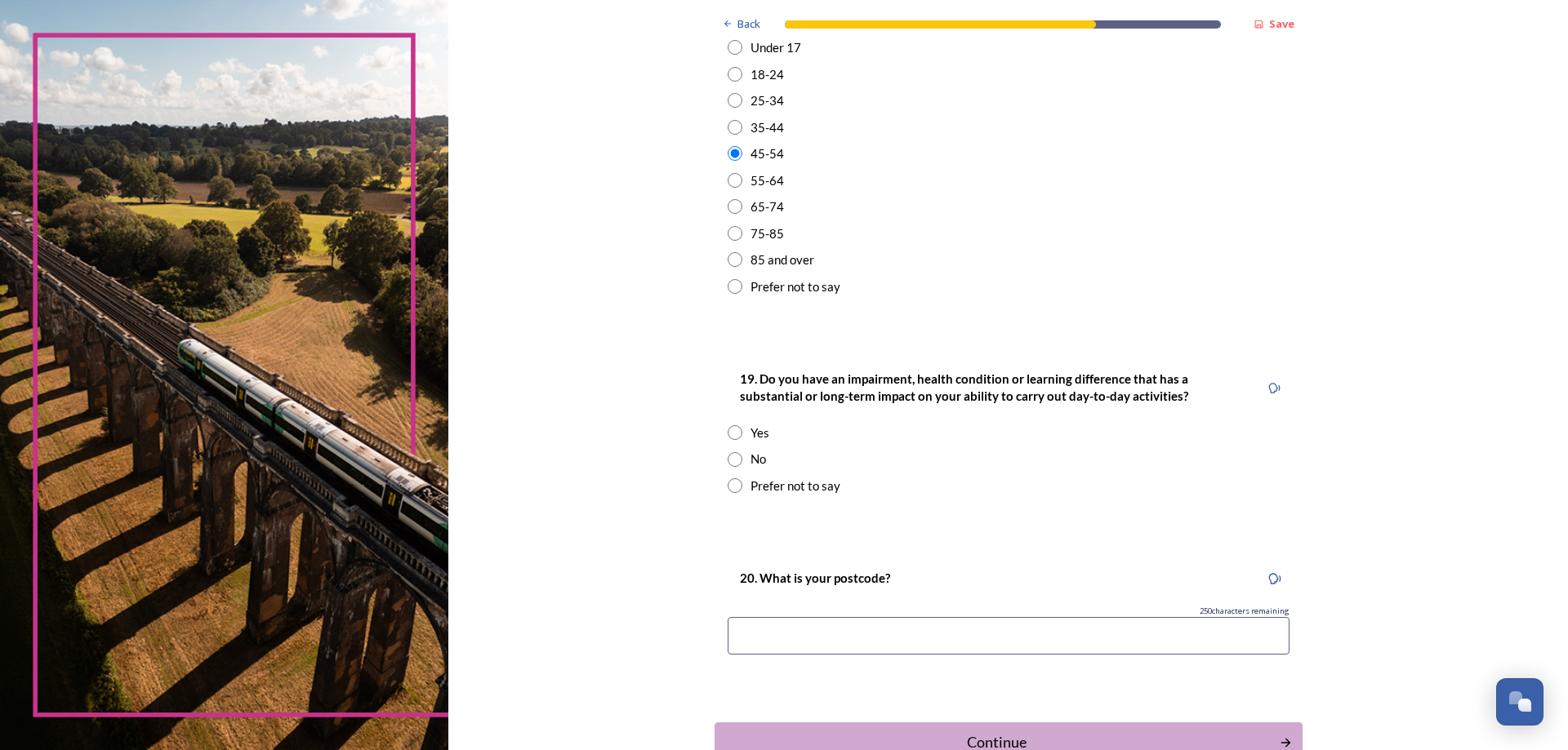
scroll to position [572, 0]
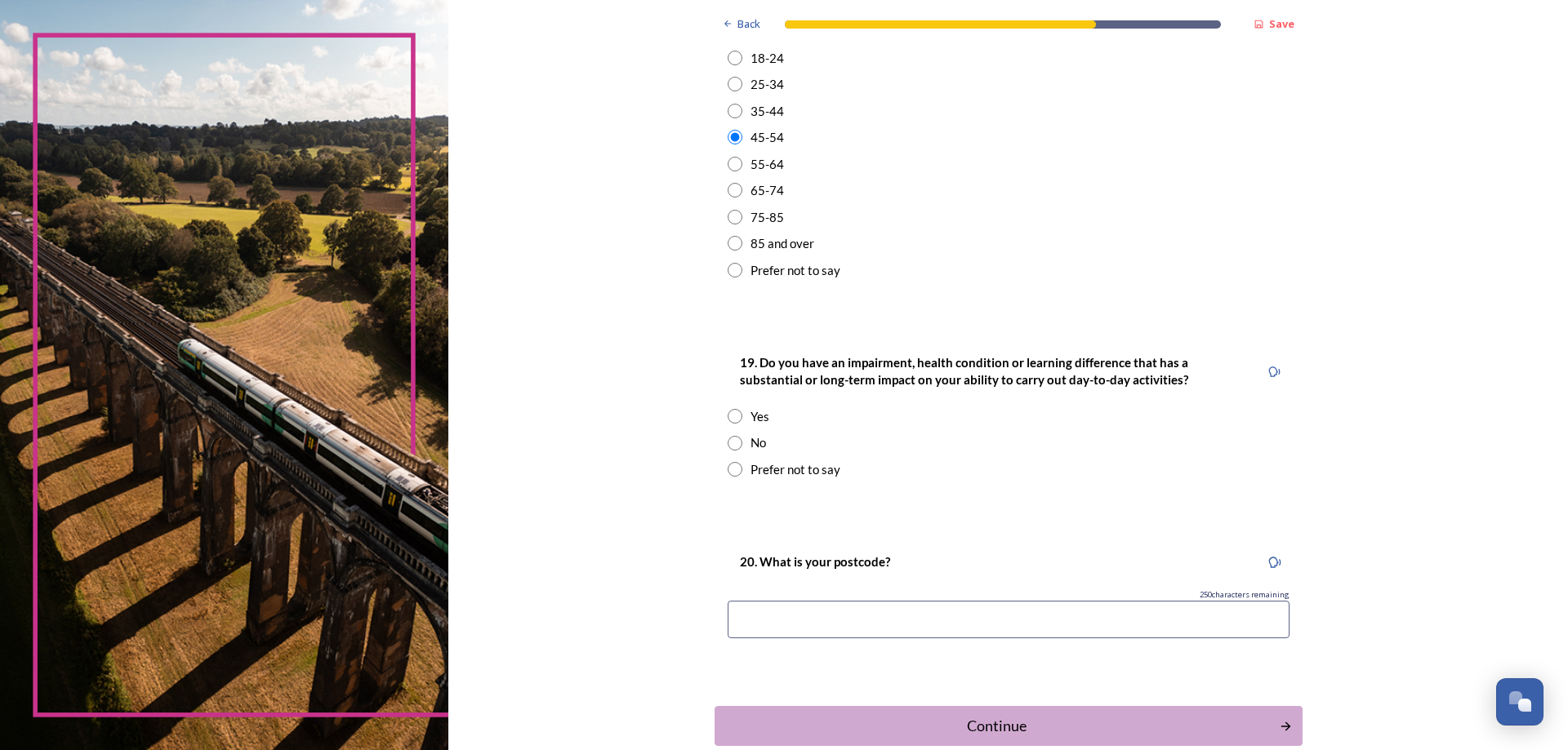
click at [727, 444] on input "radio" at bounding box center [735, 444] width 15 height 15
radio input "true"
click at [776, 610] on input at bounding box center [1008, 620] width 562 height 38
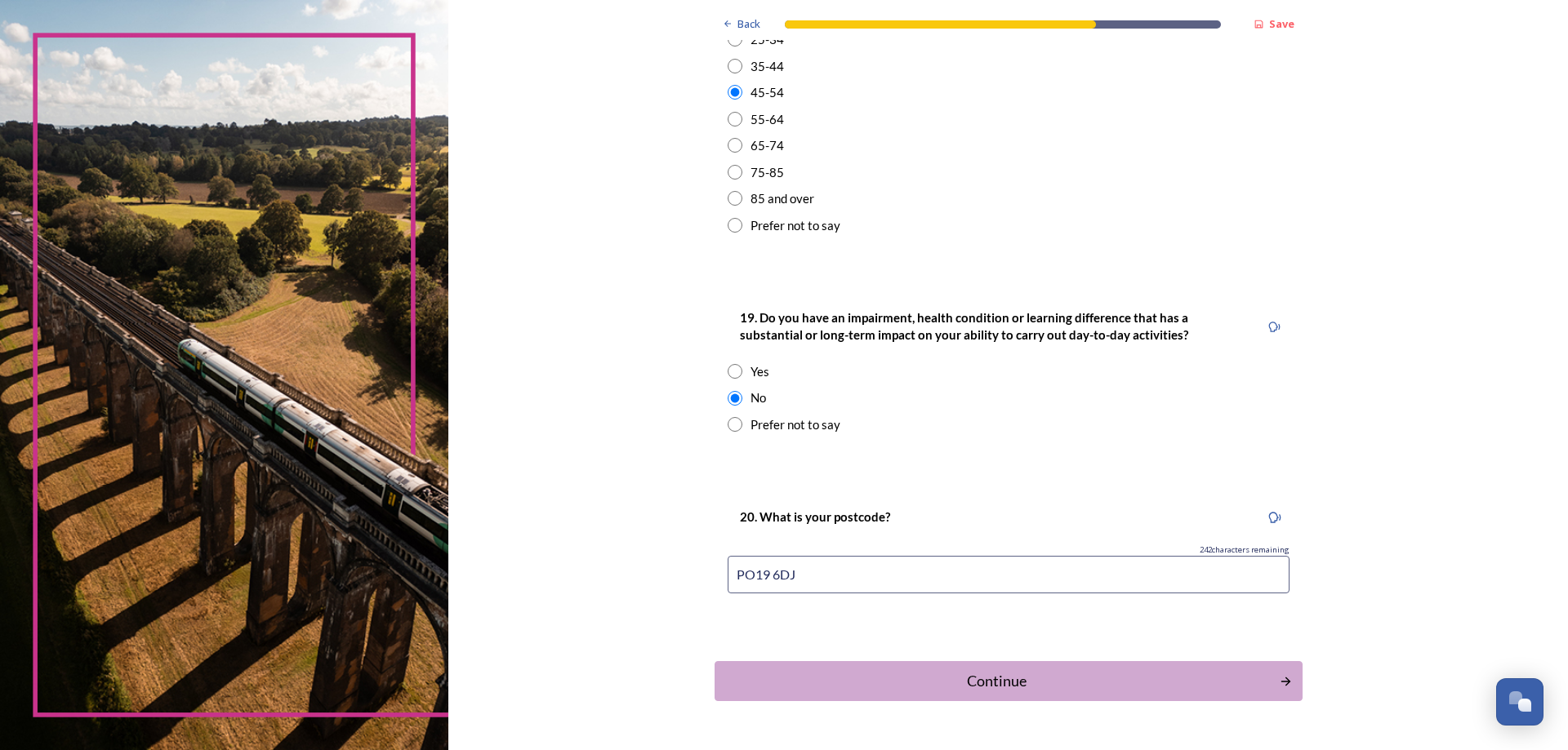
scroll to position [653, 0]
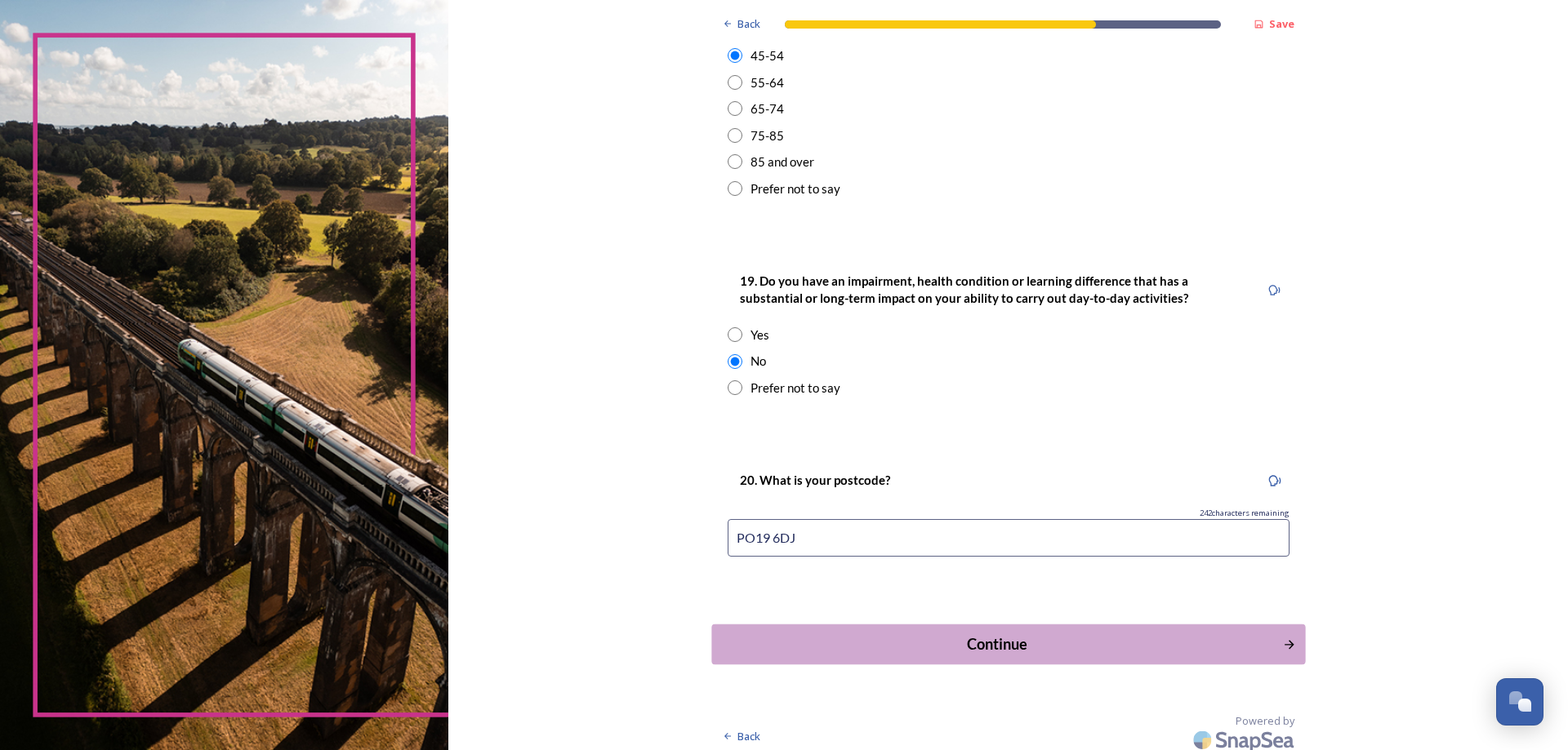
type input "PO19 6DJ"
click at [985, 640] on div "Continue" at bounding box center [996, 644] width 553 height 22
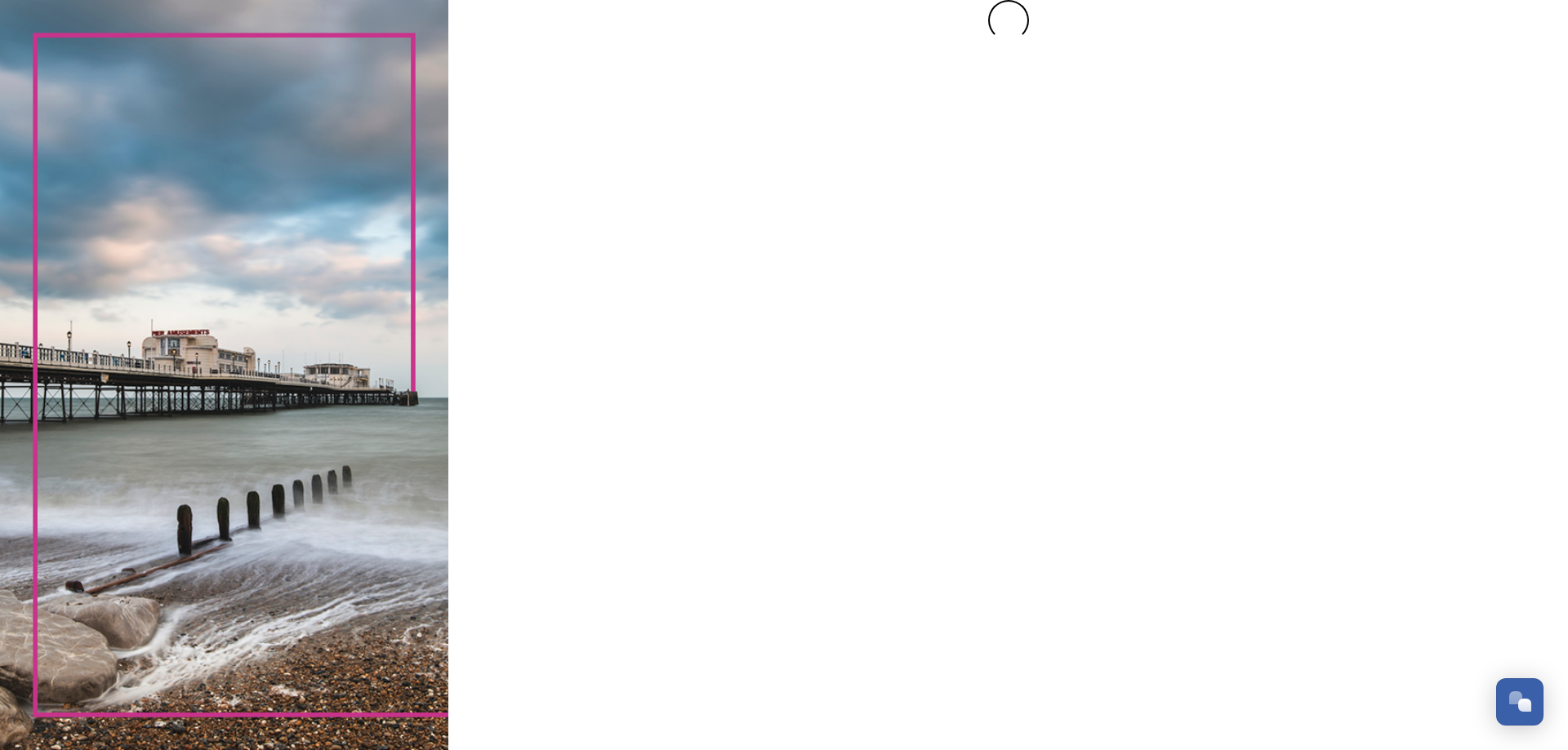
scroll to position [0, 0]
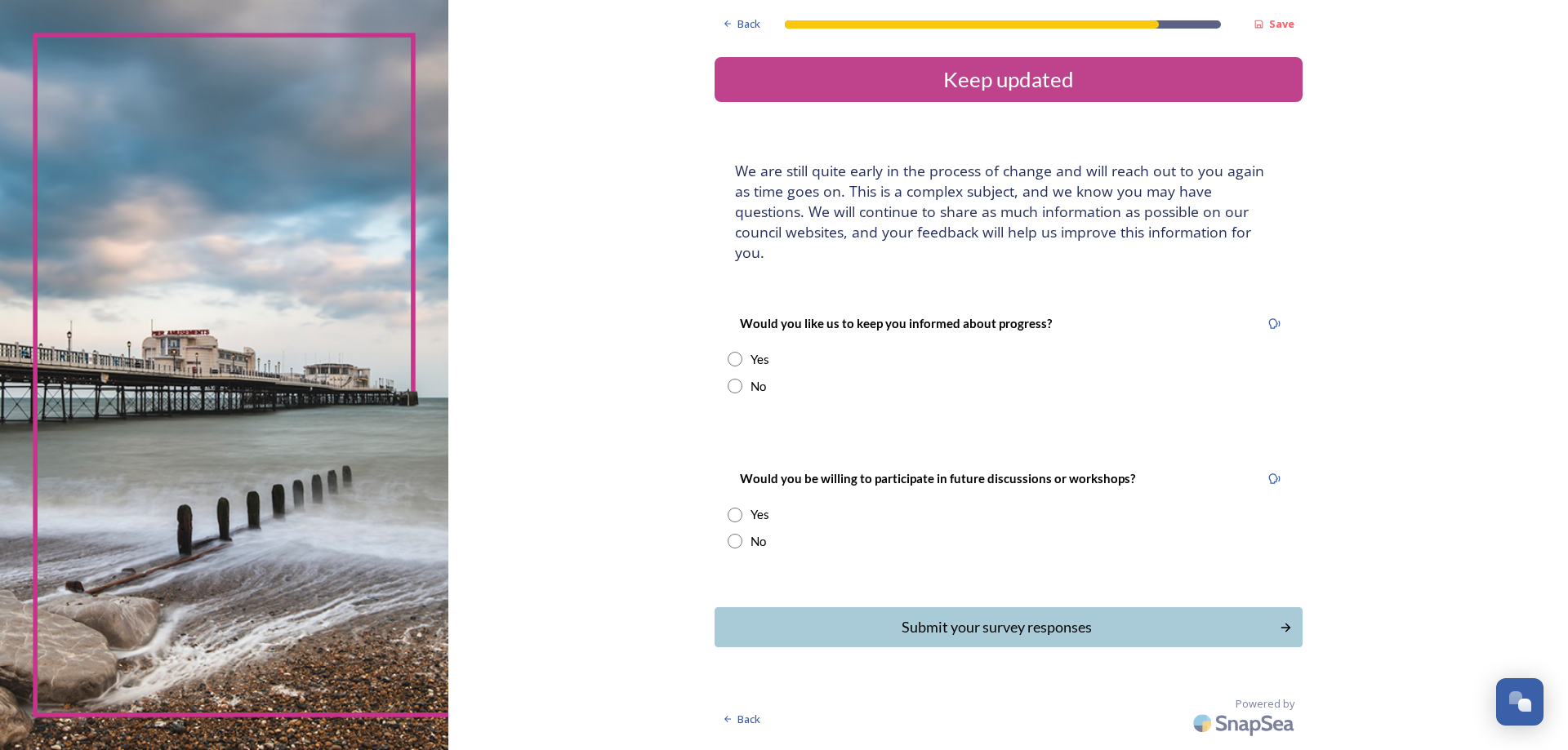
click at [738, 379] on input "radio" at bounding box center [735, 386] width 15 height 15
radio input "true"
click at [734, 534] on input "radio" at bounding box center [735, 542] width 15 height 15
radio input "true"
click at [946, 616] on div "Submit your survey responses" at bounding box center [996, 627] width 553 height 22
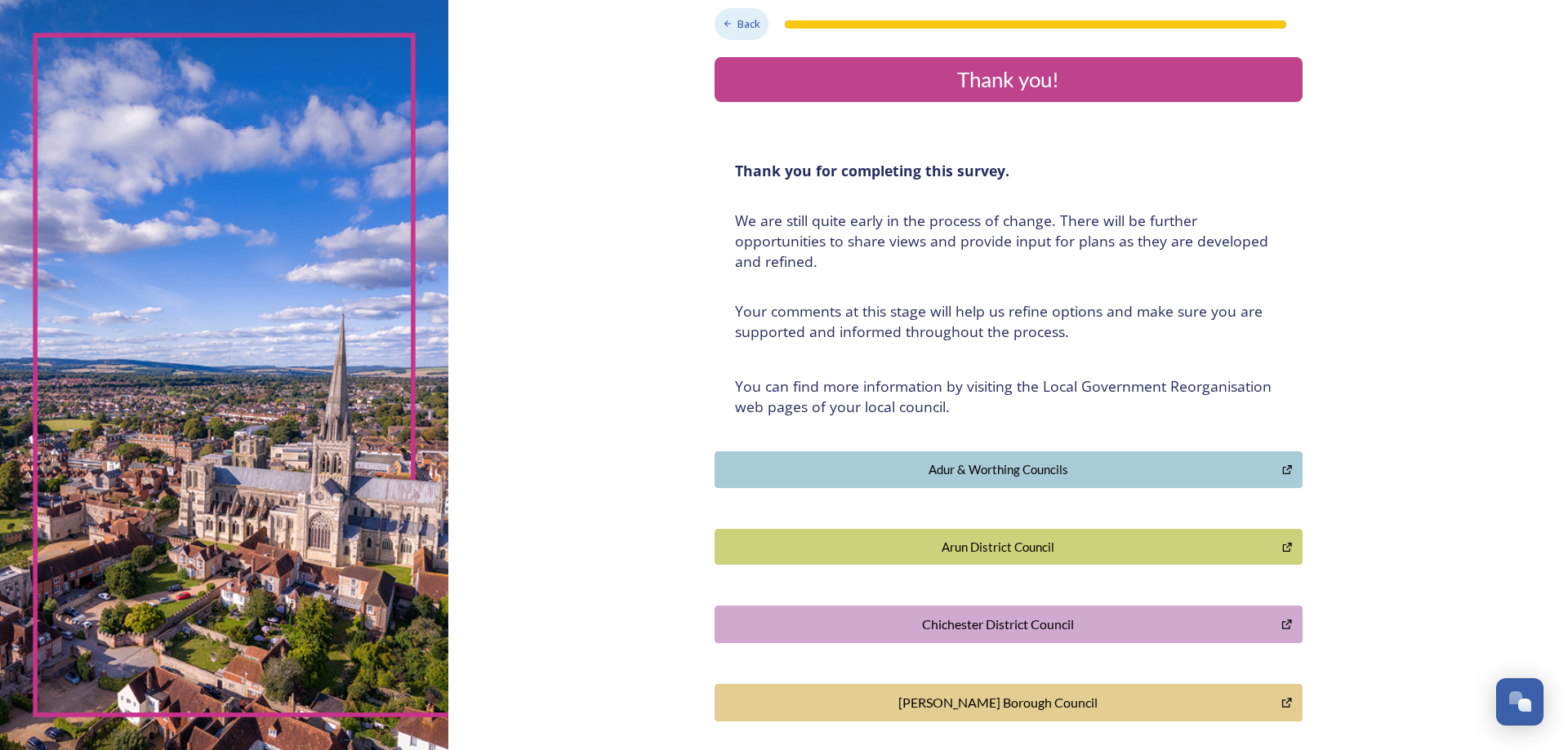
click at [728, 21] on div "Back" at bounding box center [742, 24] width 55 height 32
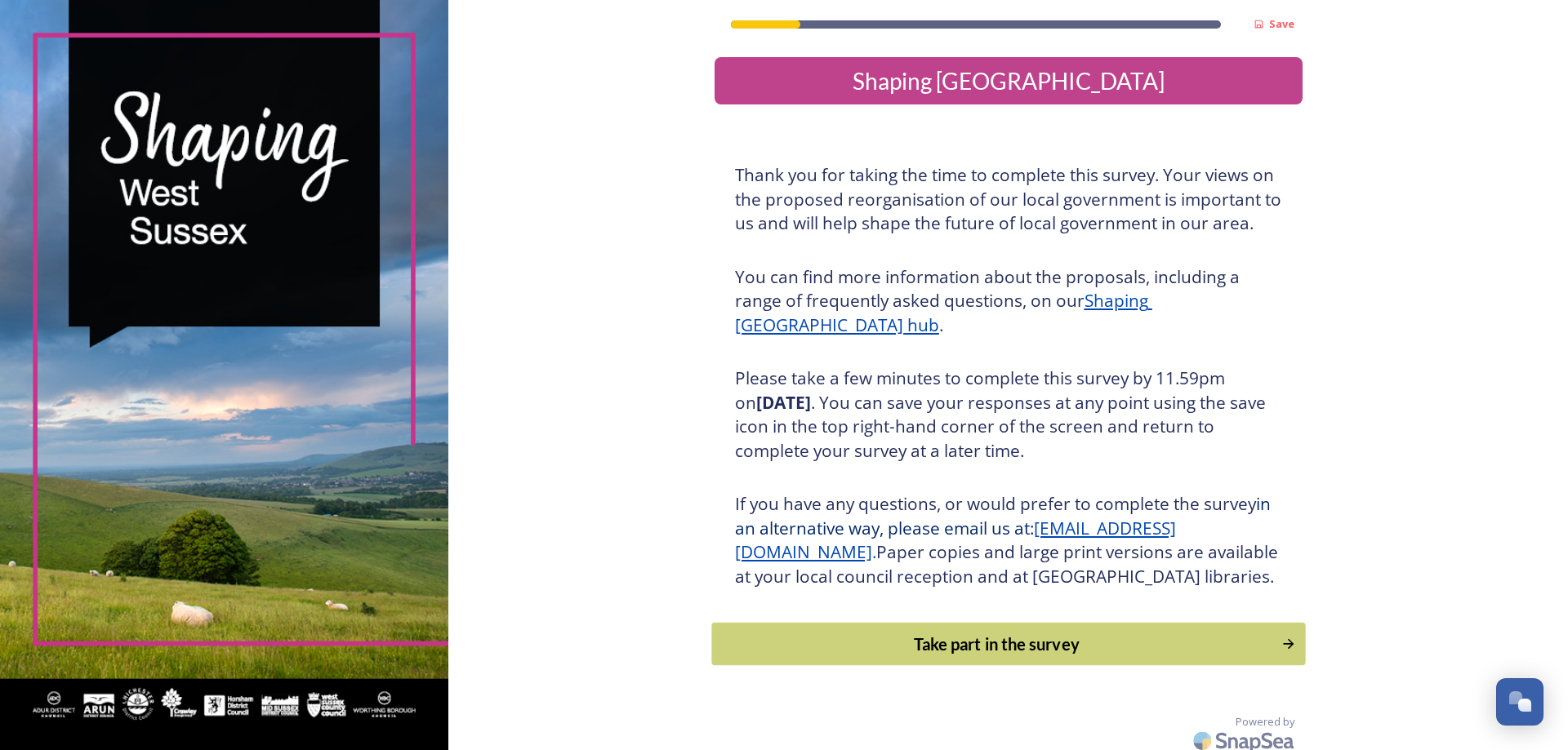
click at [1012, 657] on div "Take part in the survey" at bounding box center [996, 644] width 552 height 24
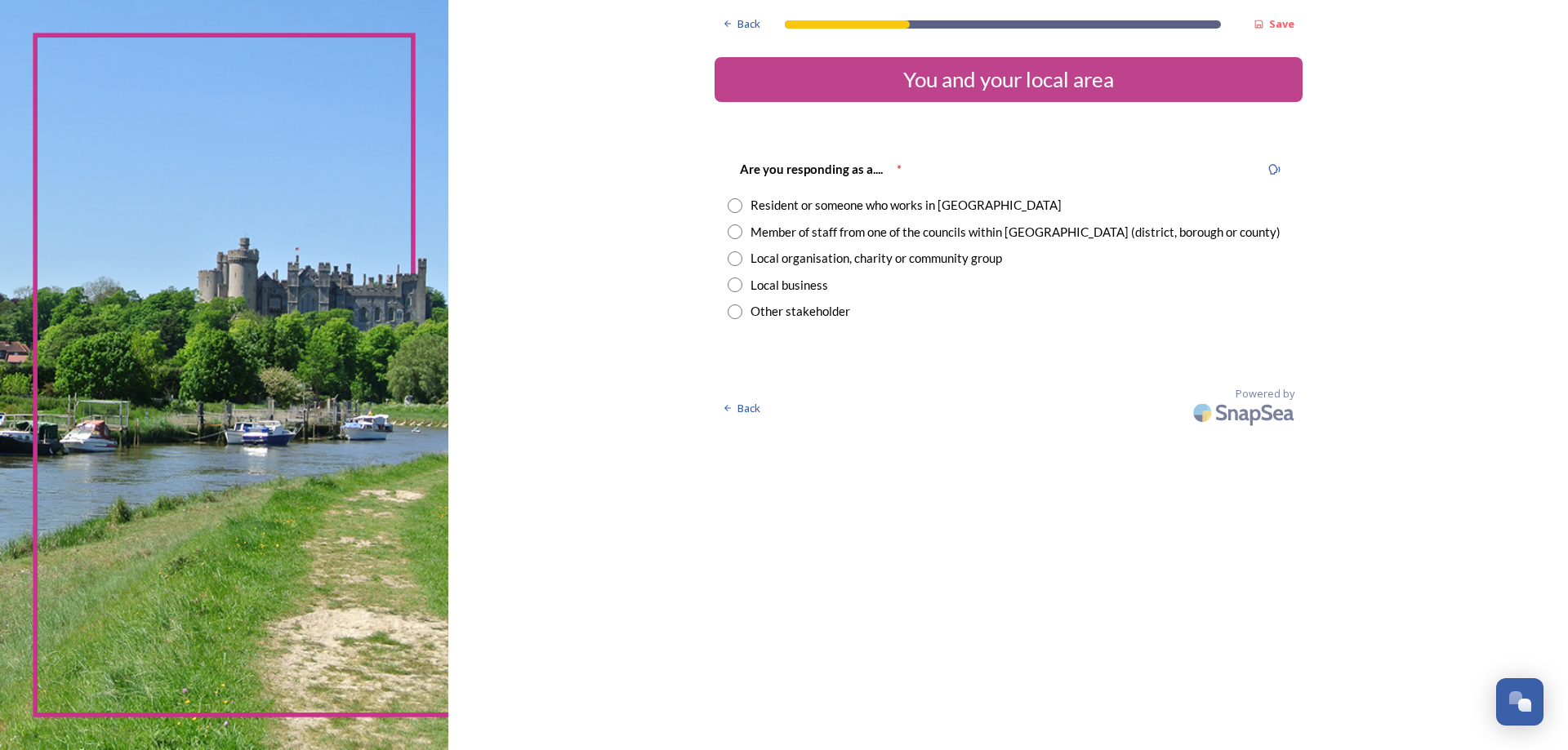
click at [737, 236] on input "radio" at bounding box center [735, 232] width 15 height 15
radio input "true"
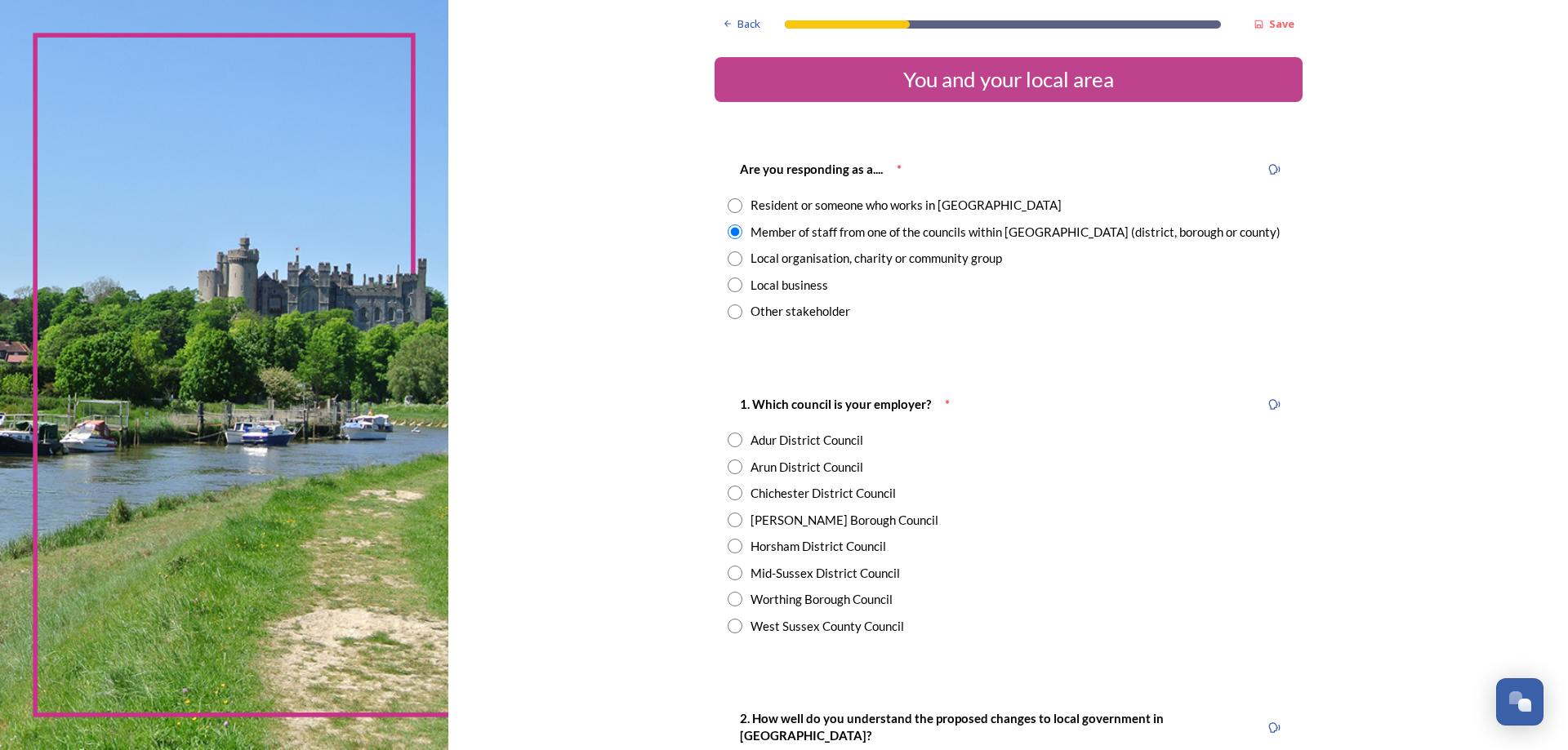
click at [727, 628] on input "radio" at bounding box center [735, 627] width 15 height 15
radio input "true"
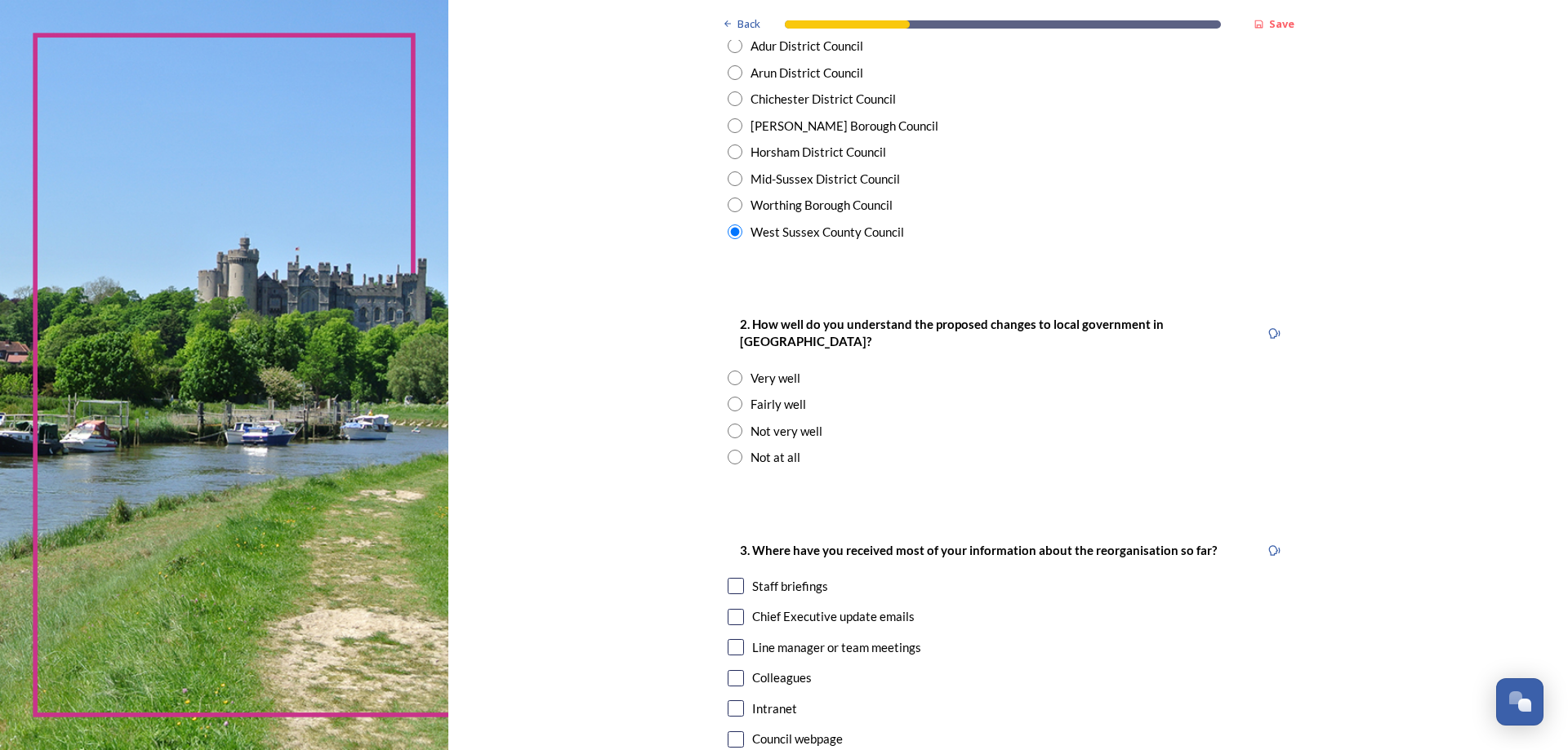
scroll to position [408, 0]
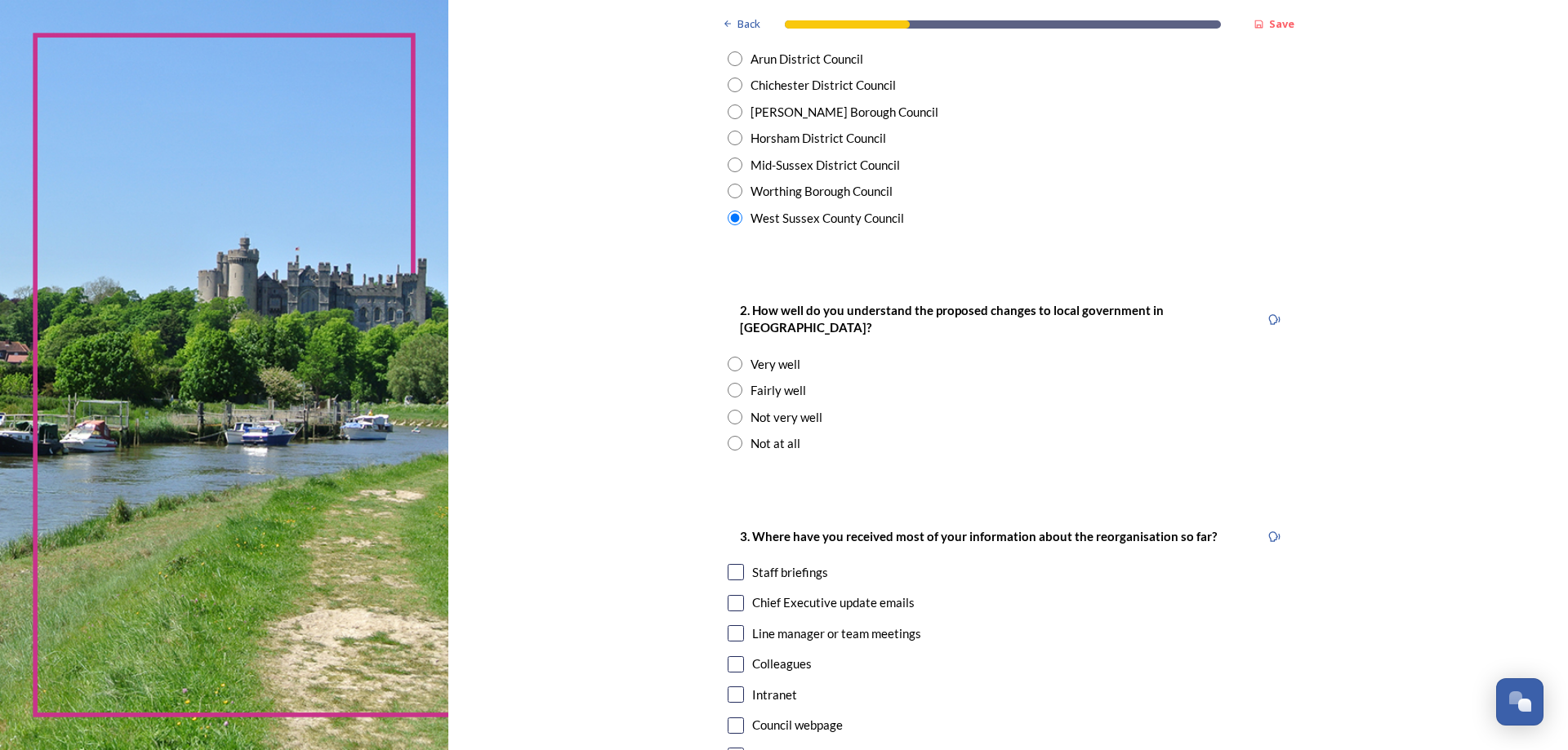
click at [730, 357] on input "radio" at bounding box center [735, 365] width 15 height 15
radio input "true"
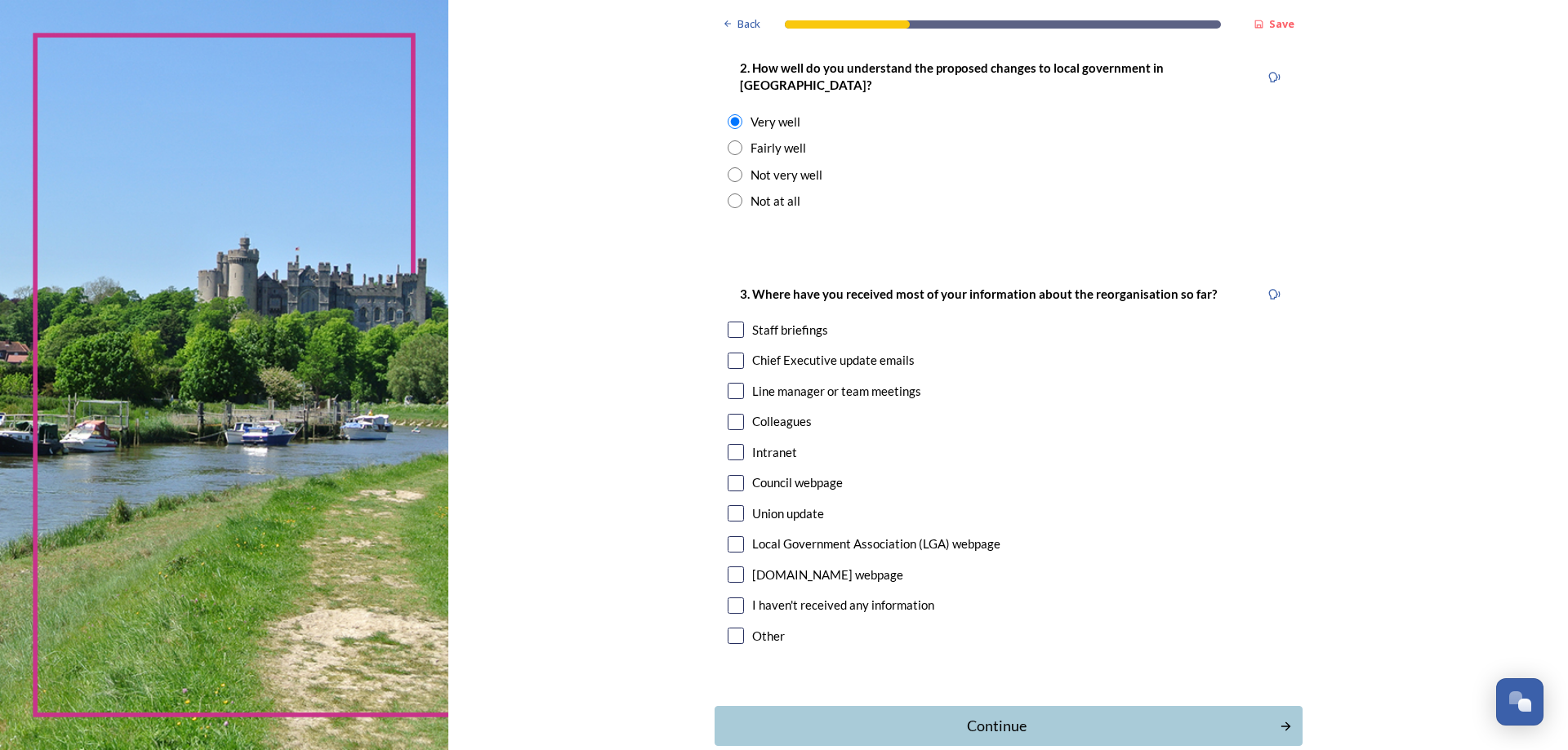
scroll to position [653, 0]
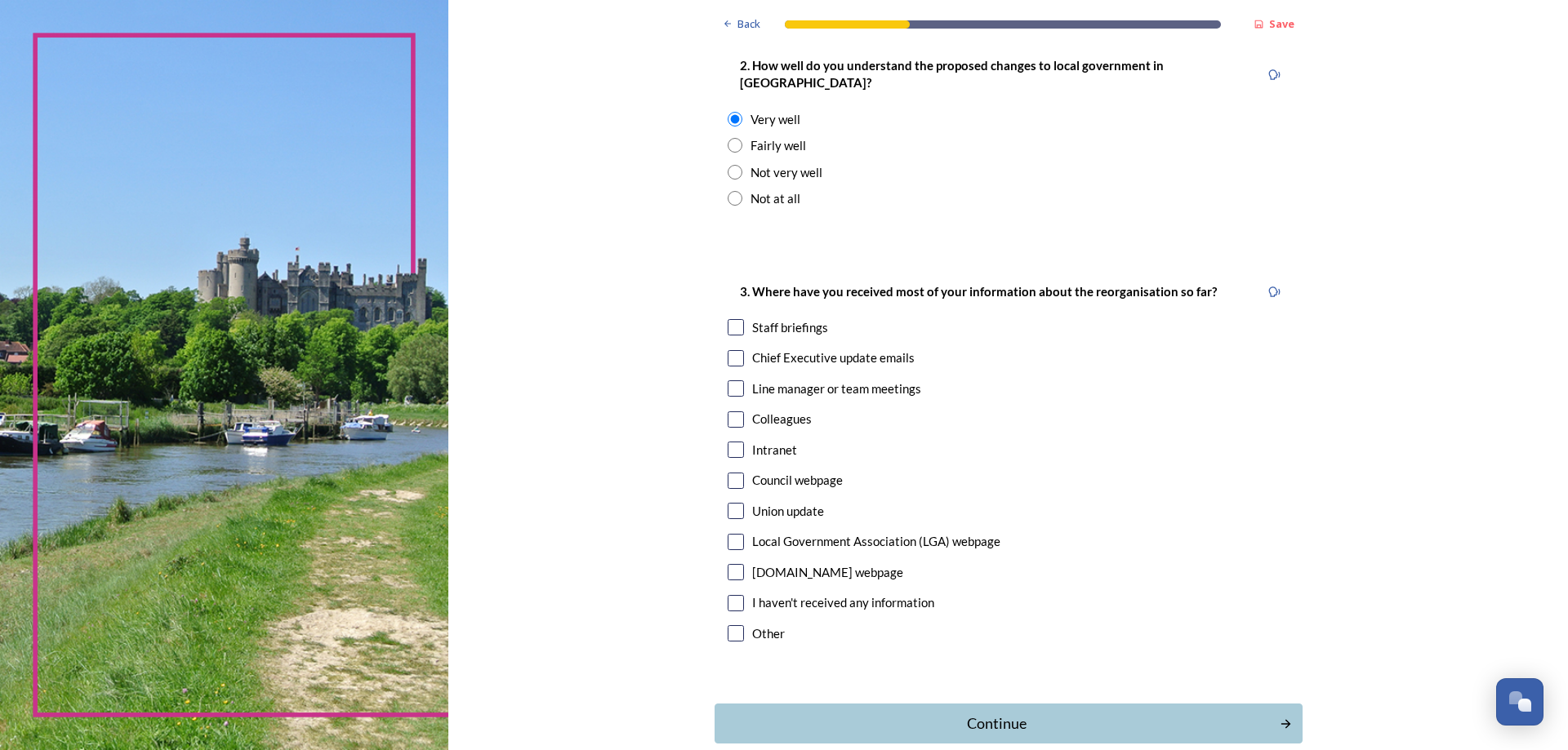
click at [728, 351] on input "checkbox" at bounding box center [735, 358] width 16 height 16
checkbox input "true"
click at [727, 381] on input "checkbox" at bounding box center [735, 388] width 16 height 16
checkbox input "true"
click at [977, 712] on div "Continue" at bounding box center [996, 723] width 553 height 22
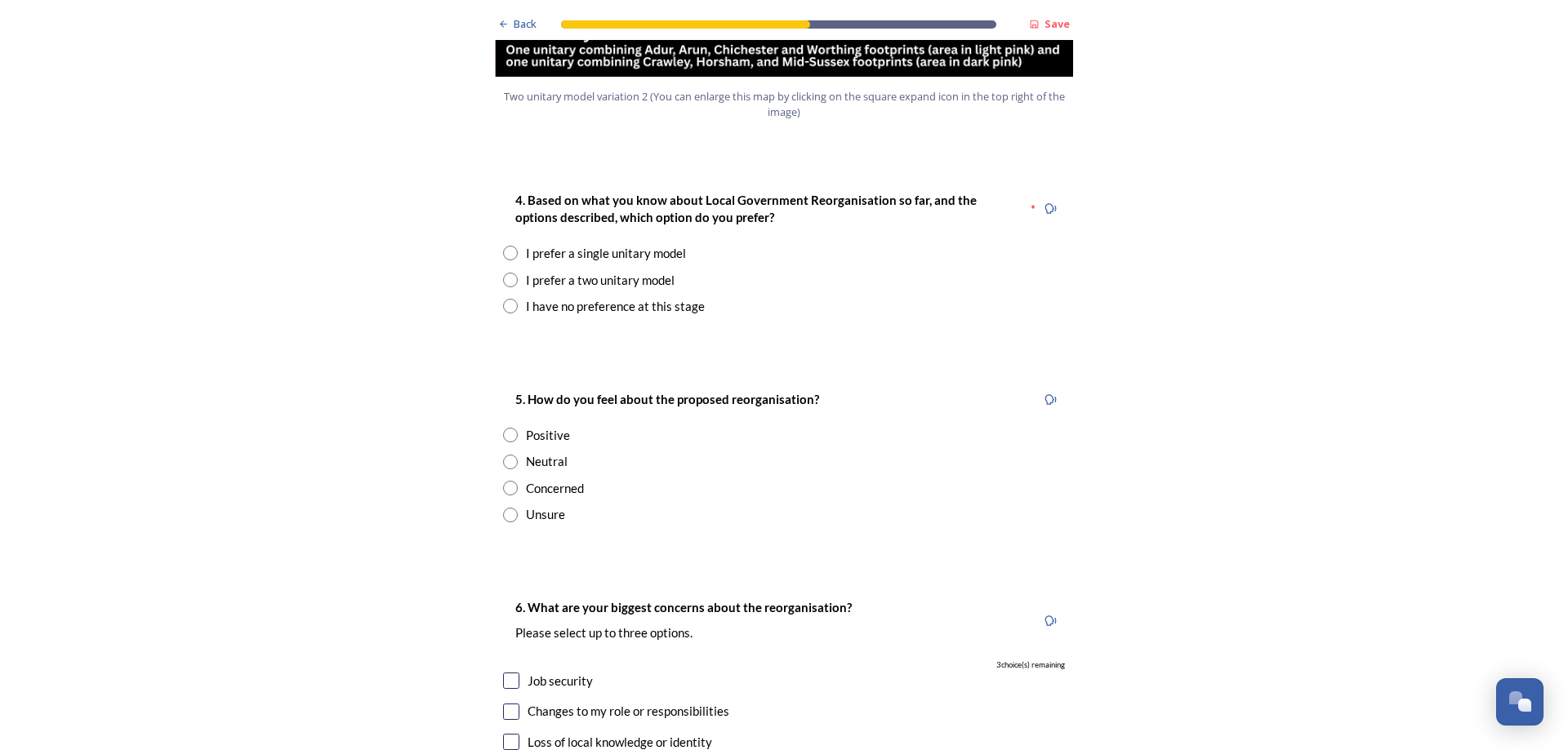
scroll to position [2123, 0]
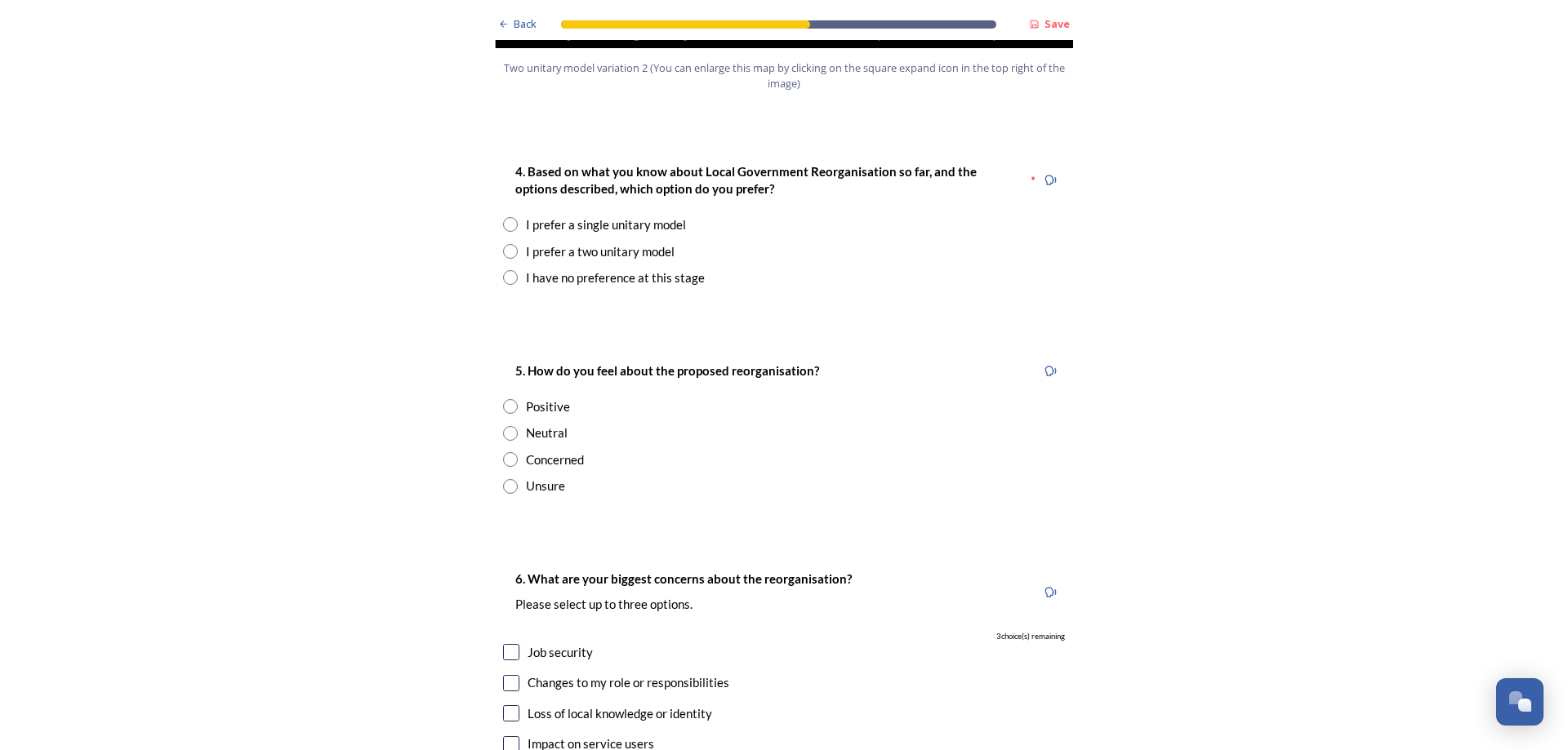
click at [505, 217] on input "radio" at bounding box center [511, 224] width 15 height 15
radio input "true"
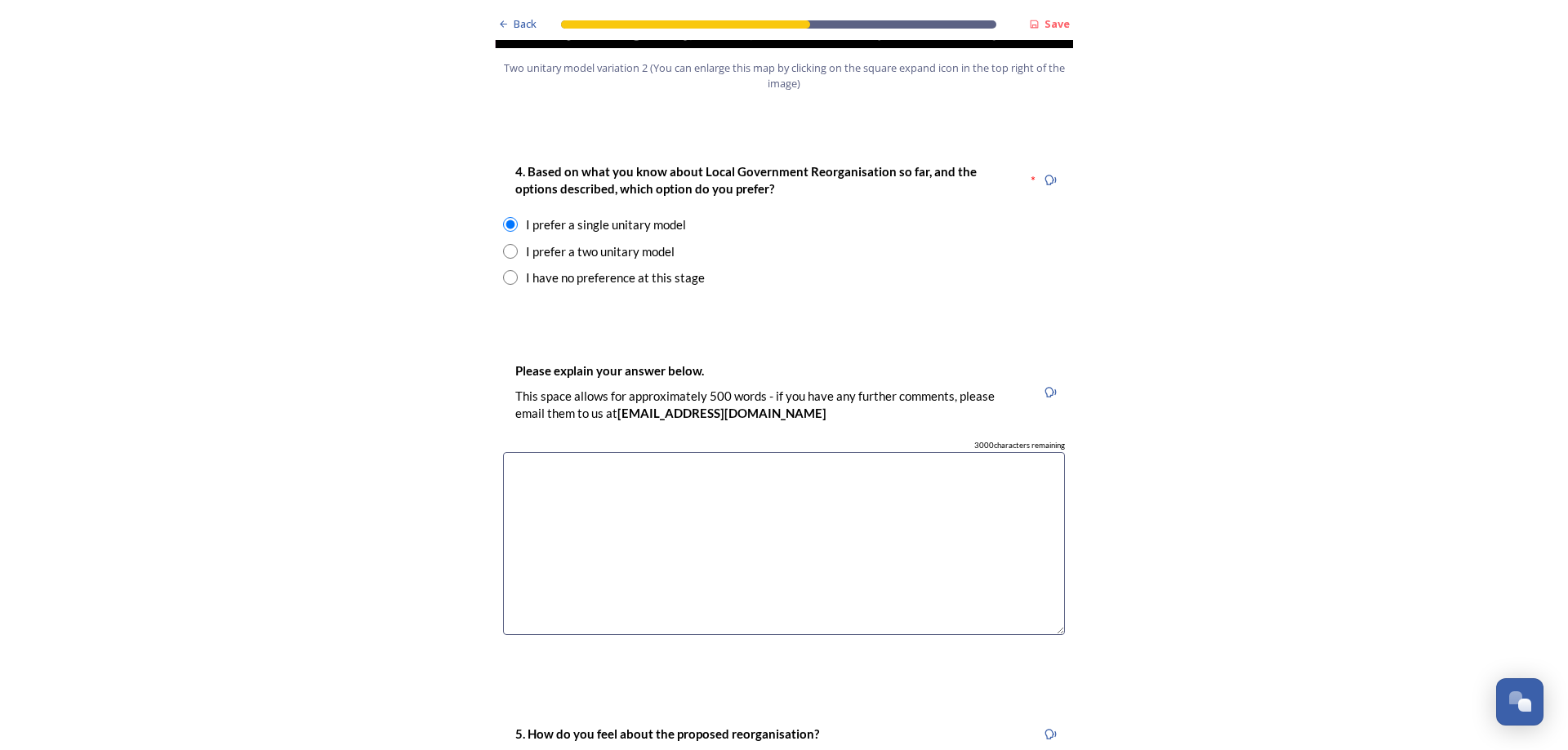
click at [535, 452] on textarea at bounding box center [784, 544] width 562 height 184
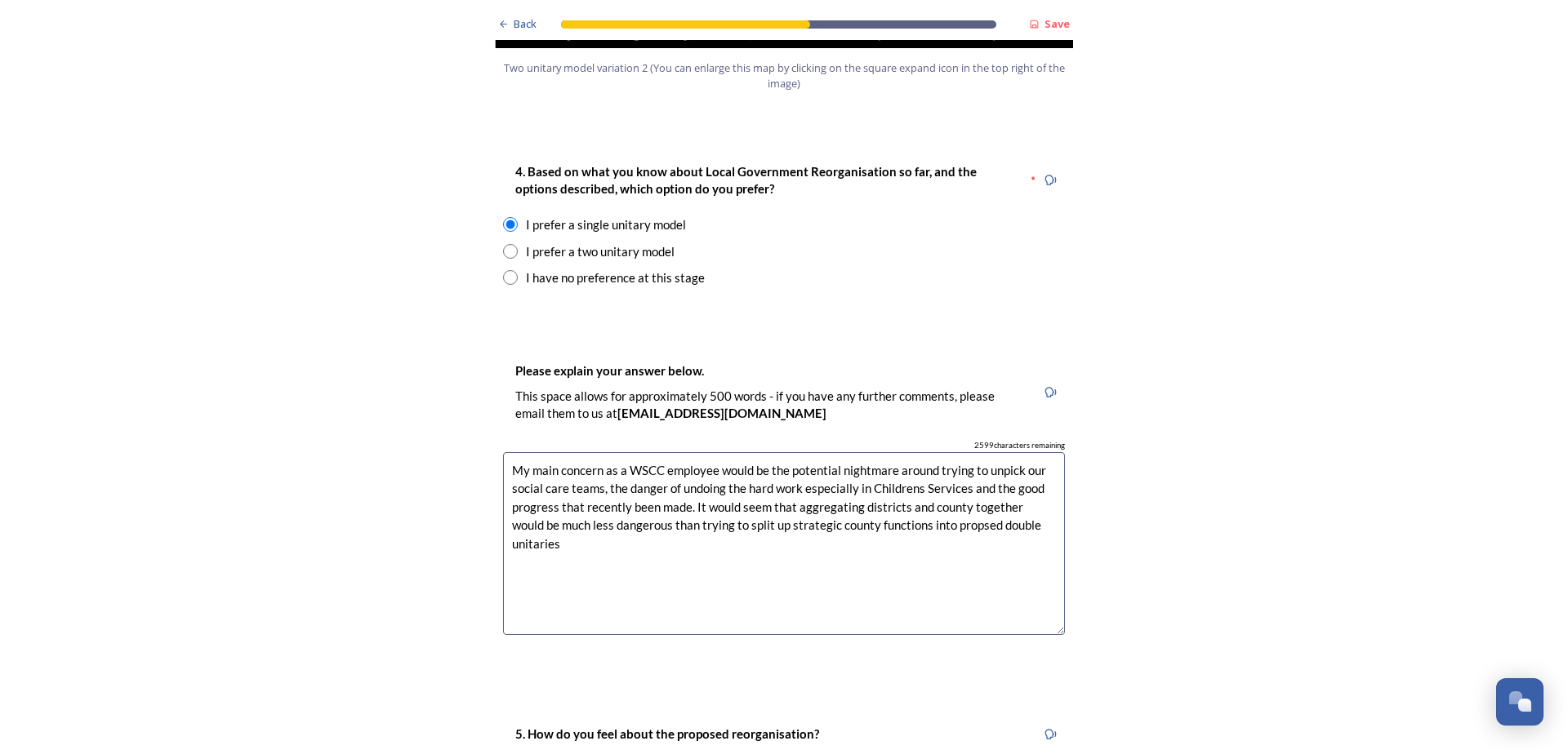
click at [940, 480] on textarea "My main concern as a WSCC employee would be the potential nightmare around tryi…" at bounding box center [784, 544] width 562 height 184
click at [579, 501] on textarea "My main concern as a WSCC employee would be the potential nightmare around tryi…" at bounding box center [784, 544] width 562 height 184
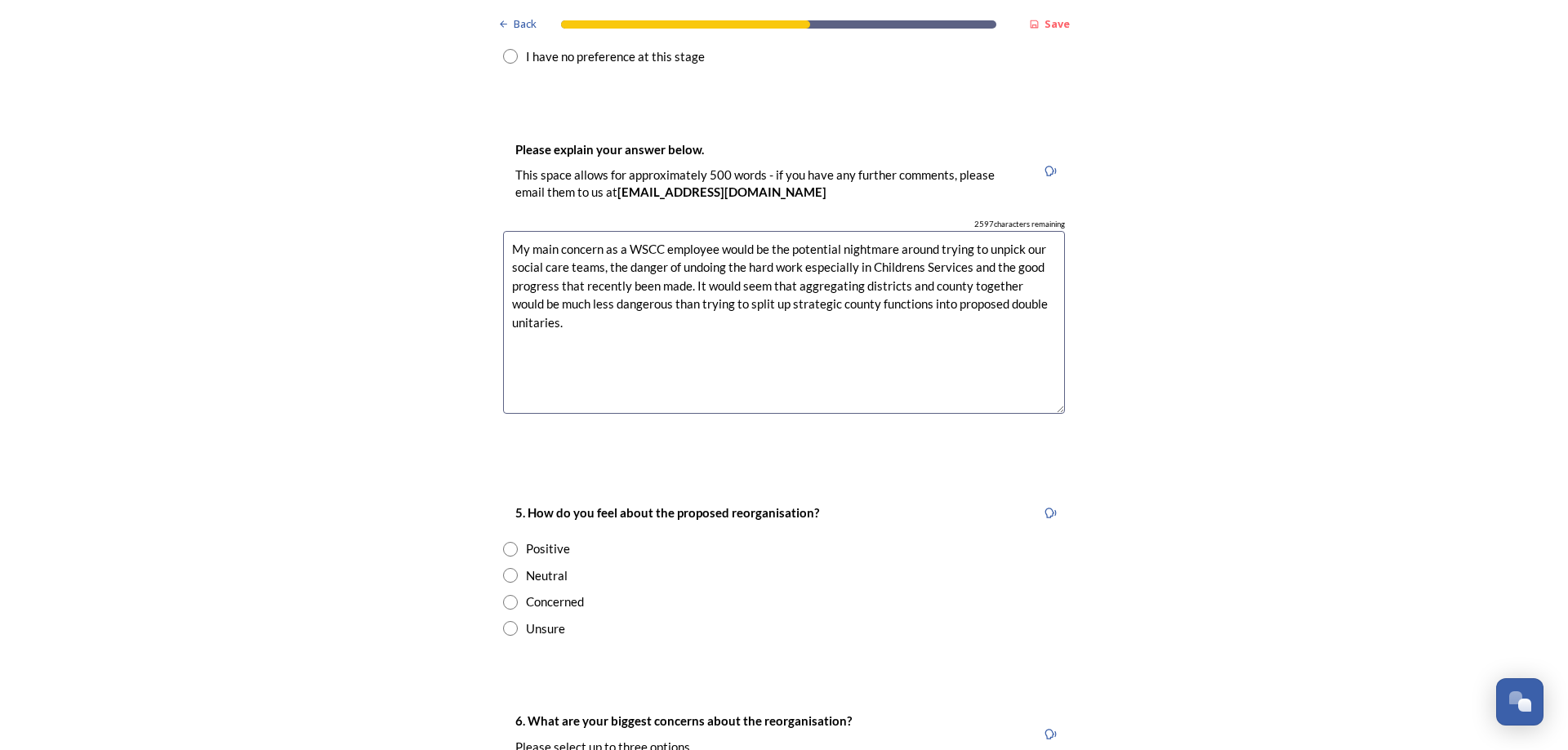
scroll to position [2450, 0]
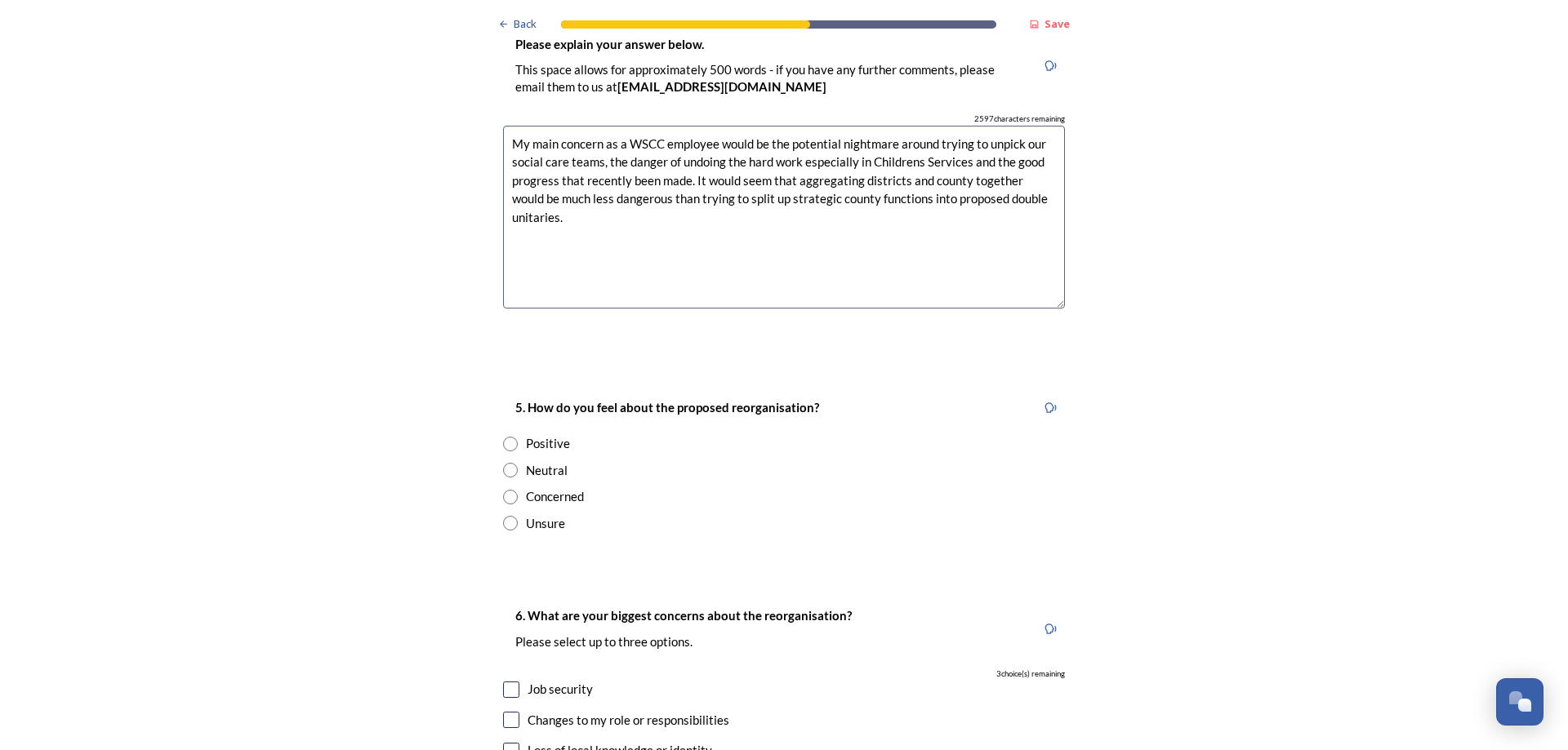
type textarea "My main concern as a WSCC employee would be the potential nightmare around tryi…"
click at [503, 437] on input "radio" at bounding box center [511, 445] width 15 height 15
radio input "true"
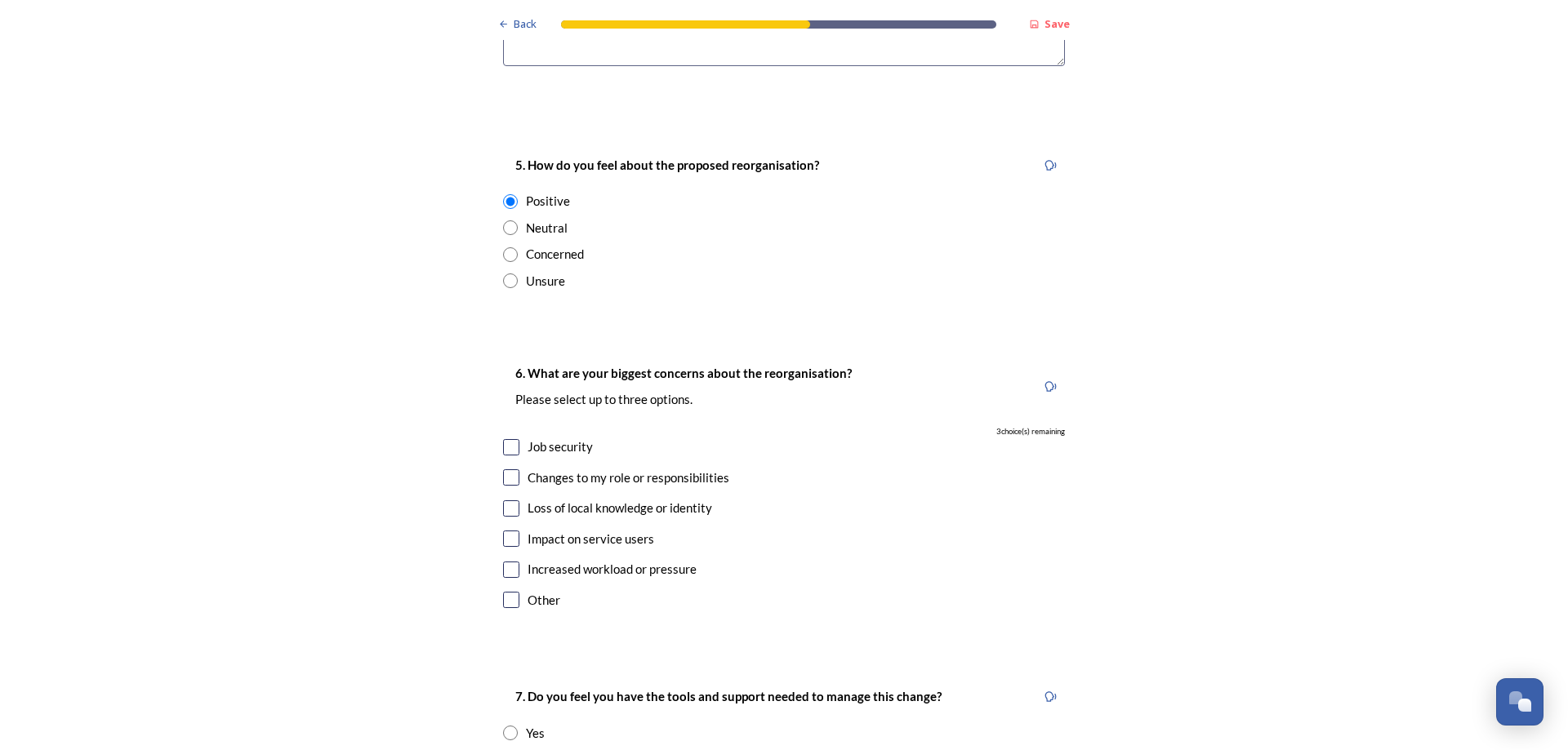
scroll to position [2695, 0]
click at [506, 498] on input "checkbox" at bounding box center [511, 506] width 16 height 16
checkbox input "true"
click at [506, 529] on input "checkbox" at bounding box center [511, 536] width 16 height 16
checkbox input "true"
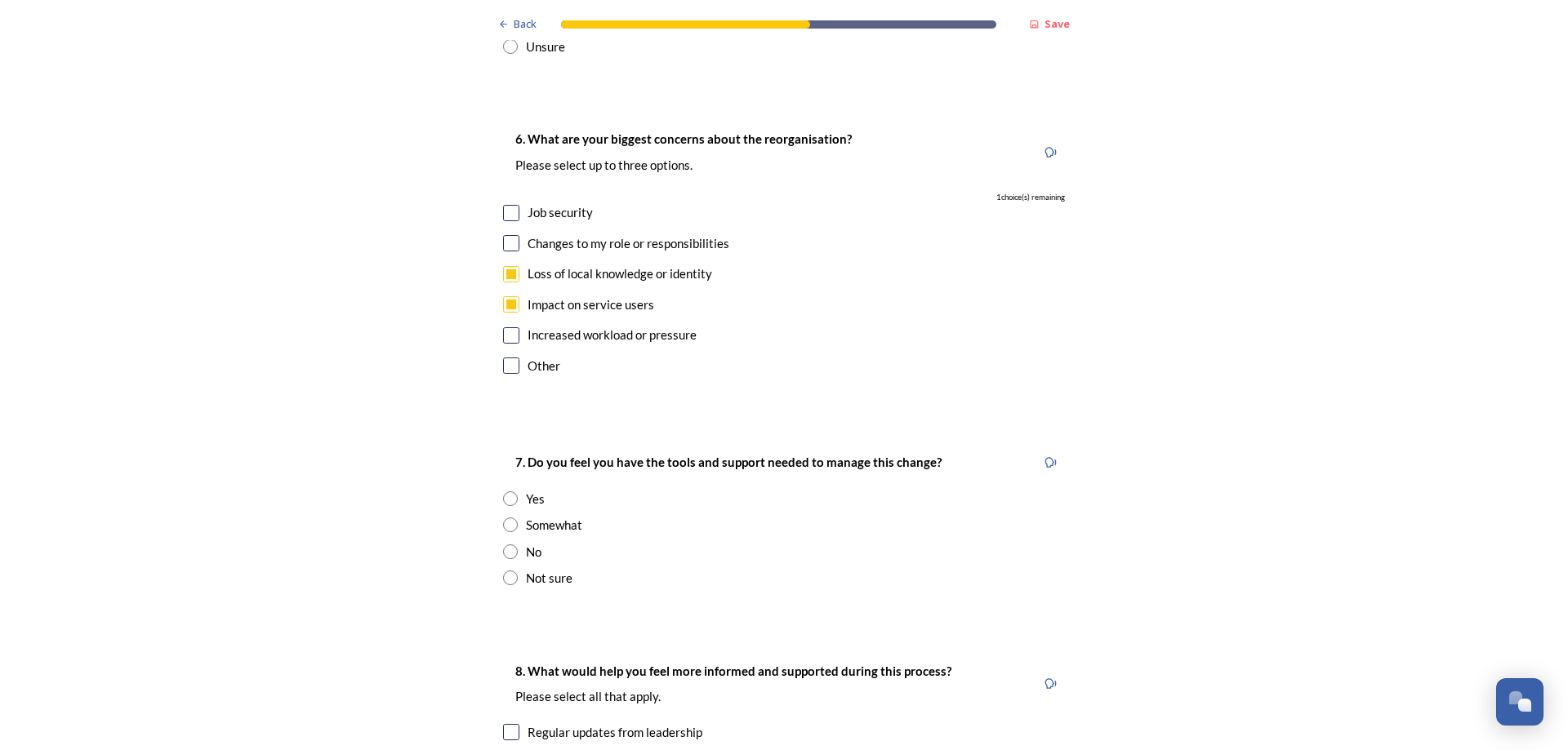
scroll to position [2939, 0]
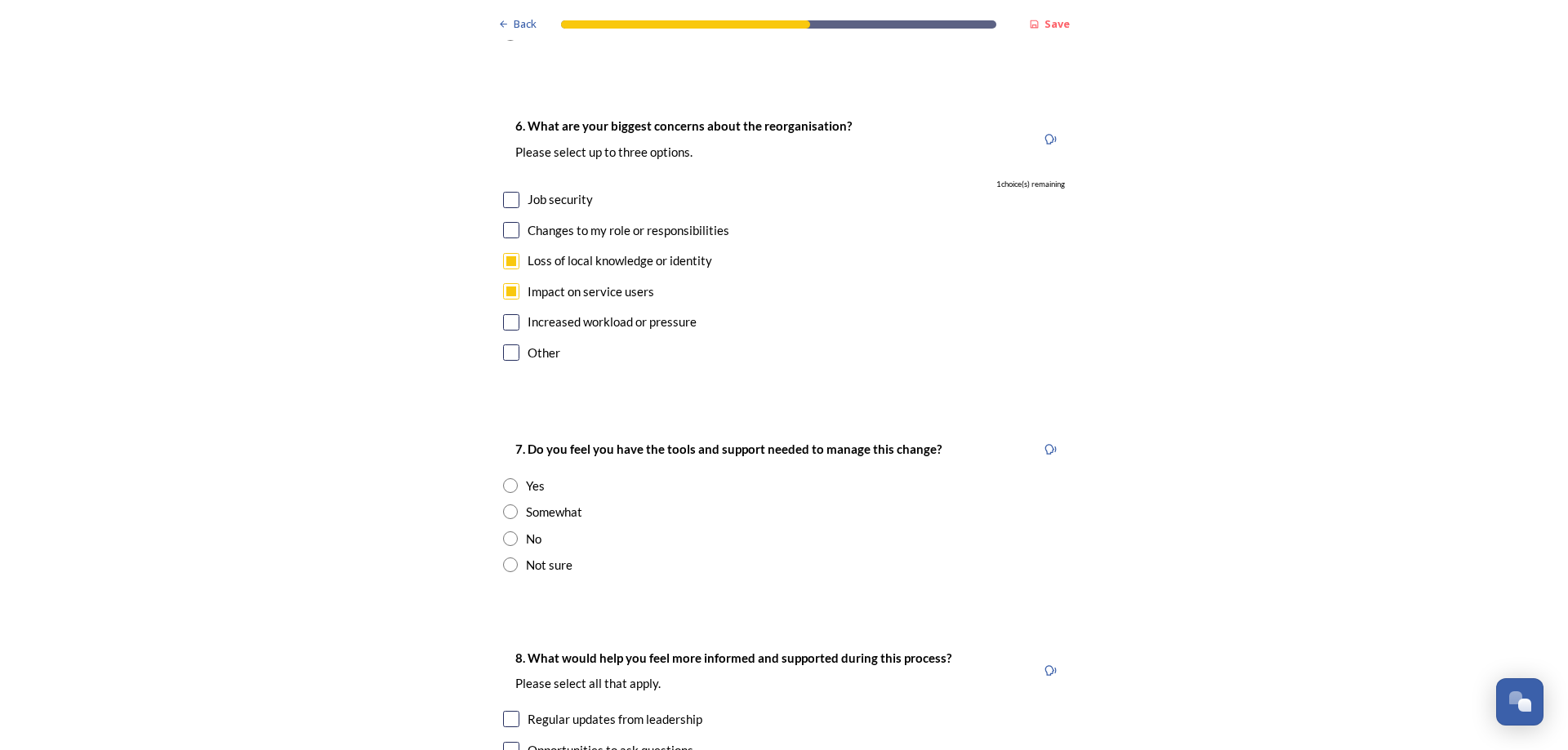
click at [504, 479] on input "radio" at bounding box center [511, 486] width 15 height 15
radio input "true"
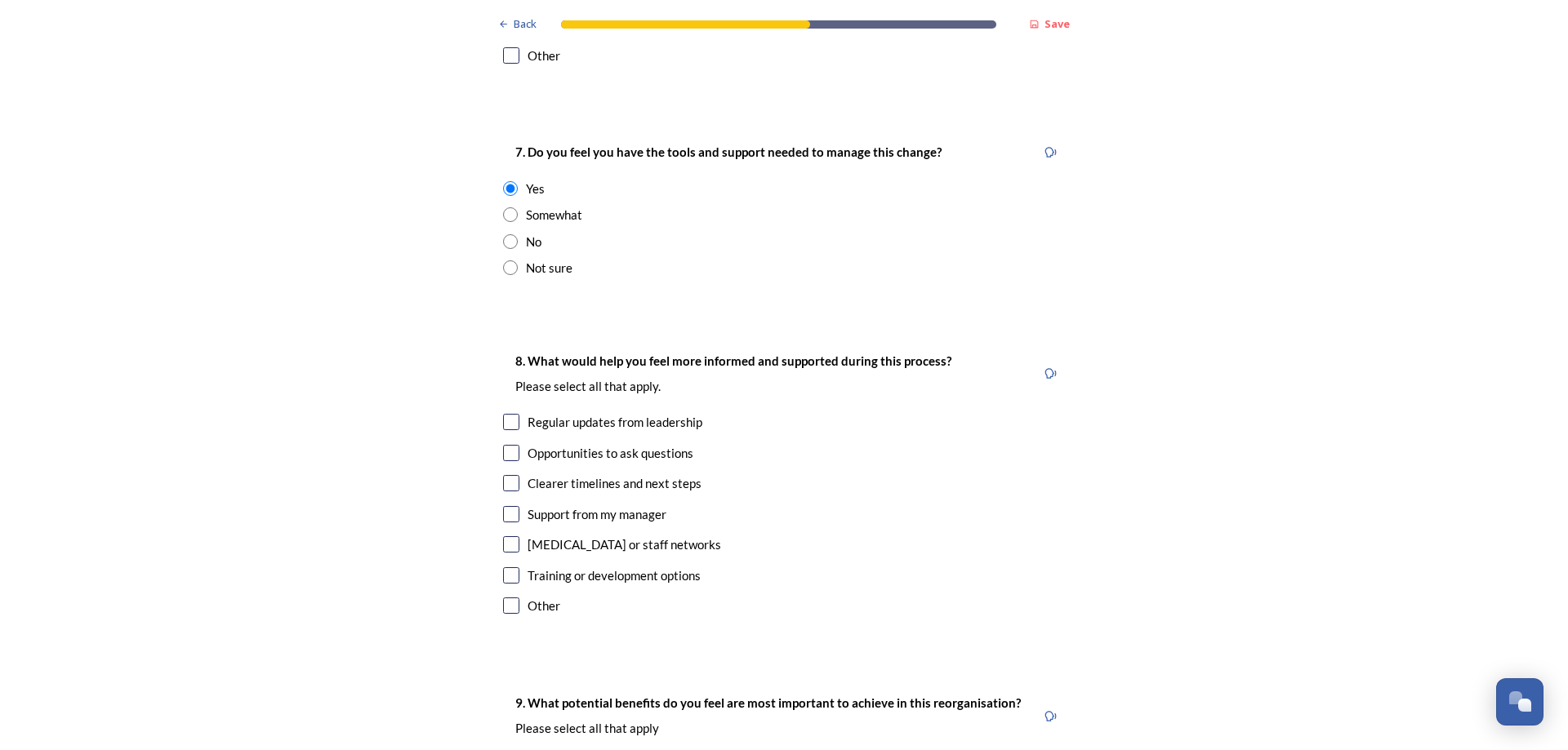
scroll to position [3266, 0]
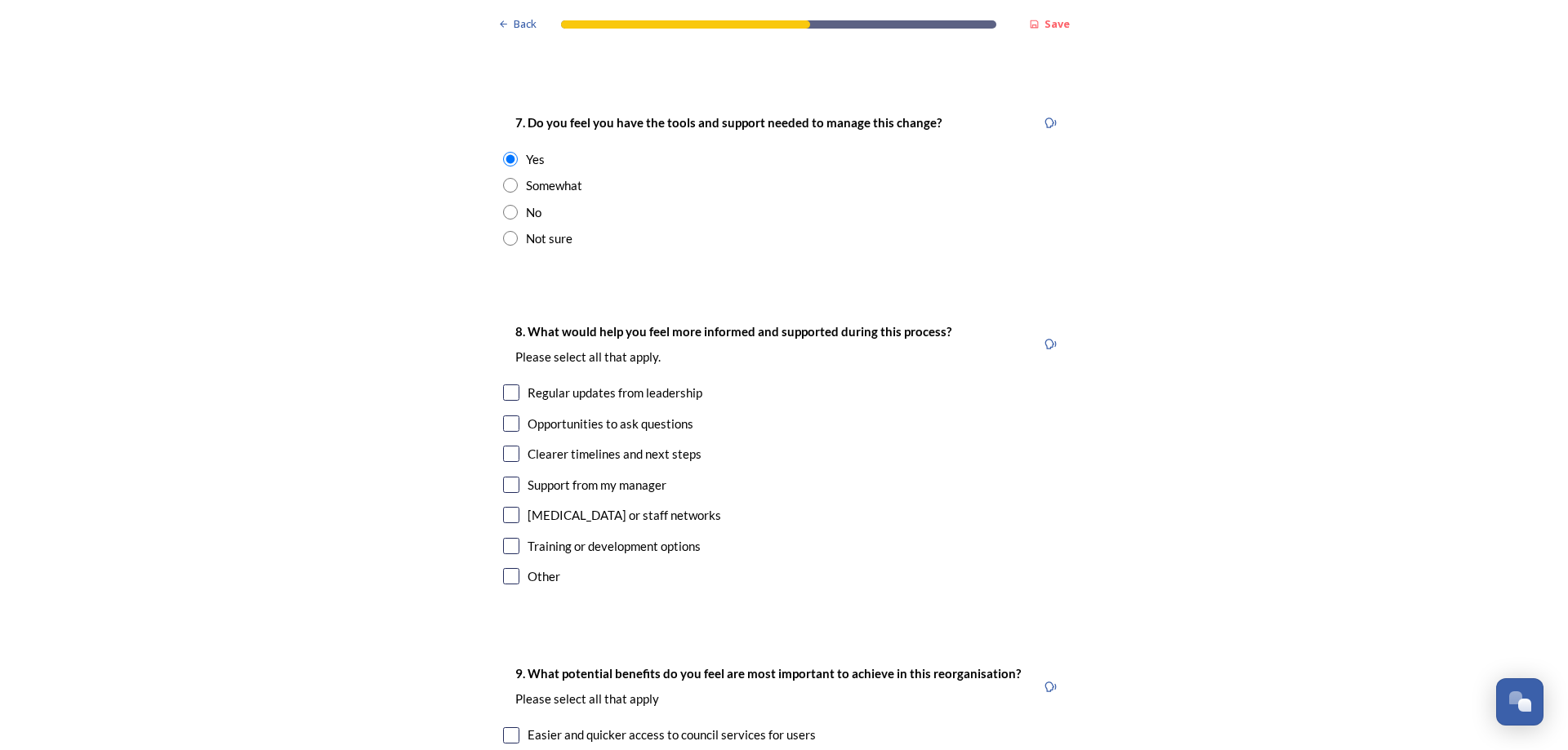
click at [503, 384] on input "checkbox" at bounding box center [511, 392] width 16 height 16
checkbox input "true"
click at [506, 446] on input "checkbox" at bounding box center [511, 453] width 16 height 16
checkbox input "true"
drag, startPoint x: 511, startPoint y: 499, endPoint x: 494, endPoint y: 500, distance: 17.0
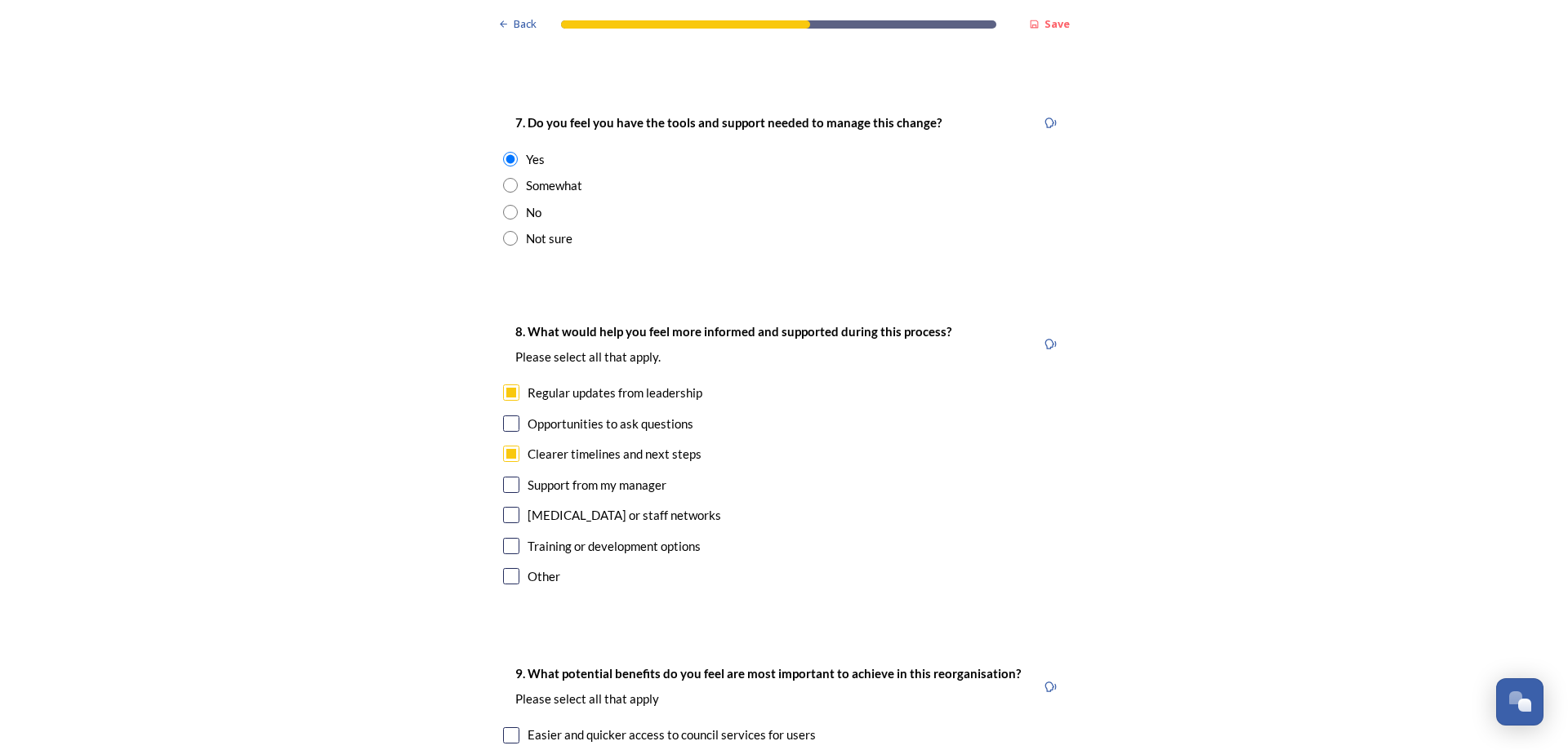
click at [512, 538] on input "checkbox" at bounding box center [511, 546] width 16 height 16
checkbox input "true"
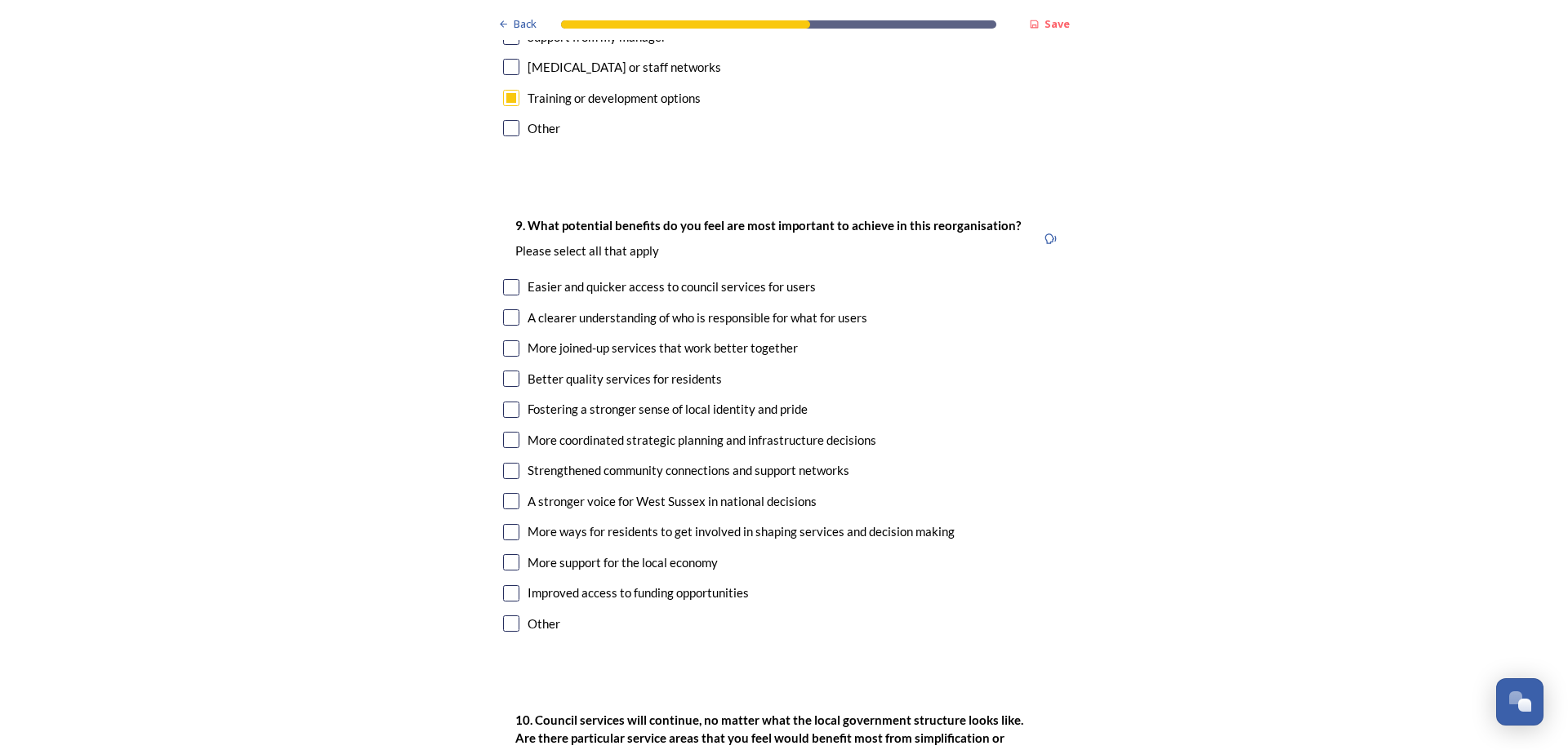
scroll to position [3756, 0]
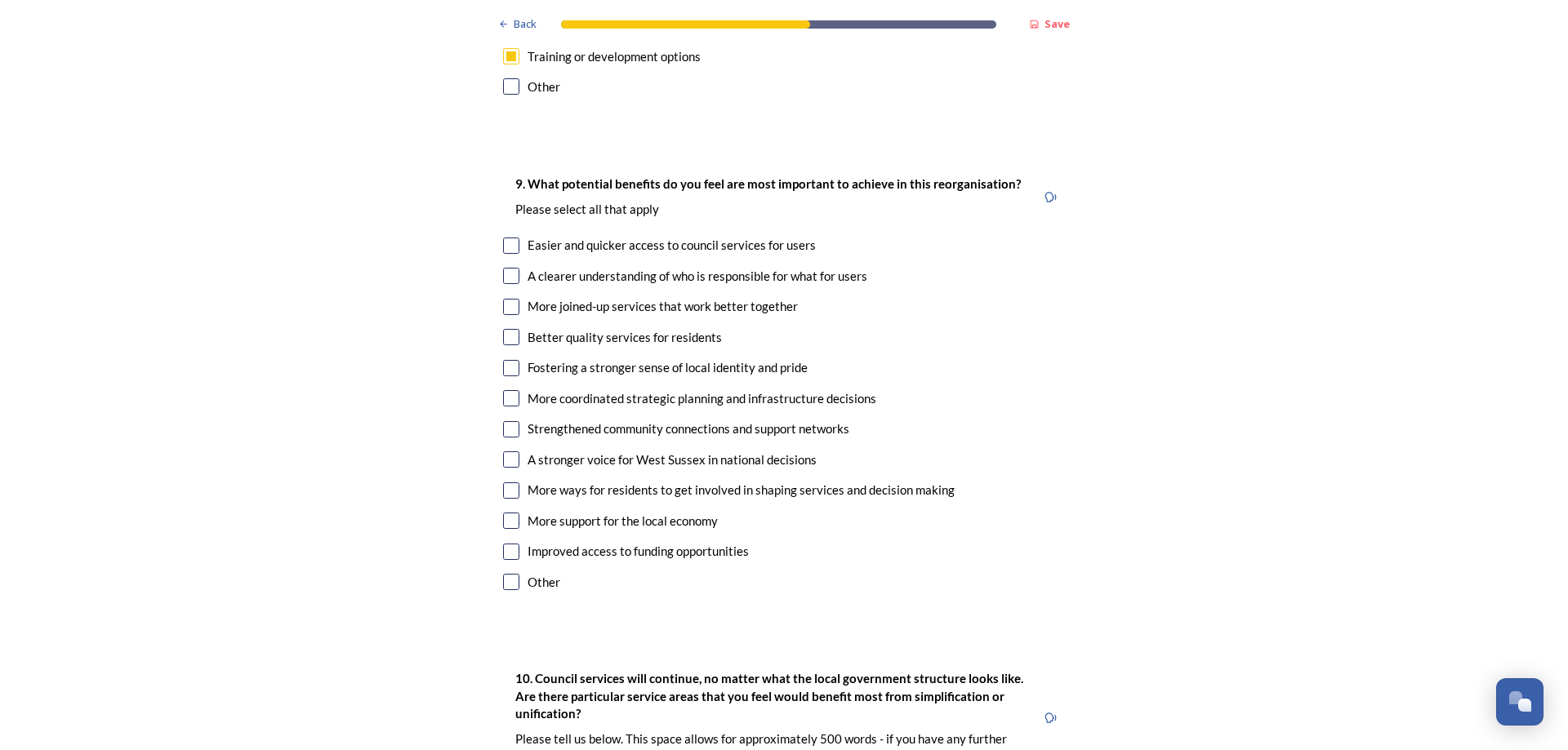
click at [505, 237] on input "checkbox" at bounding box center [511, 245] width 16 height 16
checkbox input "true"
click at [505, 299] on input "checkbox" at bounding box center [511, 306] width 16 height 16
checkbox input "true"
click at [504, 329] on input "checkbox" at bounding box center [511, 336] width 16 height 16
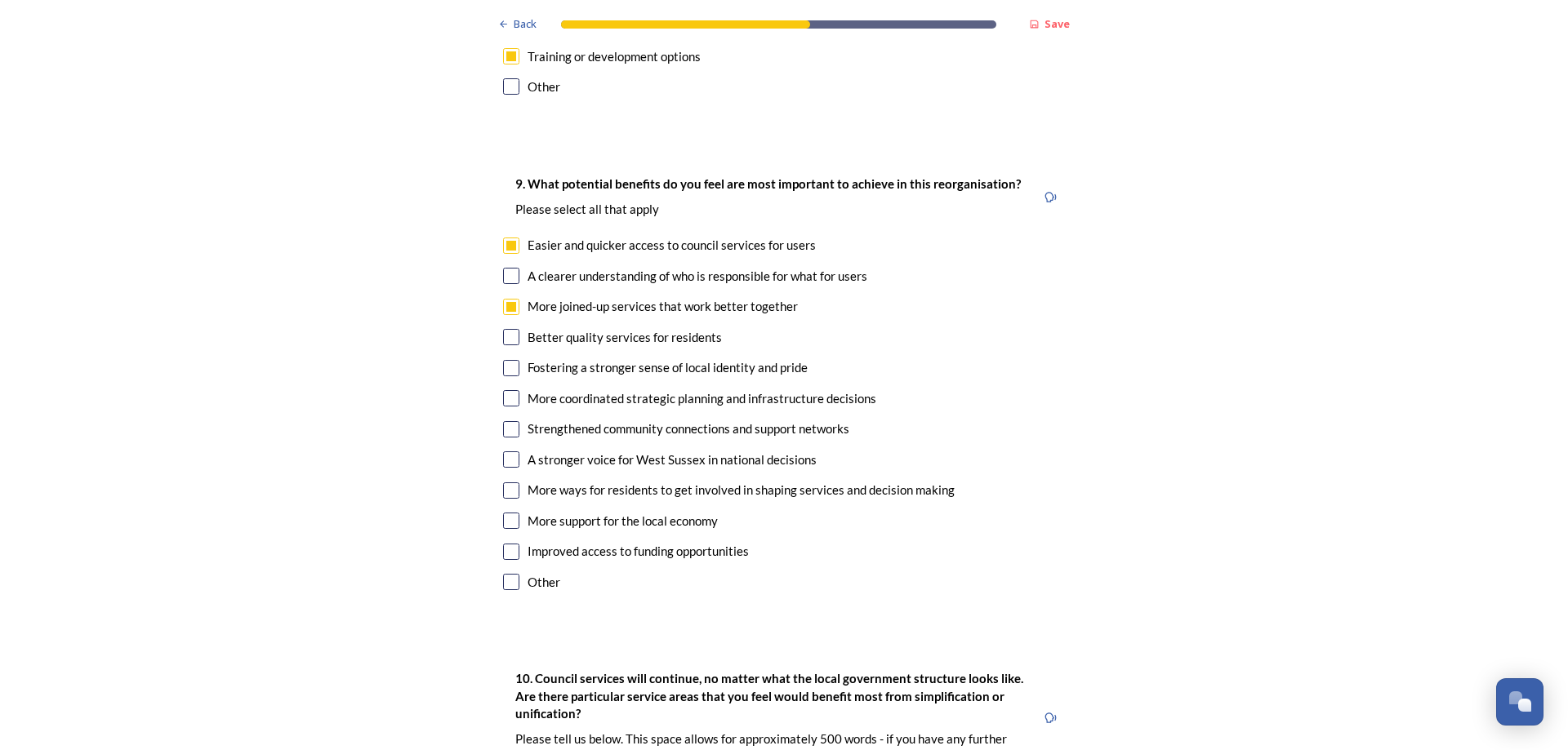
checkbox input "true"
click at [506, 360] on input "checkbox" at bounding box center [511, 367] width 16 height 16
checkbox input "true"
click at [506, 390] on input "checkbox" at bounding box center [511, 398] width 16 height 16
checkbox input "true"
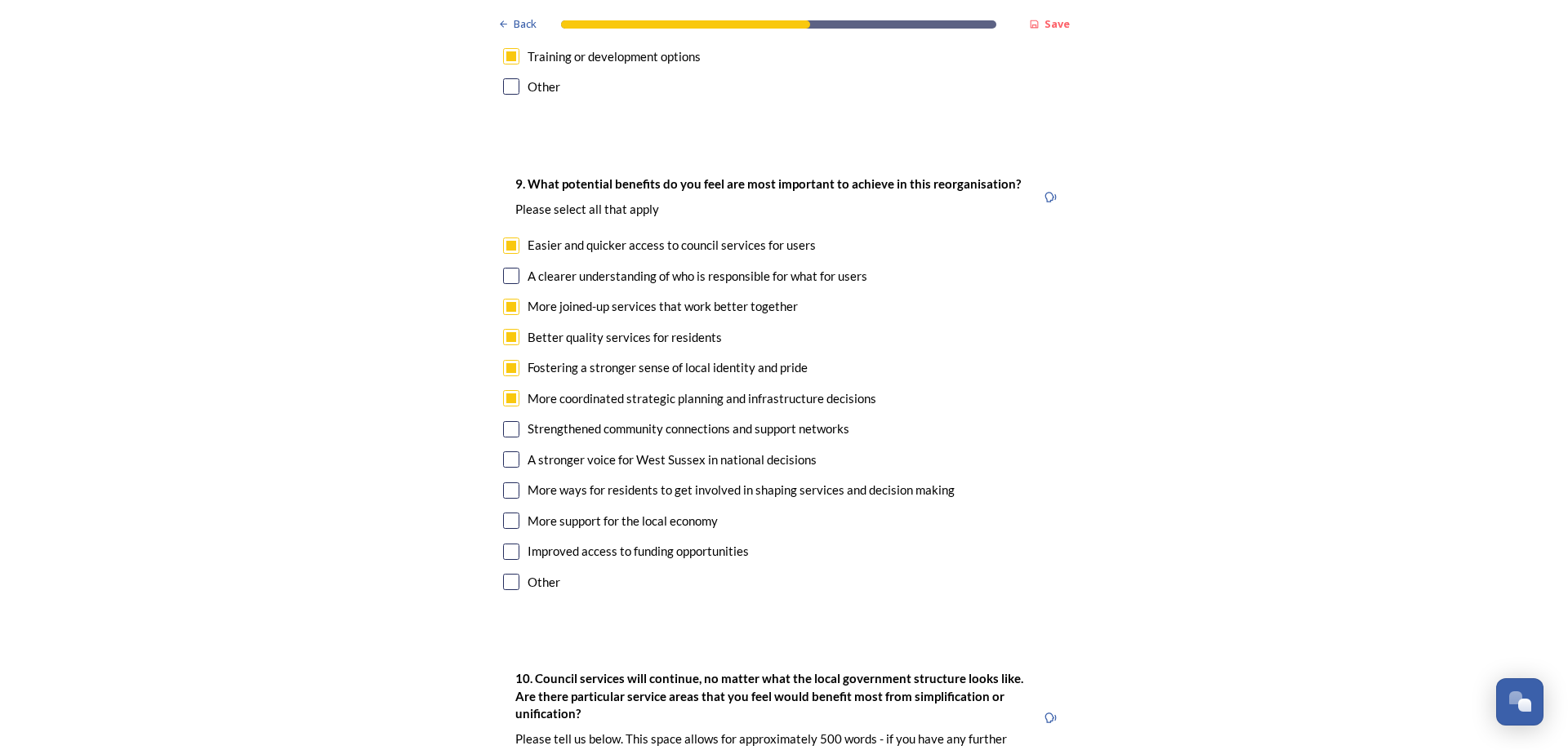
click at [505, 451] on input "checkbox" at bounding box center [511, 459] width 16 height 16
checkbox input "true"
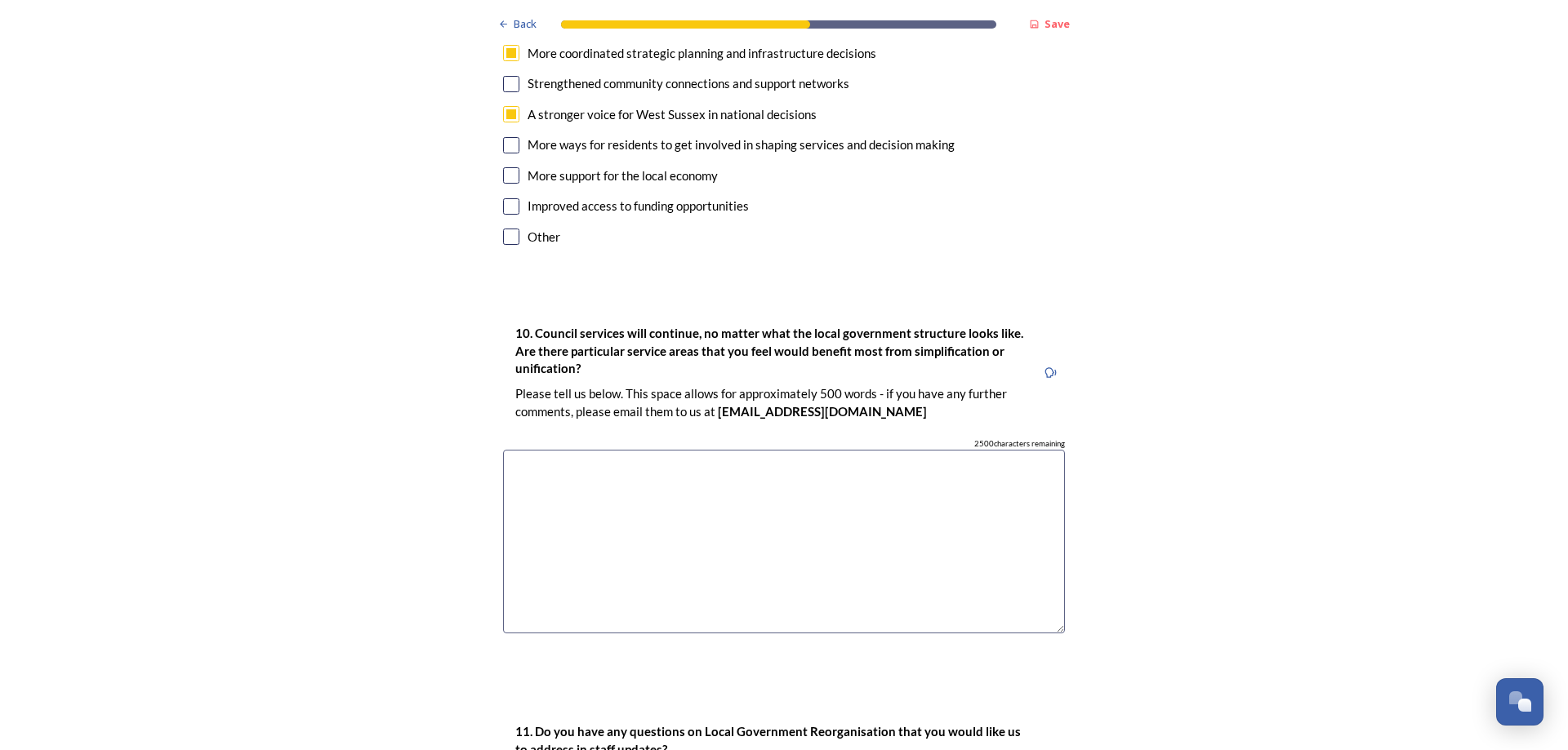
scroll to position [4164, 0]
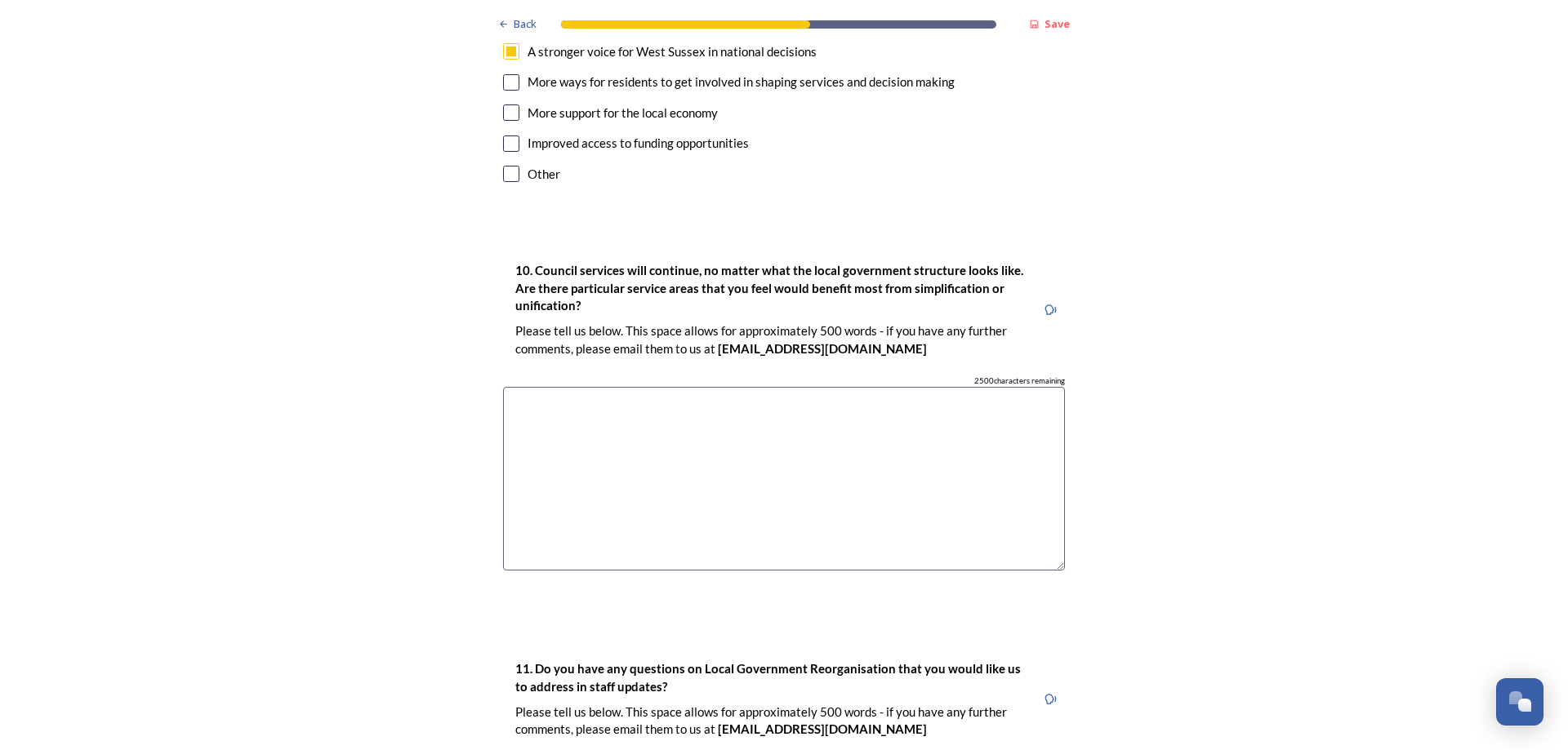
click at [598, 387] on textarea at bounding box center [784, 479] width 562 height 184
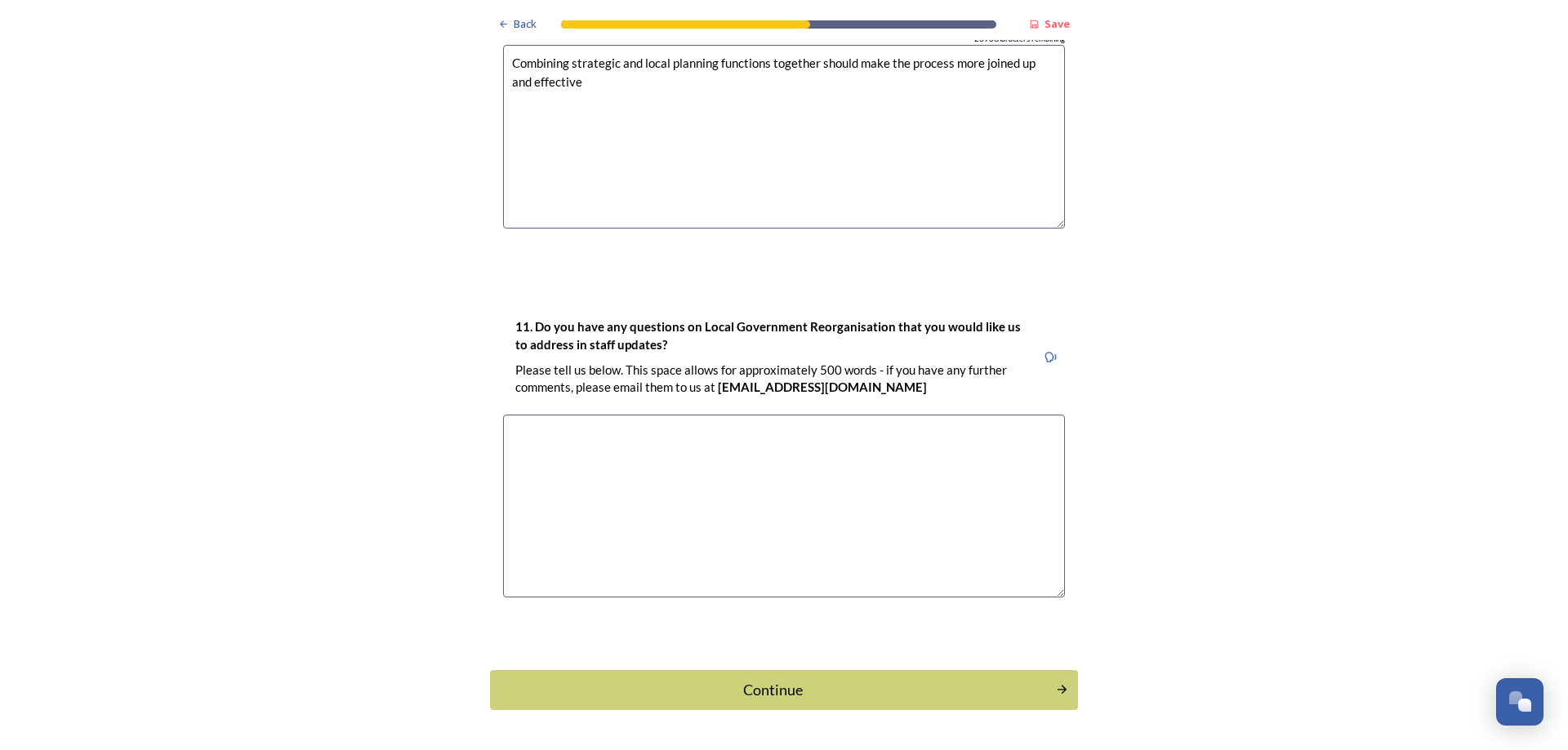
scroll to position [4512, 0]
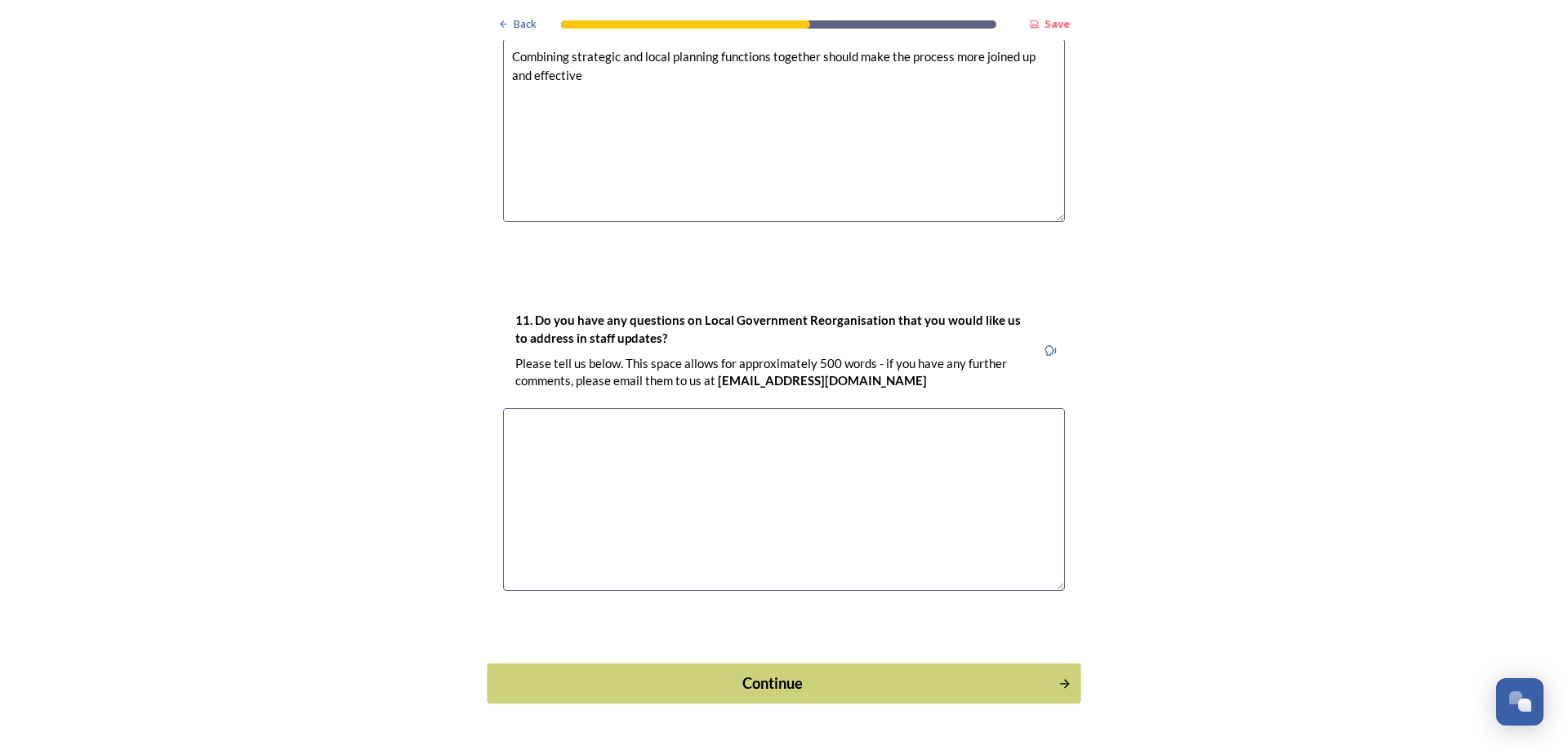
type textarea "Combining strategic and local planning functions together should make the proce…"
click at [776, 673] on div "Continue" at bounding box center [773, 683] width 553 height 22
